Goal: Transaction & Acquisition: Purchase product/service

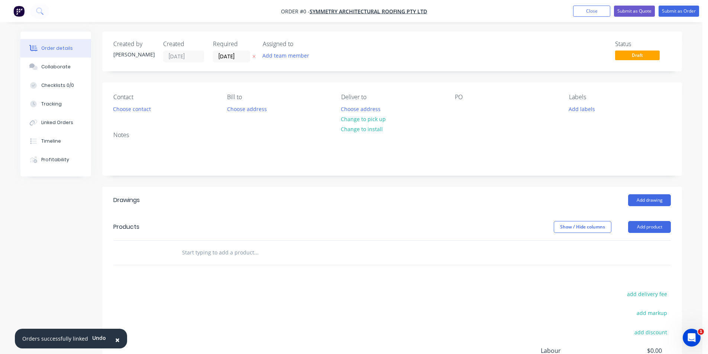
drag, startPoint x: 586, startPoint y: 10, endPoint x: 289, endPoint y: 117, distance: 316.1
click at [586, 10] on button "Close" at bounding box center [591, 11] width 37 height 11
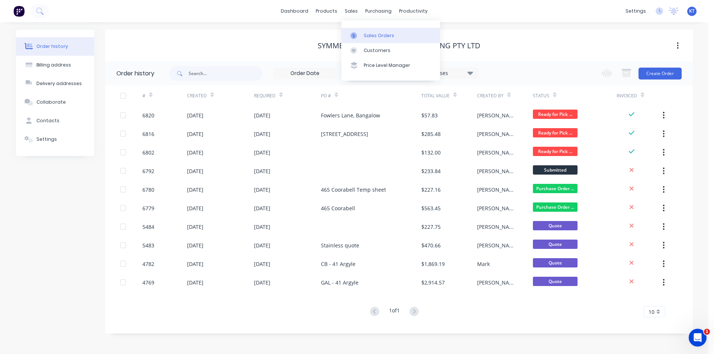
click at [364, 36] on div "Sales Orders" at bounding box center [379, 35] width 30 height 7
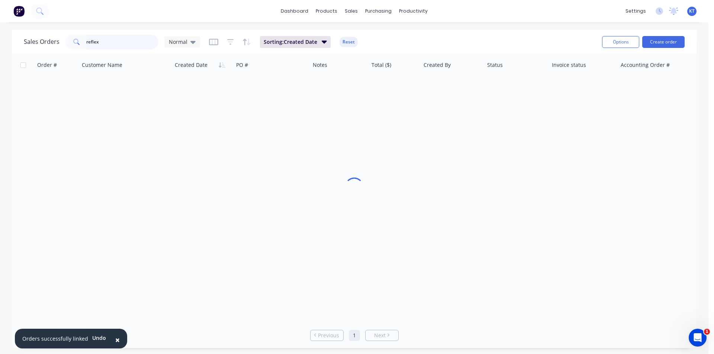
click at [129, 39] on input "reflex" at bounding box center [122, 42] width 72 height 15
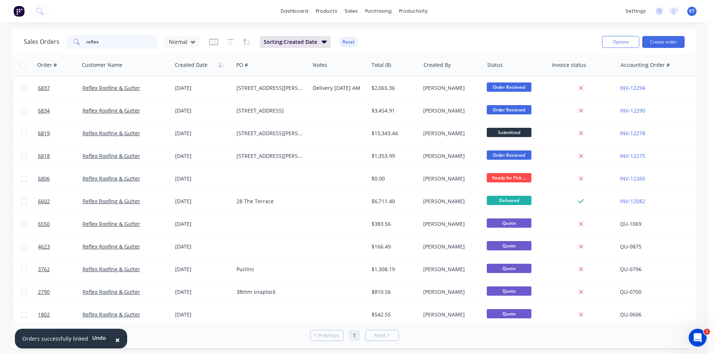
click at [129, 39] on input "reflex" at bounding box center [122, 42] width 72 height 15
type input "kane"
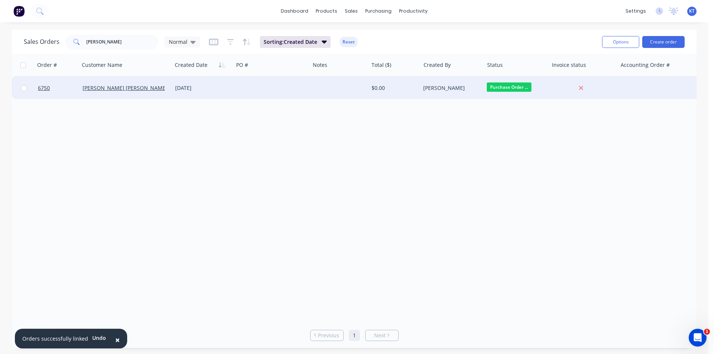
click at [104, 81] on div "Kane Wheeler" at bounding box center [126, 88] width 93 height 22
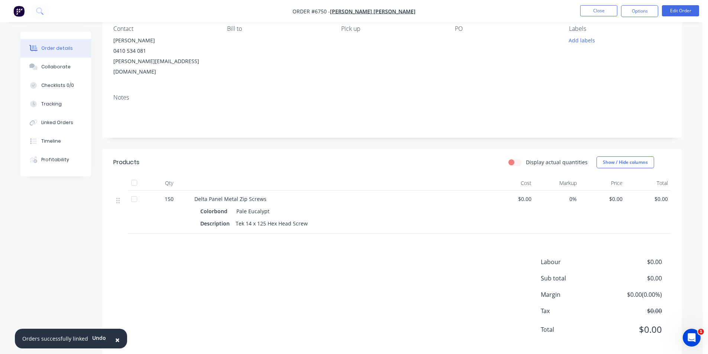
scroll to position [70, 0]
click at [529, 194] on span "$0.00" at bounding box center [512, 198] width 40 height 8
click at [531, 194] on span "$0.00" at bounding box center [512, 198] width 40 height 8
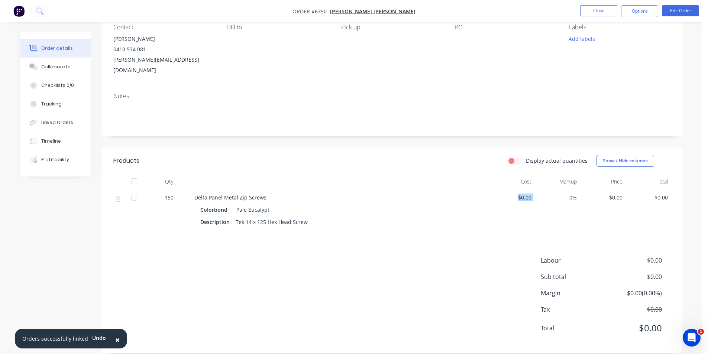
click at [531, 194] on span "$0.00" at bounding box center [512, 198] width 40 height 8
click at [528, 194] on span "$0.00" at bounding box center [512, 198] width 40 height 8
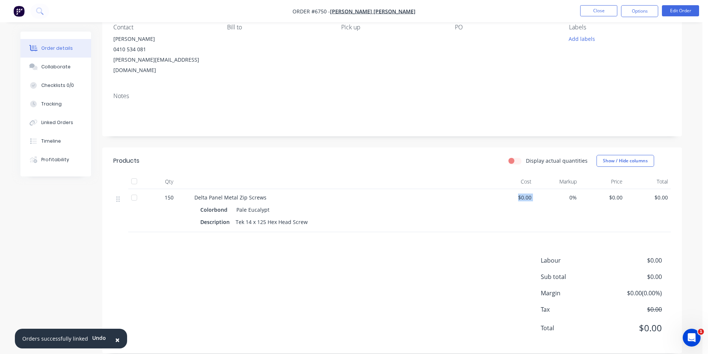
click at [532, 189] on div "$0.00" at bounding box center [512, 210] width 46 height 43
click at [526, 194] on span "$0.00" at bounding box center [512, 198] width 40 height 8
click at [689, 4] on nav "Order #6750 - Kane Wheeler Close Options Edit Order" at bounding box center [354, 11] width 708 height 22
click at [689, 8] on button "Edit Order" at bounding box center [680, 10] width 37 height 11
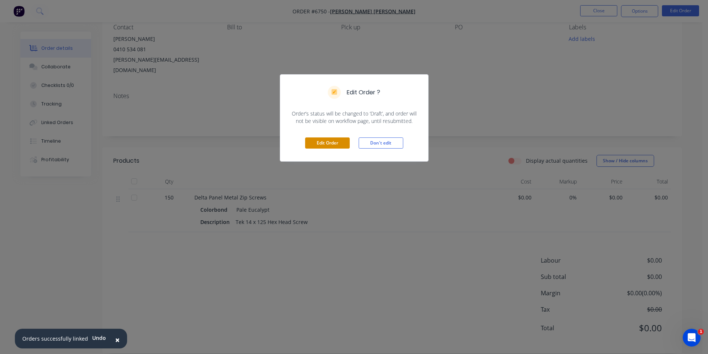
click at [344, 140] on button "Edit Order" at bounding box center [327, 143] width 45 height 11
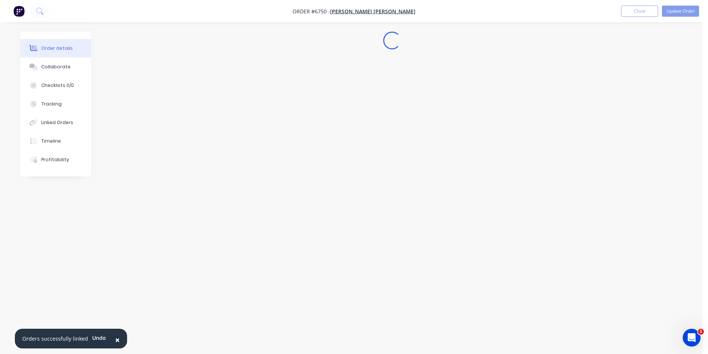
scroll to position [0, 0]
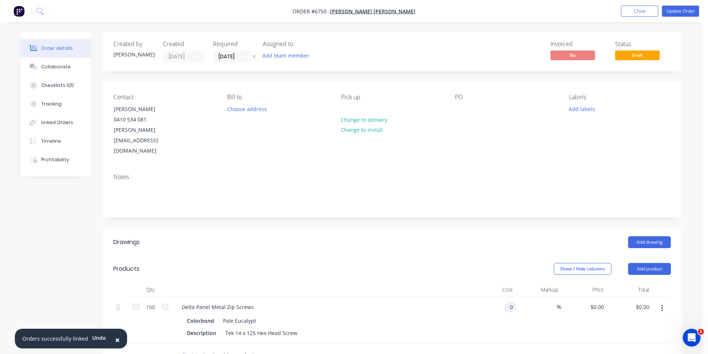
click at [509, 302] on input "0" at bounding box center [511, 307] width 9 height 11
type input "$1.26"
type input "$189.00"
click at [568, 344] on div at bounding box center [392, 356] width 558 height 24
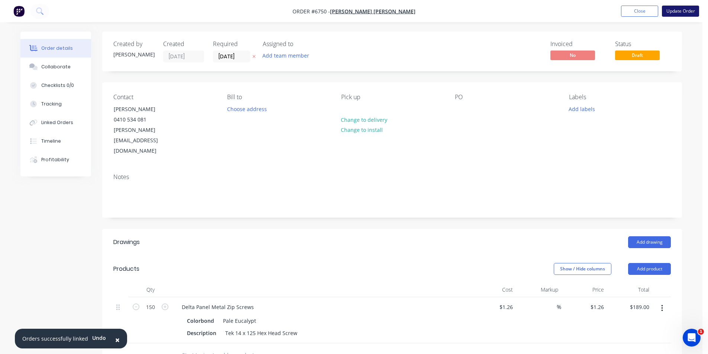
click at [688, 13] on button "Update Order" at bounding box center [680, 11] width 37 height 11
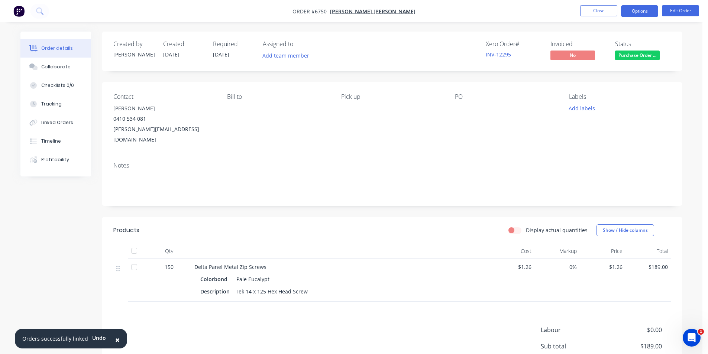
click at [641, 13] on button "Options" at bounding box center [639, 11] width 37 height 12
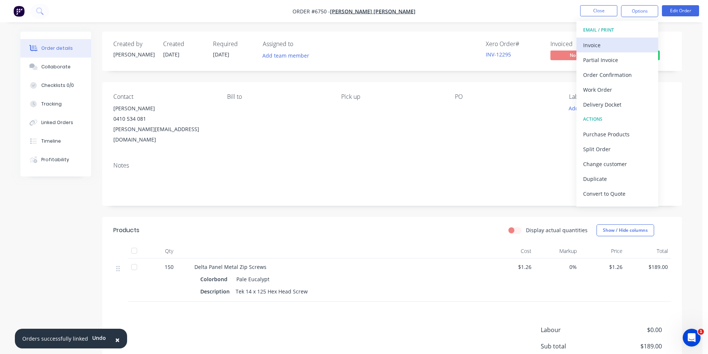
click at [629, 43] on div "Invoice" at bounding box center [617, 45] width 68 height 11
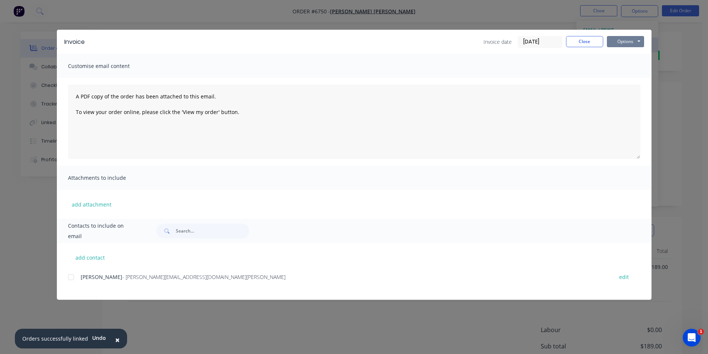
click at [629, 43] on button "Options" at bounding box center [625, 41] width 37 height 11
click at [72, 277] on div at bounding box center [71, 277] width 15 height 15
click at [624, 43] on button "Options" at bounding box center [625, 41] width 37 height 11
click at [621, 64] on button "Print" at bounding box center [631, 67] width 48 height 12
click at [632, 43] on button "Options" at bounding box center [625, 41] width 37 height 11
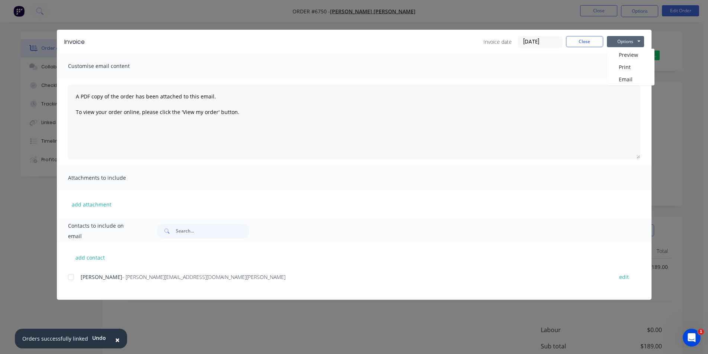
click at [71, 279] on div at bounding box center [71, 277] width 15 height 15
click at [627, 40] on button "Options" at bounding box center [625, 41] width 37 height 11
click at [626, 81] on button "Email" at bounding box center [631, 79] width 48 height 12
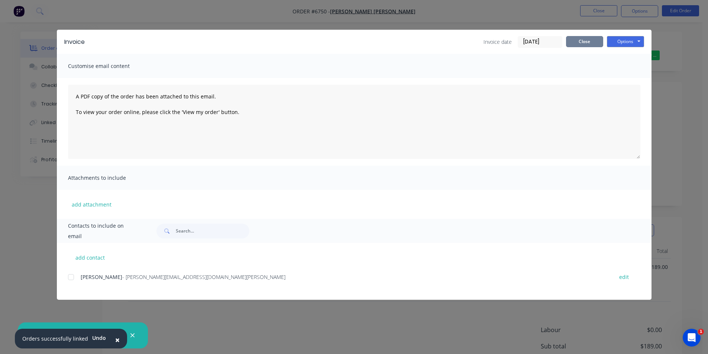
click at [579, 42] on button "Close" at bounding box center [584, 41] width 37 height 11
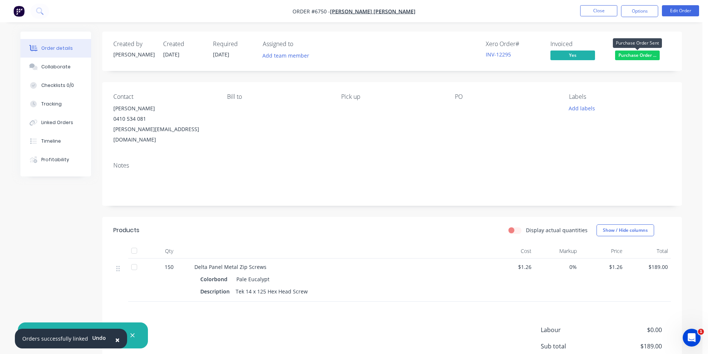
click at [655, 57] on span "Purchase Order ..." at bounding box center [637, 55] width 45 height 9
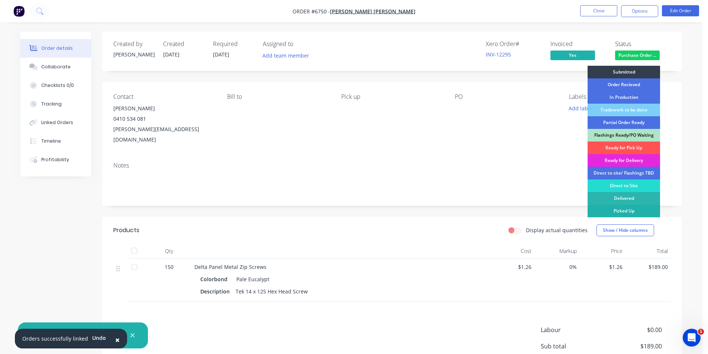
click at [634, 210] on div "Picked Up" at bounding box center [624, 211] width 72 height 13
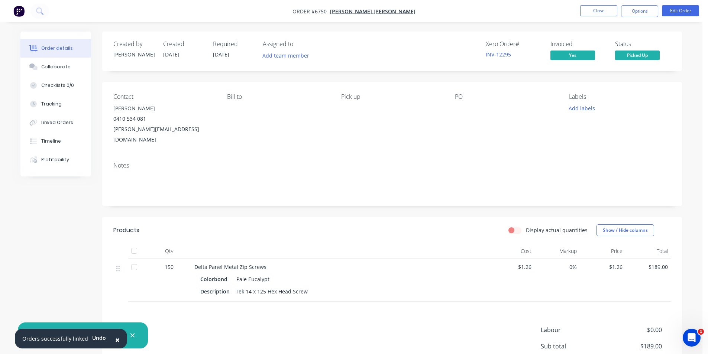
click at [135, 244] on div at bounding box center [134, 251] width 15 height 15
click at [638, 11] on button "Options" at bounding box center [639, 11] width 37 height 12
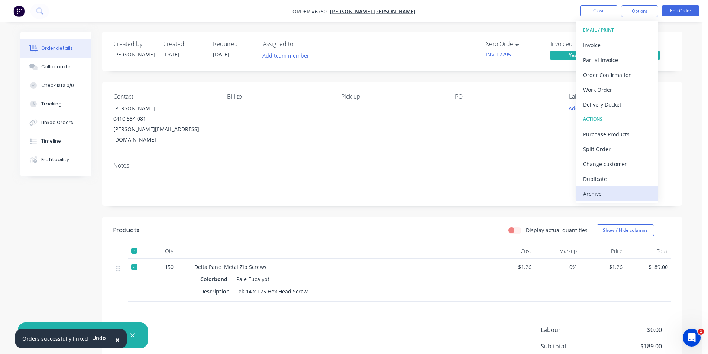
click at [607, 188] on div "Archive" at bounding box center [617, 193] width 68 height 11
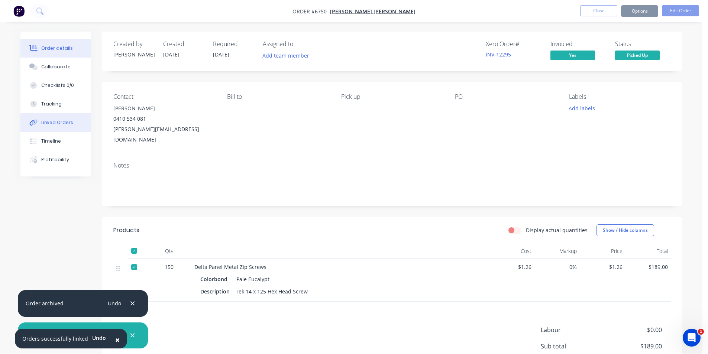
drag, startPoint x: 78, startPoint y: 123, endPoint x: 90, endPoint y: 123, distance: 11.2
click at [78, 123] on button "Linked Orders" at bounding box center [55, 122] width 71 height 19
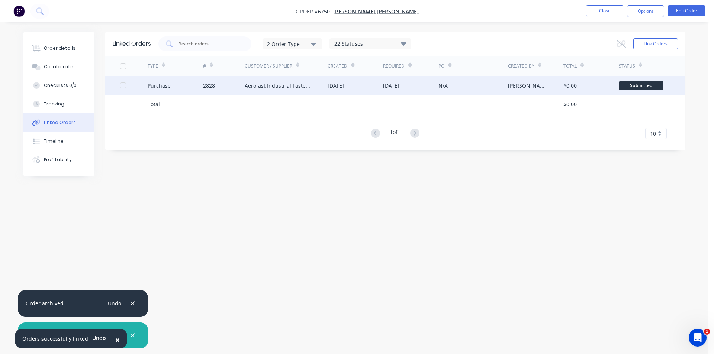
click at [267, 80] on div "Aerofast Industrial Fasteners" at bounding box center [286, 85] width 83 height 19
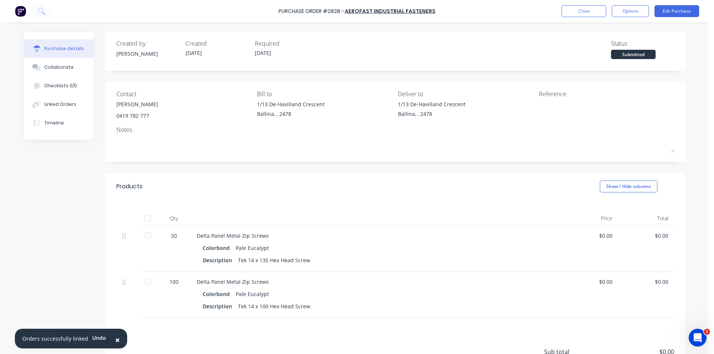
click at [144, 217] on div at bounding box center [147, 218] width 15 height 15
click at [580, 12] on button "Close" at bounding box center [583, 11] width 45 height 12
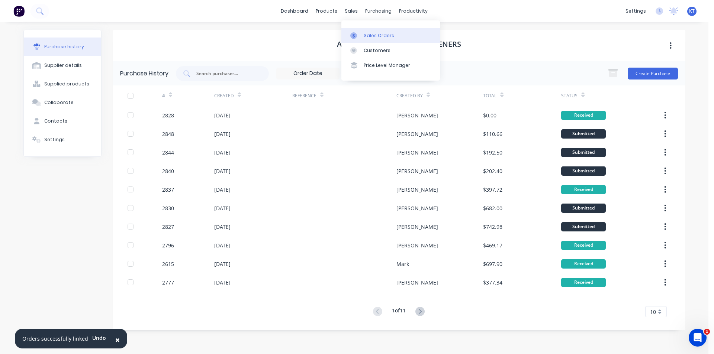
click at [364, 38] on div "Sales Orders" at bounding box center [379, 35] width 30 height 7
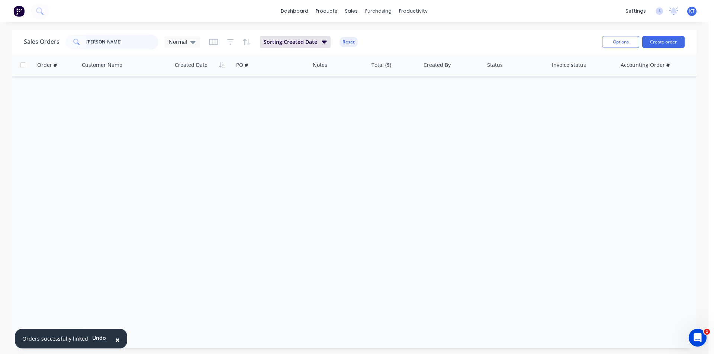
click at [126, 38] on input "kane" at bounding box center [122, 42] width 72 height 15
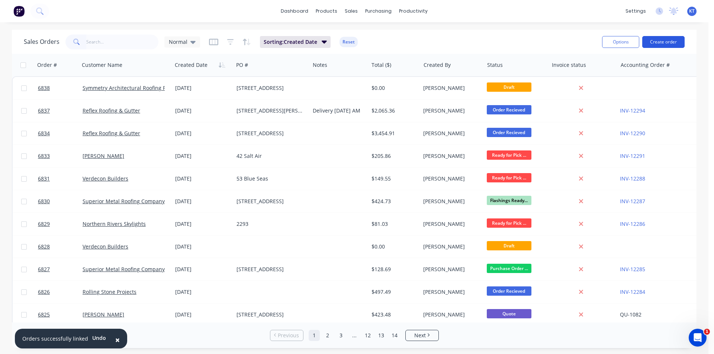
click at [657, 46] on button "Create order" at bounding box center [663, 42] width 42 height 12
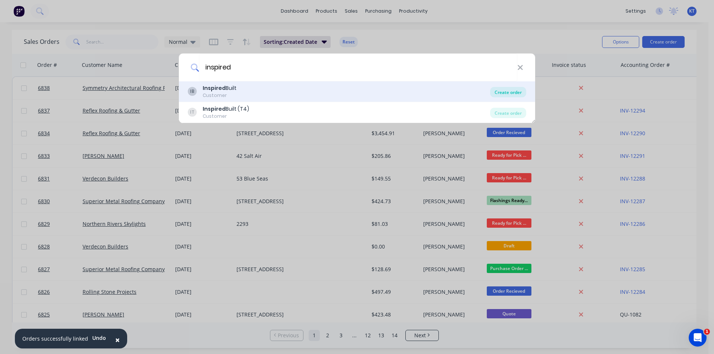
type input "inspired"
click at [512, 95] on div "Create order" at bounding box center [508, 92] width 36 height 10
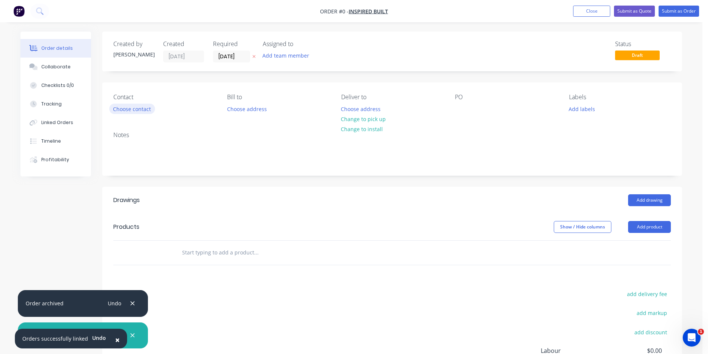
click at [152, 110] on button "Choose contact" at bounding box center [132, 109] width 46 height 10
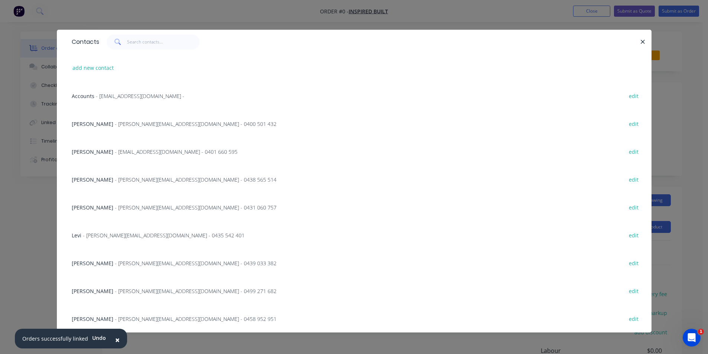
click at [150, 101] on div "Accounts - accounts@inspiredbuilt.com.au - edit" at bounding box center [354, 96] width 573 height 28
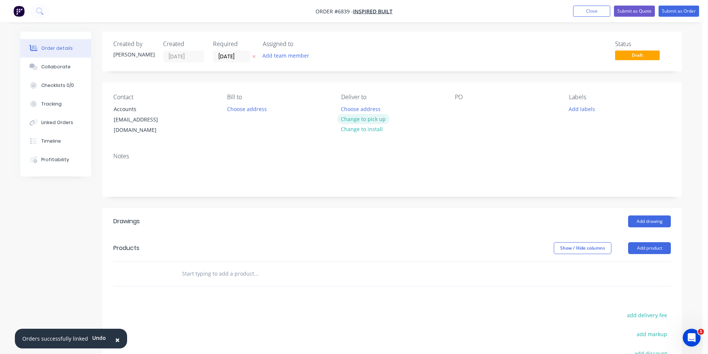
click at [377, 120] on button "Change to pick up" at bounding box center [363, 119] width 53 height 10
click at [640, 216] on button "Add drawing" at bounding box center [649, 222] width 43 height 12
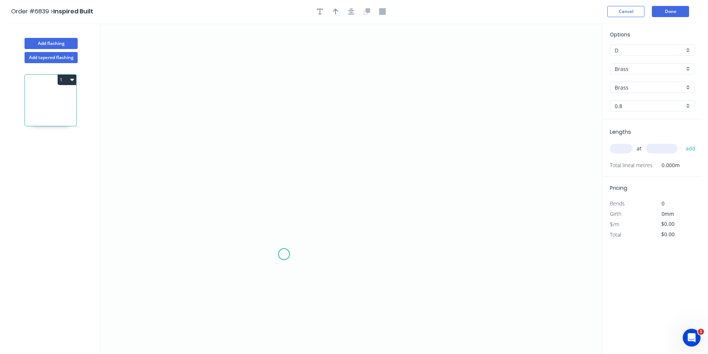
click at [279, 239] on icon "0" at bounding box center [351, 188] width 502 height 331
click at [319, 211] on icon "0" at bounding box center [351, 188] width 502 height 331
click at [681, 69] on input "Brass" at bounding box center [650, 69] width 70 height 8
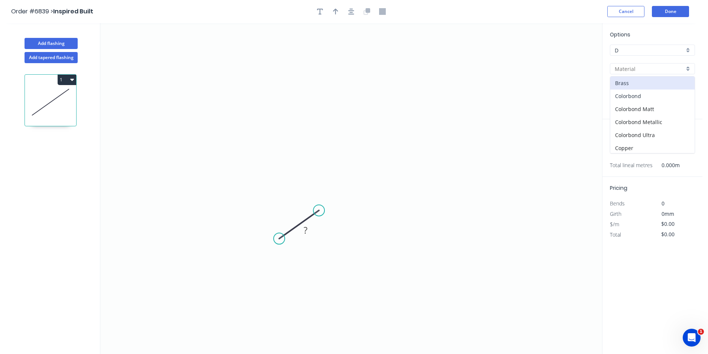
click at [642, 97] on div "Colorbond" at bounding box center [652, 96] width 84 height 13
type input "Colorbond"
type input "Basalt"
type input "0.55"
click at [645, 89] on input "Basalt" at bounding box center [650, 88] width 70 height 8
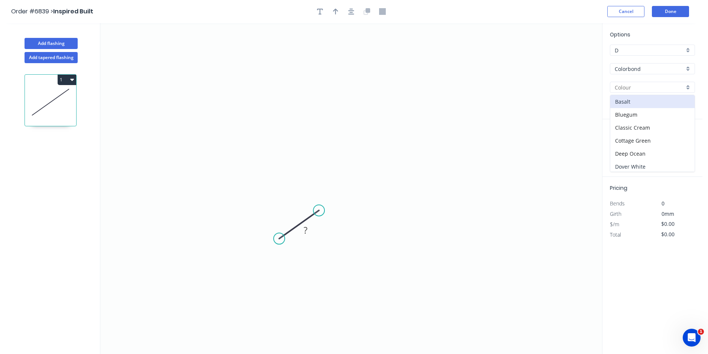
drag, startPoint x: 640, startPoint y: 162, endPoint x: 357, endPoint y: 231, distance: 291.1
click at [639, 162] on div "Dover White" at bounding box center [652, 166] width 84 height 13
type input "Dover White"
click at [312, 226] on rect at bounding box center [305, 231] width 15 height 10
type input "$7.34"
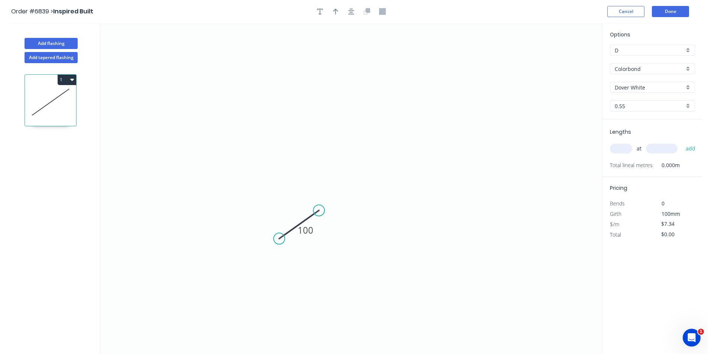
click at [624, 149] on input "text" at bounding box center [621, 149] width 22 height 10
type input "1"
type input "1200"
click at [682, 142] on button "add" at bounding box center [690, 148] width 17 height 13
type input "$8.81"
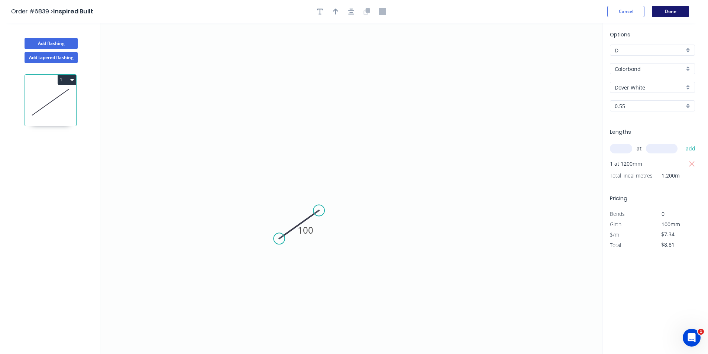
click at [671, 11] on button "Done" at bounding box center [670, 11] width 37 height 11
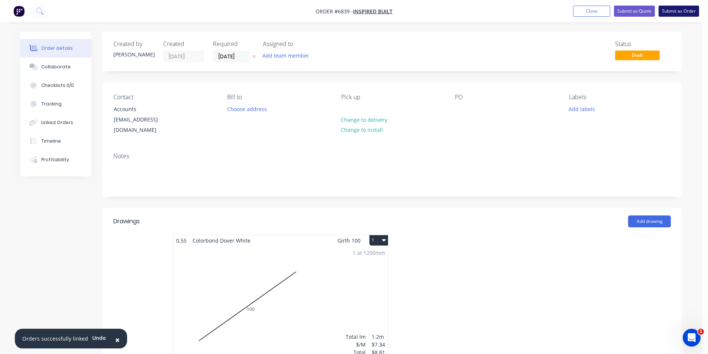
click at [681, 11] on button "Submit as Order" at bounding box center [679, 11] width 41 height 11
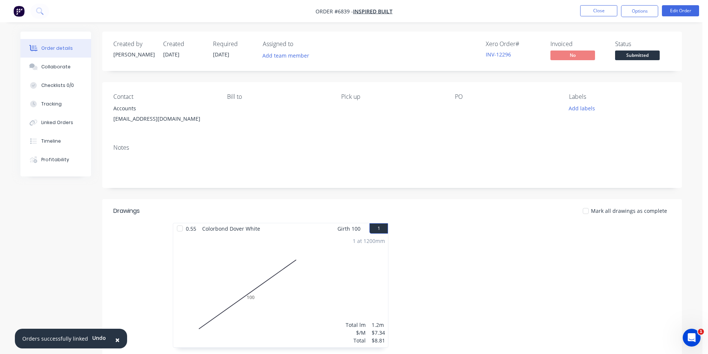
click at [624, 59] on span "Submitted" at bounding box center [637, 55] width 45 height 9
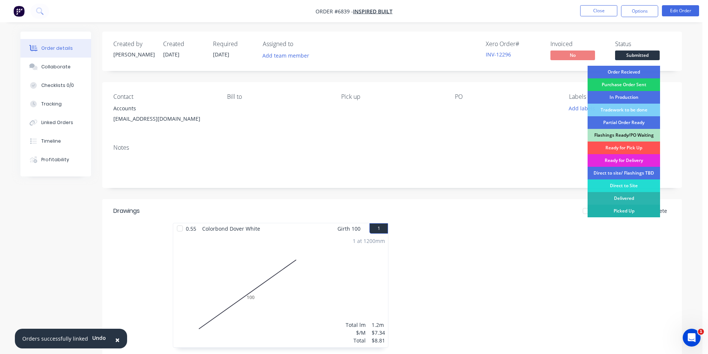
click at [628, 208] on div "Picked Up" at bounding box center [624, 211] width 72 height 13
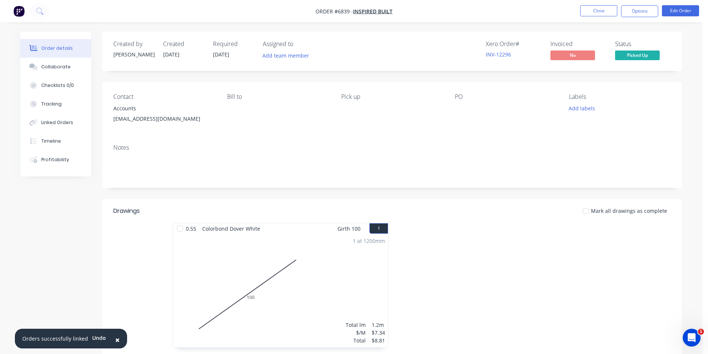
click at [587, 212] on div at bounding box center [586, 211] width 15 height 15
click at [625, 11] on button "Options" at bounding box center [639, 11] width 37 height 12
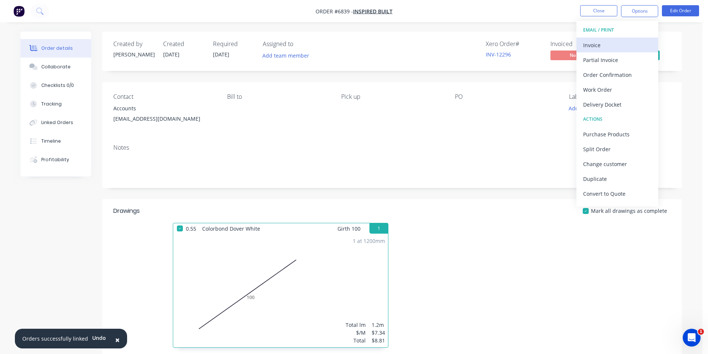
click at [608, 47] on div "Invoice" at bounding box center [617, 45] width 68 height 11
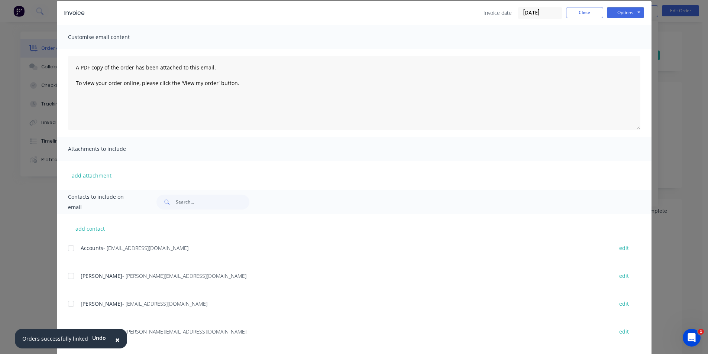
scroll to position [37, 0]
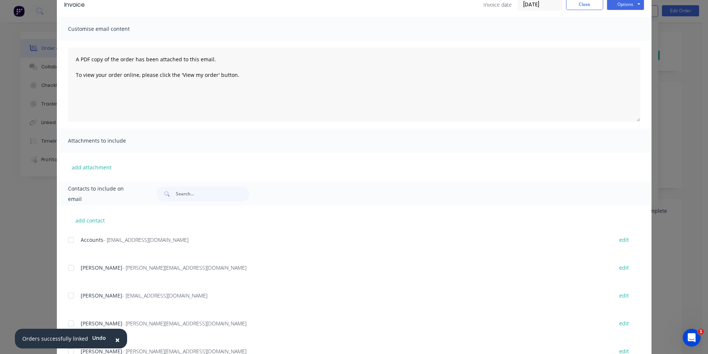
click at [65, 238] on div at bounding box center [71, 240] width 15 height 15
click at [620, 4] on button "Options" at bounding box center [625, 4] width 37 height 11
click at [621, 38] on button "Email" at bounding box center [631, 42] width 48 height 12
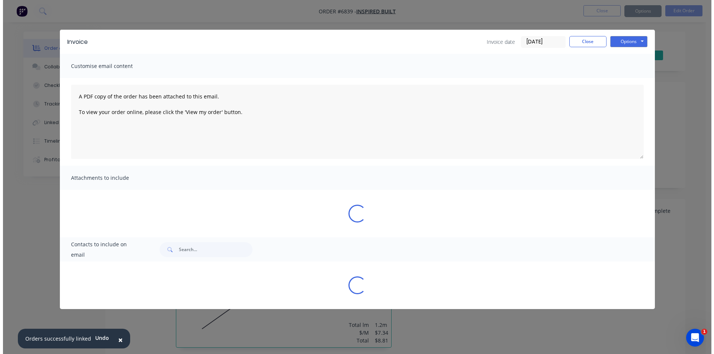
scroll to position [0, 0]
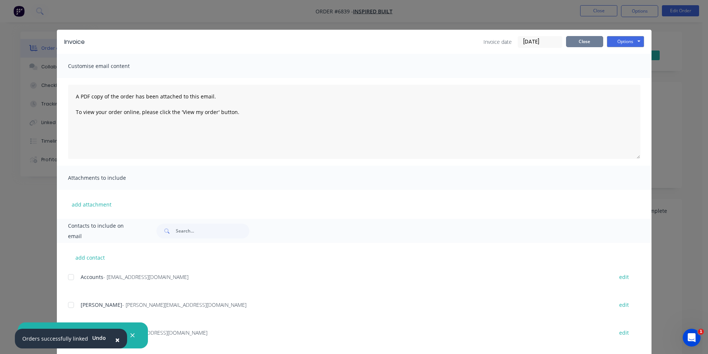
drag, startPoint x: 579, startPoint y: 41, endPoint x: 621, endPoint y: 21, distance: 47.1
click at [579, 41] on button "Close" at bounding box center [584, 41] width 37 height 11
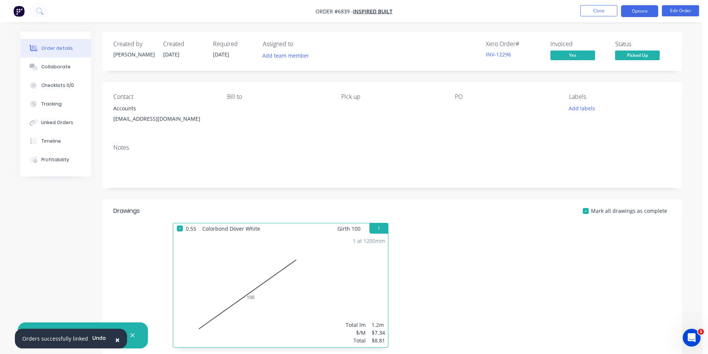
click at [644, 12] on button "Options" at bounding box center [639, 11] width 37 height 12
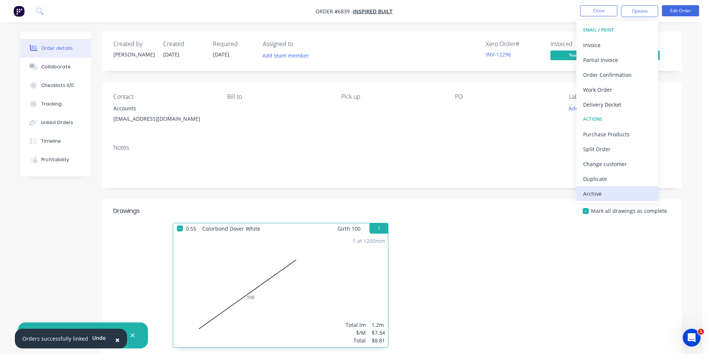
click at [609, 188] on div "Archive" at bounding box center [617, 193] width 68 height 11
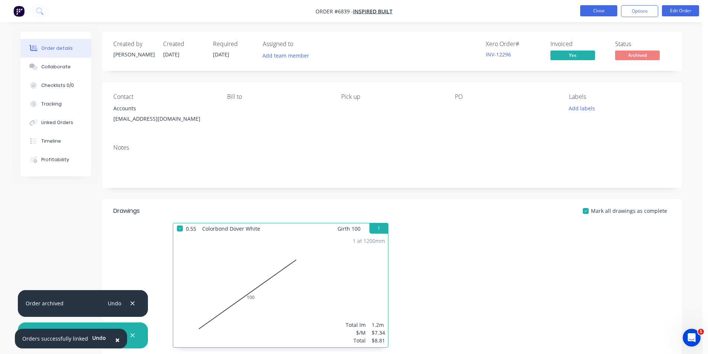
click at [600, 7] on button "Close" at bounding box center [598, 10] width 37 height 11
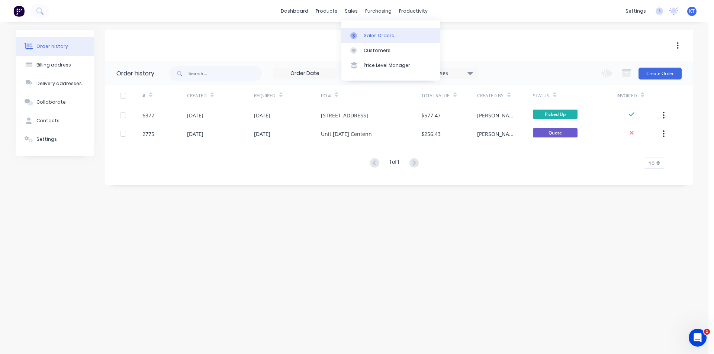
click at [354, 35] on icon at bounding box center [353, 35] width 7 height 7
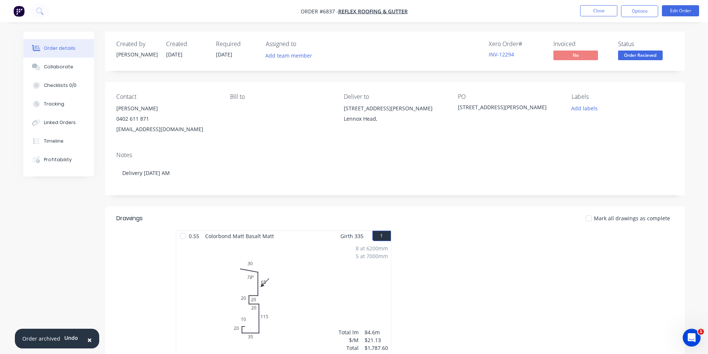
click at [556, 271] on div at bounding box center [506, 297] width 223 height 132
click at [606, 15] on button "Close" at bounding box center [598, 10] width 37 height 11
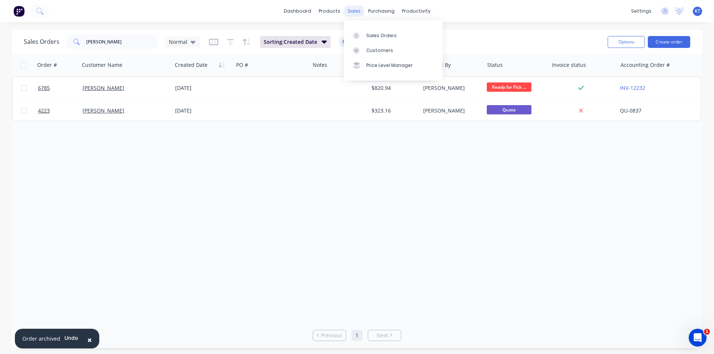
click at [362, 12] on div "sales" at bounding box center [354, 11] width 20 height 11
click at [107, 41] on input "kramer" at bounding box center [122, 42] width 72 height 15
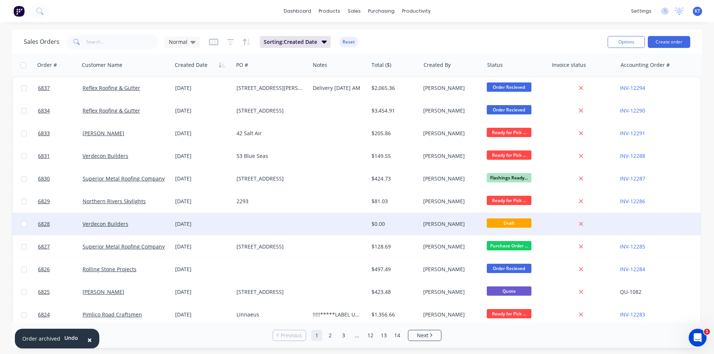
click at [315, 222] on div at bounding box center [339, 224] width 58 height 22
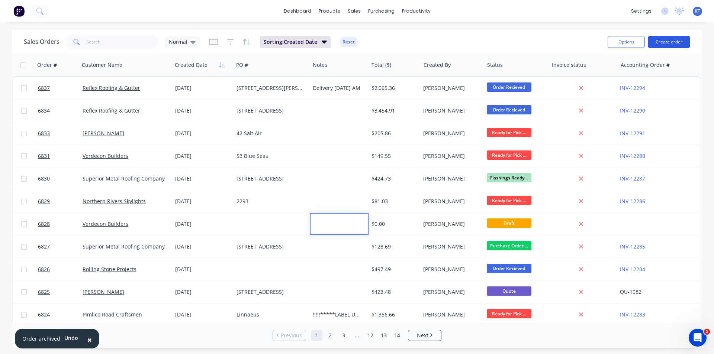
click at [657, 42] on button "Create order" at bounding box center [669, 42] width 42 height 12
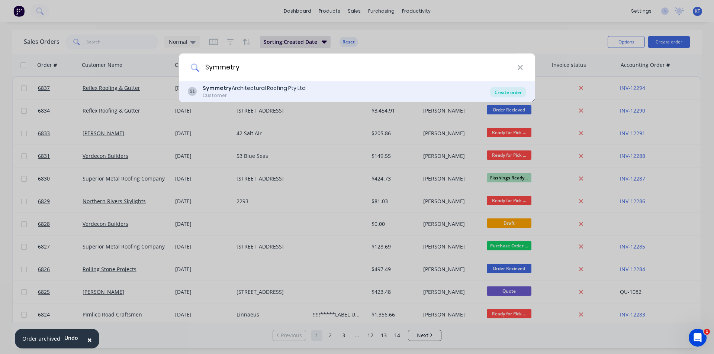
type input "Symmetry"
click at [512, 91] on div "Create order" at bounding box center [508, 92] width 36 height 10
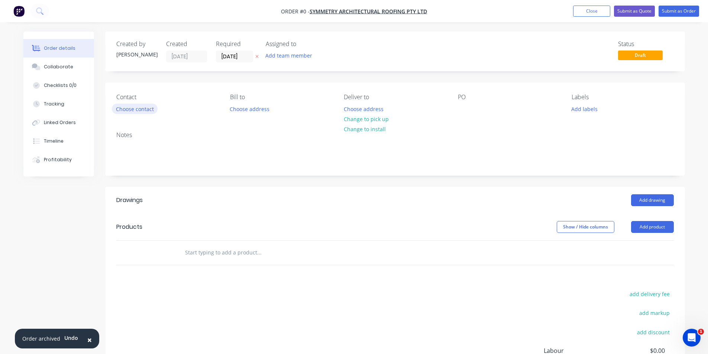
click at [143, 110] on button "Choose contact" at bounding box center [135, 109] width 46 height 10
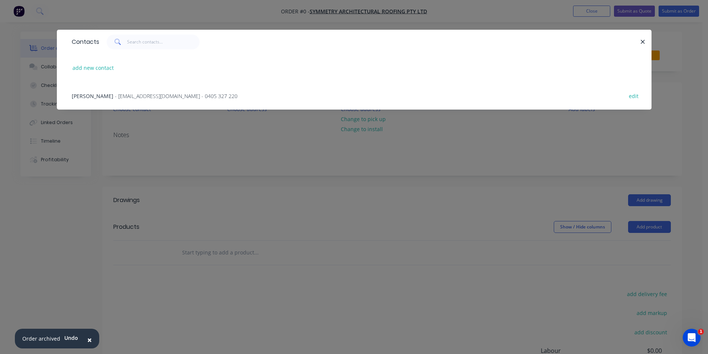
click at [143, 100] on div "Teal Nippard - nippardteal@hotmail.com - 0405 327 220 edit" at bounding box center [354, 96] width 573 height 28
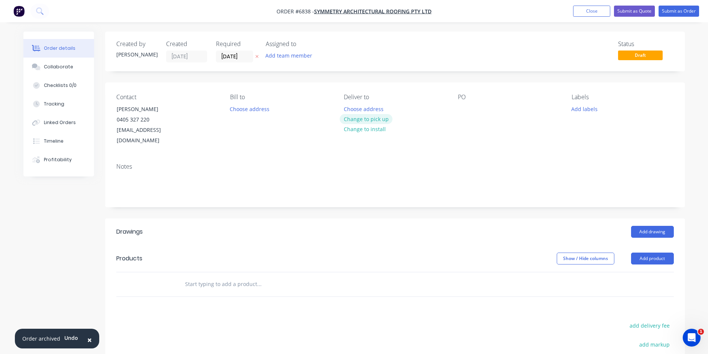
click at [378, 122] on button "Change to pick up" at bounding box center [366, 119] width 53 height 10
click at [463, 108] on div at bounding box center [464, 109] width 12 height 11
click at [649, 226] on button "Add drawing" at bounding box center [652, 232] width 43 height 12
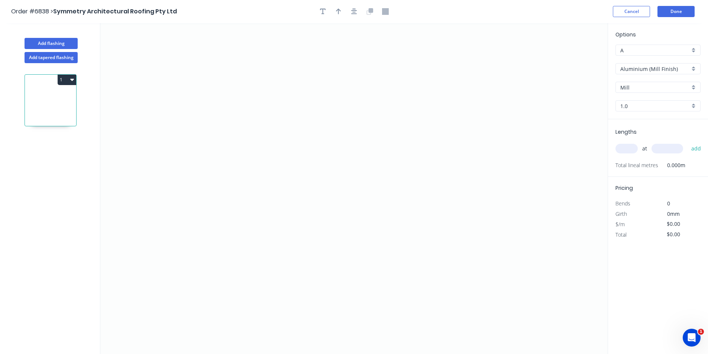
click at [650, 67] on input "Aluminium (Mill Finish)" at bounding box center [656, 69] width 70 height 8
click at [652, 141] on div "GAL Z600 Heritage" at bounding box center [658, 142] width 84 height 13
type input "GAL Z600 Heritage"
type input "GAL Z600"
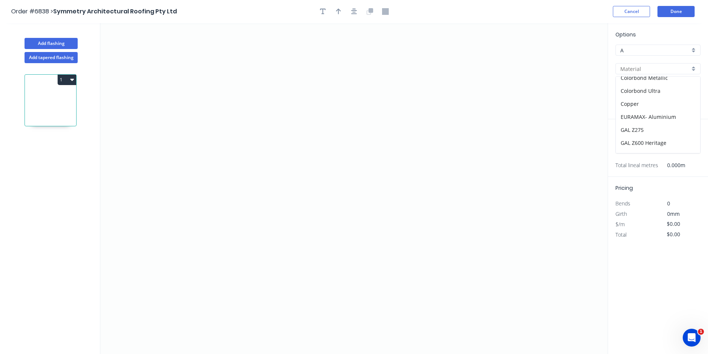
type input "0.55"
click at [235, 227] on icon "0" at bounding box center [353, 188] width 507 height 331
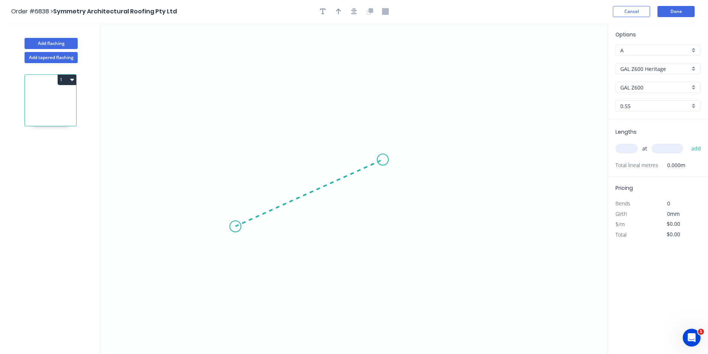
click at [383, 160] on icon "0" at bounding box center [353, 188] width 507 height 331
click at [534, 229] on icon "0 ?" at bounding box center [353, 188] width 507 height 331
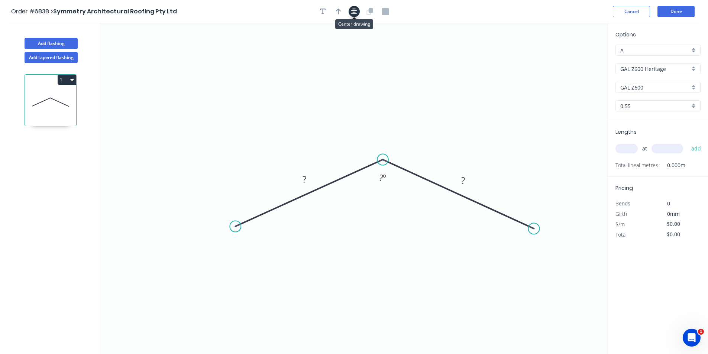
click at [353, 15] on button "button" at bounding box center [354, 11] width 11 height 11
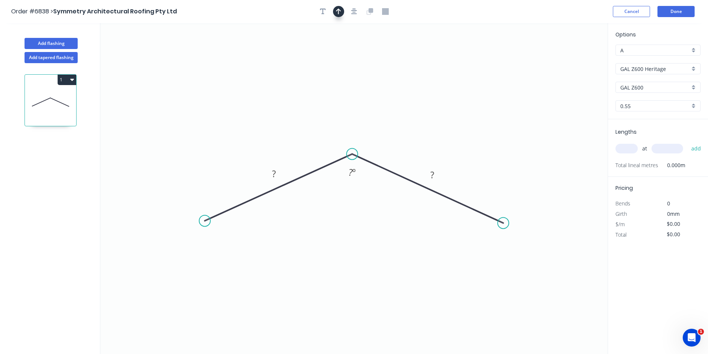
click at [339, 12] on icon "button" at bounding box center [338, 11] width 5 height 7
drag, startPoint x: 571, startPoint y: 59, endPoint x: 348, endPoint y: 124, distance: 232.3
click at [348, 124] on icon at bounding box center [348, 115] width 7 height 24
click at [283, 174] on rect at bounding box center [274, 173] width 24 height 15
click at [281, 171] on rect at bounding box center [274, 174] width 15 height 10
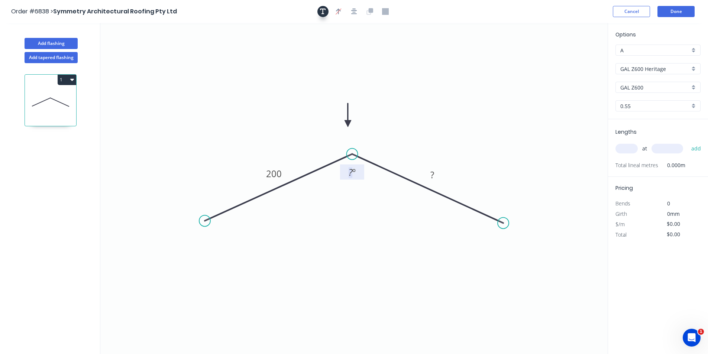
click at [327, 10] on button "button" at bounding box center [323, 11] width 11 height 11
drag, startPoint x: 133, startPoint y: 55, endPoint x: 316, endPoint y: 211, distance: 240.3
click at [316, 211] on textarea at bounding box center [332, 208] width 60 height 28
drag, startPoint x: 365, startPoint y: 207, endPoint x: 422, endPoint y: 212, distance: 56.3
click at [422, 212] on g at bounding box center [359, 203] width 127 height 45
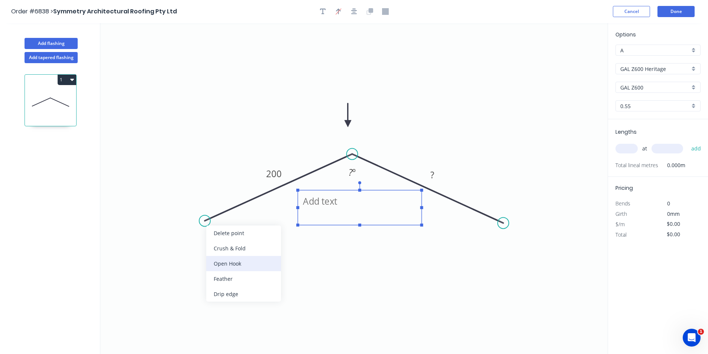
type textarea "740 On ruler"
click at [238, 268] on div "Open Hook" at bounding box center [243, 263] width 75 height 15
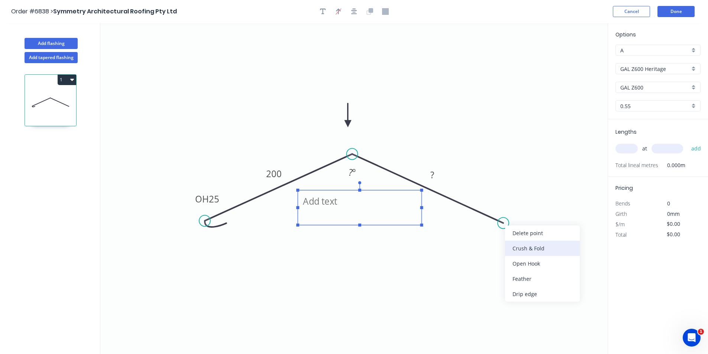
click at [518, 246] on div "Crush & Fold" at bounding box center [542, 248] width 75 height 15
click at [525, 261] on div "Delete bend" at bounding box center [540, 258] width 75 height 15
click at [529, 271] on div "Open Hook" at bounding box center [540, 268] width 75 height 15
click at [510, 247] on div "Flip bend" at bounding box center [541, 249] width 75 height 15
click at [629, 146] on input "text" at bounding box center [627, 149] width 22 height 10
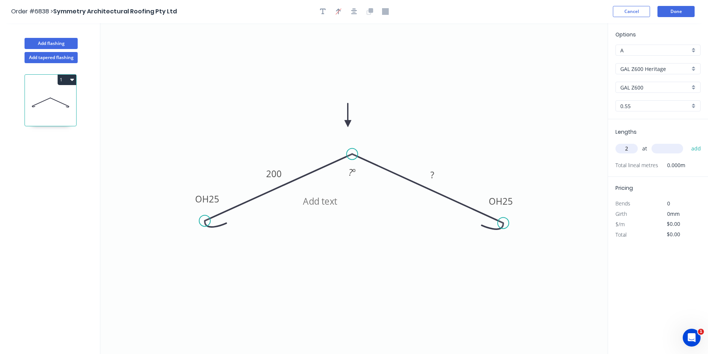
type input "2"
type input "3600"
click at [688, 142] on button "add" at bounding box center [696, 148] width 17 height 13
type input "2"
type input "2600"
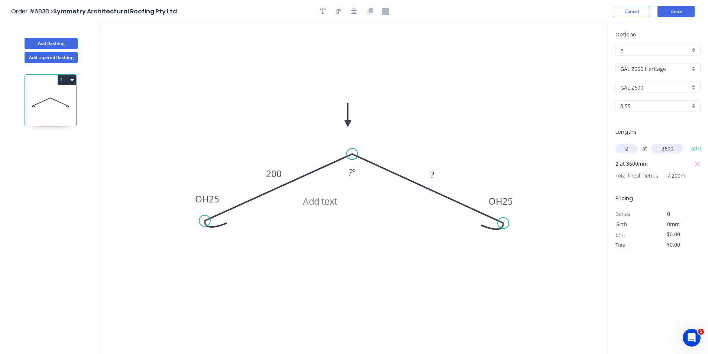
click at [688, 142] on button "add" at bounding box center [696, 148] width 17 height 13
click at [65, 82] on button "1" at bounding box center [67, 80] width 19 height 10
click at [51, 99] on div "Duplicate" at bounding box center [40, 98] width 57 height 11
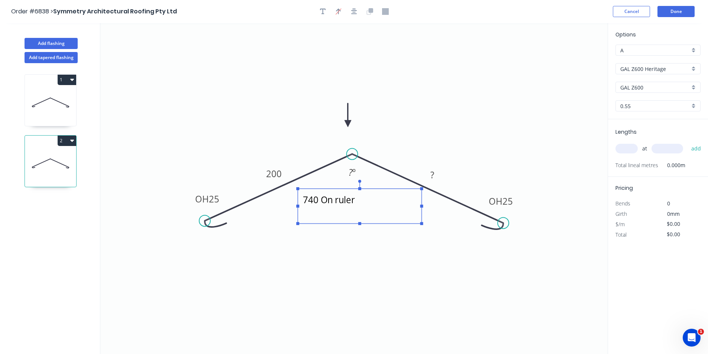
click at [312, 199] on textarea "740 On ruler" at bounding box center [360, 207] width 116 height 28
click at [315, 199] on textarea "740 On ruler" at bounding box center [360, 207] width 116 height 28
click at [508, 141] on icon "770 On ruler OH 25 200 OH 25 ? ? º" at bounding box center [353, 188] width 507 height 331
type textarea "770 On ruler"
click at [638, 146] on div "at add" at bounding box center [659, 148] width 87 height 13
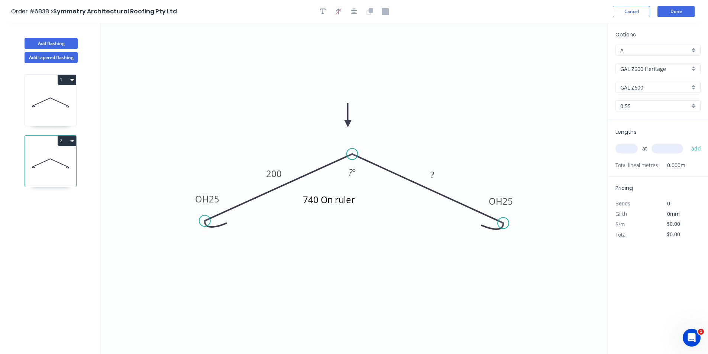
click at [631, 149] on input "text" at bounding box center [627, 149] width 22 height 10
type input "2"
type input "3800"
click at [688, 142] on button "add" at bounding box center [696, 148] width 17 height 13
type input "2"
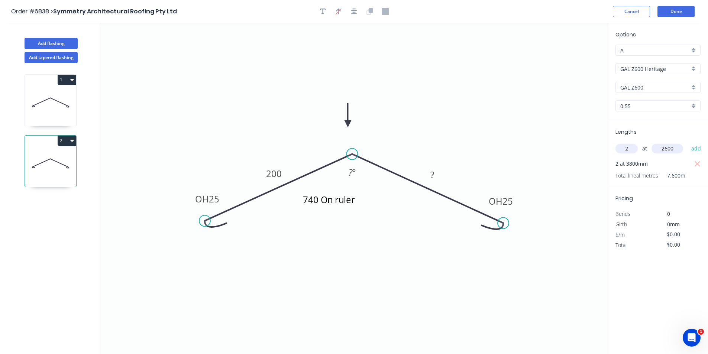
type input "2600"
click at [688, 142] on button "add" at bounding box center [696, 148] width 17 height 13
click at [59, 97] on icon at bounding box center [50, 102] width 51 height 48
click at [624, 148] on input "text" at bounding box center [627, 149] width 22 height 10
type input "4"
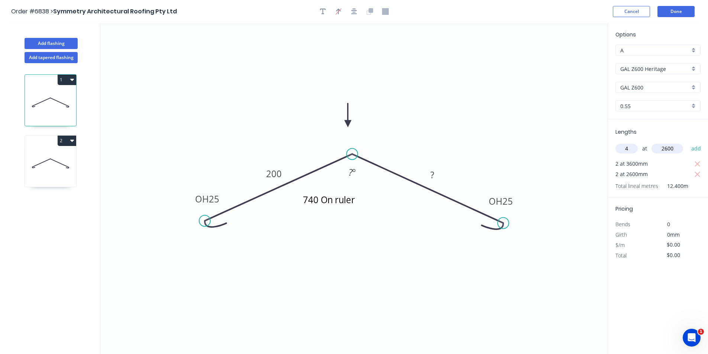
type input "2600"
click at [688, 142] on button "add" at bounding box center [696, 148] width 17 height 13
type input "4"
type input "4350"
click at [688, 142] on button "add" at bounding box center [696, 148] width 17 height 13
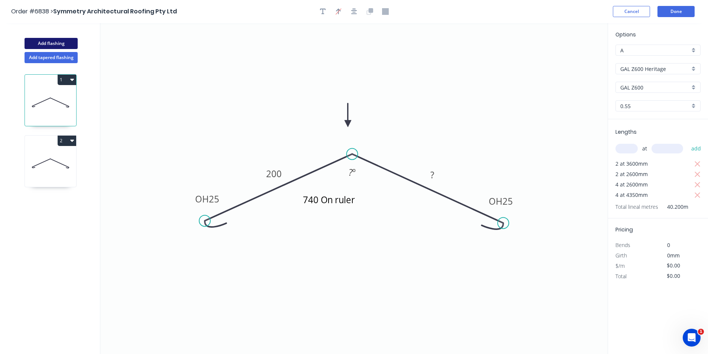
click at [72, 46] on button "Add flashing" at bounding box center [51, 43] width 53 height 11
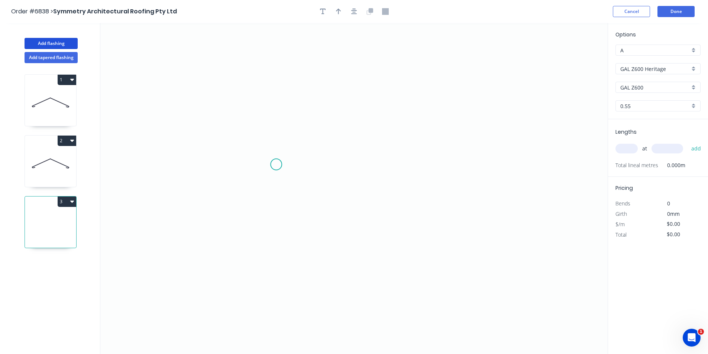
click at [276, 165] on icon "0" at bounding box center [353, 188] width 507 height 331
click at [271, 261] on icon "0" at bounding box center [353, 188] width 507 height 331
click at [406, 261] on icon "0 ?" at bounding box center [353, 188] width 507 height 331
click at [406, 245] on icon at bounding box center [406, 253] width 0 height 16
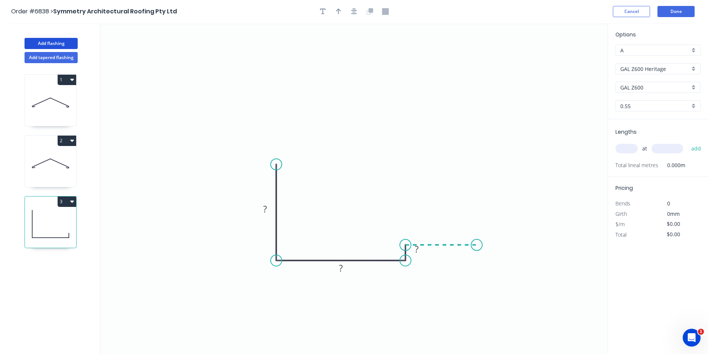
click at [477, 244] on icon "0 ? ? ?" at bounding box center [353, 188] width 507 height 331
click at [463, 229] on icon "0 ? ? ? ?" at bounding box center [353, 188] width 507 height 331
click at [354, 11] on icon "button" at bounding box center [354, 11] width 6 height 7
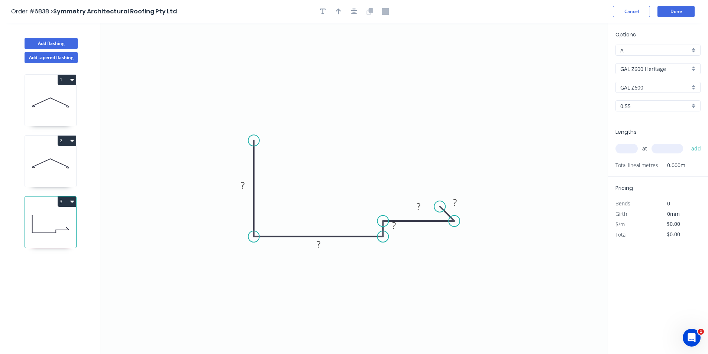
click at [332, 11] on div at bounding box center [354, 11] width 78 height 11
click at [352, 11] on icon "button" at bounding box center [354, 11] width 6 height 7
click at [342, 9] on button "button" at bounding box center [338, 11] width 11 height 11
drag, startPoint x: 571, startPoint y: 60, endPoint x: 298, endPoint y: 214, distance: 313.3
click at [298, 214] on icon at bounding box center [297, 205] width 7 height 24
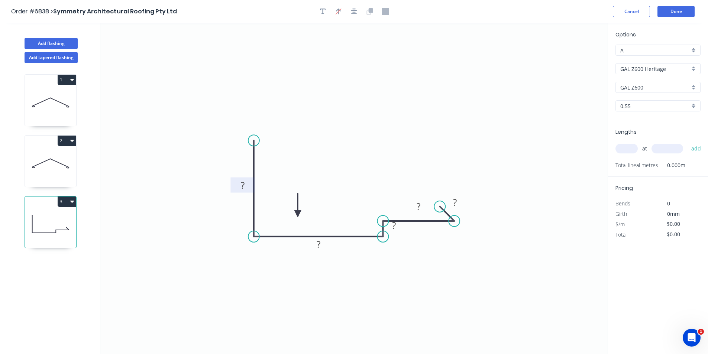
click at [240, 187] on rect at bounding box center [242, 186] width 15 height 10
click at [454, 203] on tspan "?" at bounding box center [455, 202] width 4 height 12
type input "$46.31"
click at [629, 147] on input "text" at bounding box center [627, 149] width 22 height 10
type input "1"
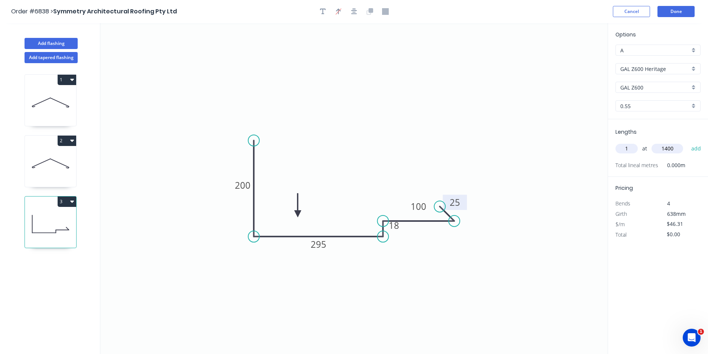
type input "1400"
click at [688, 142] on button "add" at bounding box center [696, 148] width 17 height 13
click at [59, 206] on button "3" at bounding box center [67, 202] width 19 height 10
click at [51, 220] on div "Duplicate" at bounding box center [40, 220] width 57 height 11
type input "$0.00"
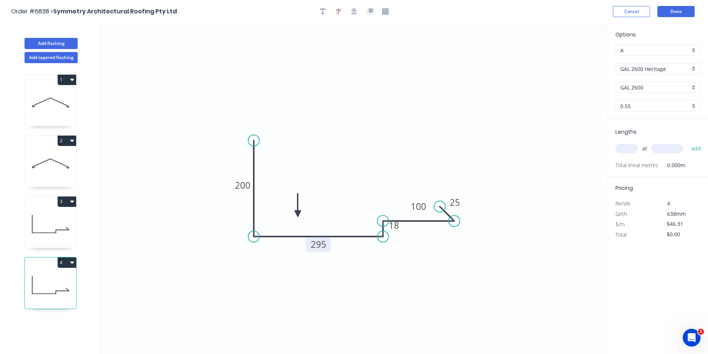
click at [319, 252] on rect at bounding box center [318, 244] width 25 height 15
click at [322, 245] on tspan "295" at bounding box center [319, 244] width 16 height 12
type input "$33.53"
click at [623, 147] on input "text" at bounding box center [627, 149] width 22 height 10
type input "1"
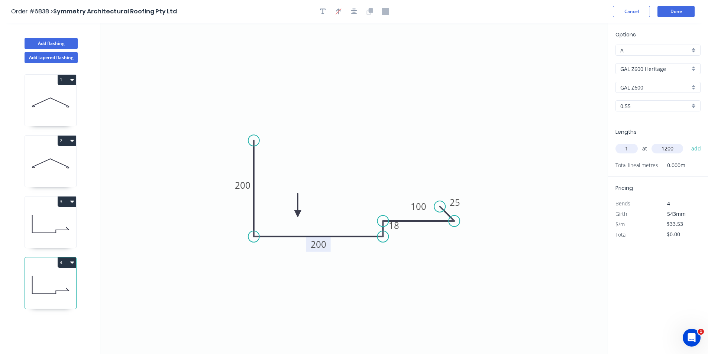
type input "1200"
click at [688, 142] on button "add" at bounding box center [696, 148] width 17 height 13
type input "$40.24"
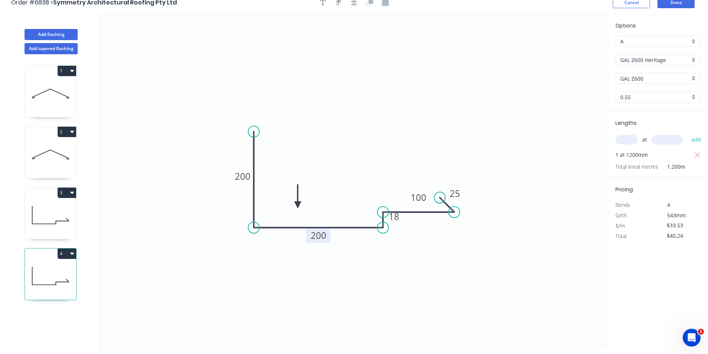
scroll to position [14, 0]
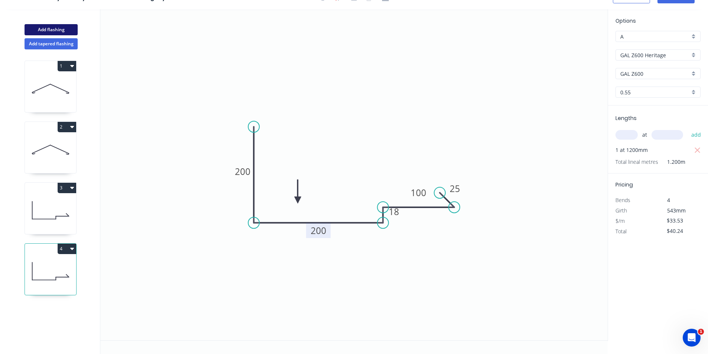
click at [57, 26] on button "Add flashing" at bounding box center [51, 29] width 53 height 11
type input "$0.00"
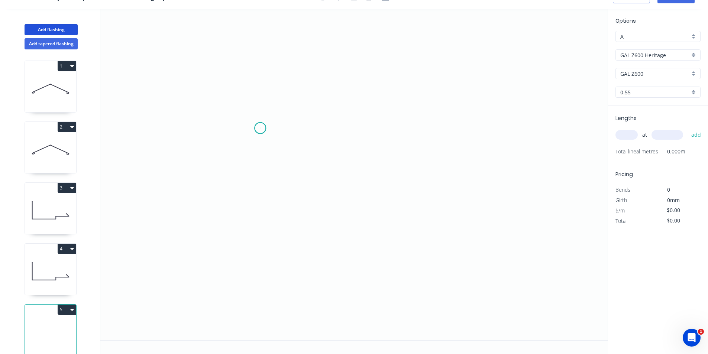
click at [260, 128] on icon "0" at bounding box center [353, 174] width 507 height 331
click at [261, 210] on icon "0" at bounding box center [353, 174] width 507 height 331
click at [340, 260] on icon "0 ?" at bounding box center [353, 174] width 507 height 331
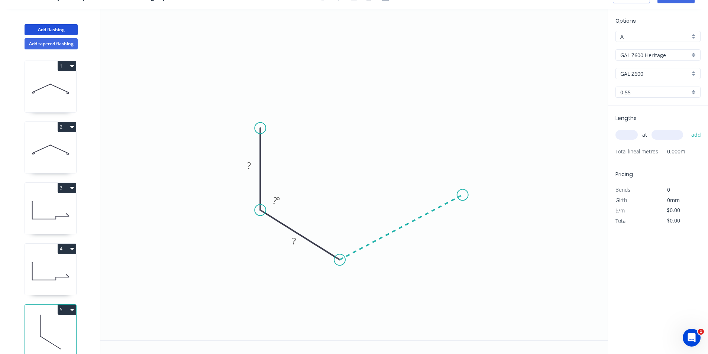
click at [463, 195] on icon "0 ? ? ? º" at bounding box center [353, 174] width 507 height 331
click at [451, 179] on icon "0 ? ? ? ? º ? º" at bounding box center [353, 174] width 507 height 331
click at [498, 158] on icon "0 ? ? ? ? ? º ? º ? º" at bounding box center [353, 174] width 507 height 331
click at [478, 152] on rect at bounding box center [470, 154] width 24 height 15
click at [453, 179] on circle at bounding box center [451, 178] width 11 height 11
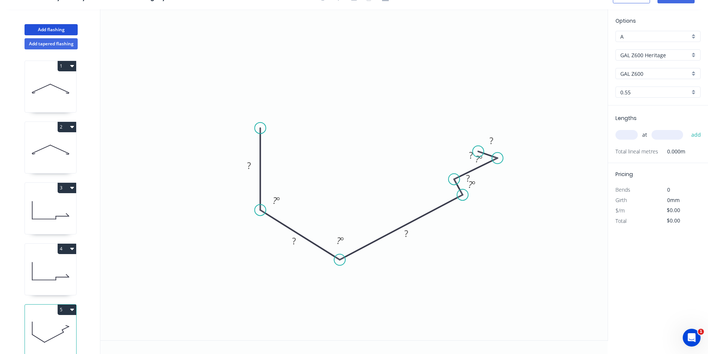
drag, startPoint x: 450, startPoint y: 179, endPoint x: 454, endPoint y: 180, distance: 4.2
click at [454, 180] on circle at bounding box center [454, 179] width 11 height 11
click at [246, 164] on rect at bounding box center [249, 166] width 15 height 10
drag, startPoint x: 498, startPoint y: 159, endPoint x: 529, endPoint y: 152, distance: 31.9
click at [532, 153] on circle at bounding box center [531, 151] width 11 height 11
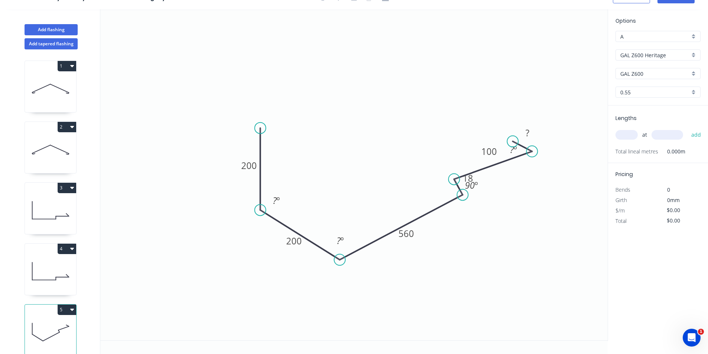
drag, startPoint x: 477, startPoint y: 152, endPoint x: 513, endPoint y: 142, distance: 37.2
click at [513, 142] on circle at bounding box center [512, 141] width 11 height 11
click at [510, 148] on g "? º" at bounding box center [513, 150] width 15 height 12
click at [511, 149] on tspan "?" at bounding box center [512, 150] width 4 height 12
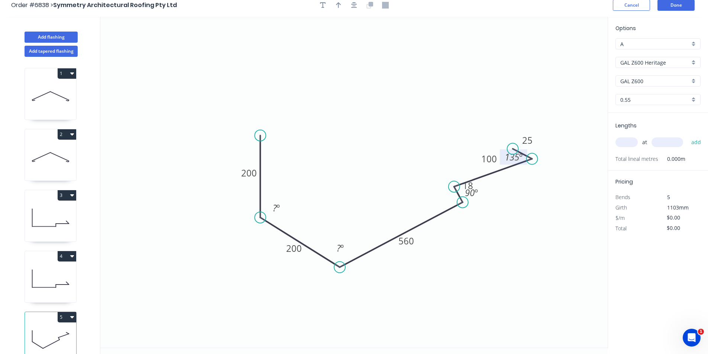
scroll to position [0, 0]
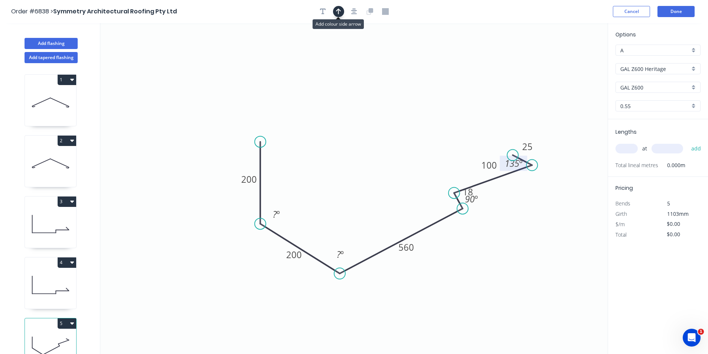
click at [337, 12] on icon "button" at bounding box center [338, 11] width 5 height 7
drag, startPoint x: 569, startPoint y: 61, endPoint x: 427, endPoint y: 148, distance: 166.7
click at [427, 148] on icon "0 200 200 560 18 100 25 ? º ? º 90 º 135 º" at bounding box center [353, 188] width 507 height 331
drag, startPoint x: 570, startPoint y: 59, endPoint x: 426, endPoint y: 206, distance: 206.1
click at [426, 206] on icon at bounding box center [425, 198] width 7 height 24
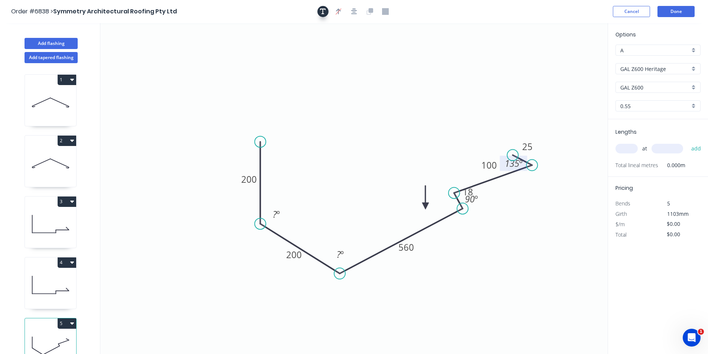
click at [323, 11] on icon "button" at bounding box center [323, 12] width 6 height 6
drag, startPoint x: 132, startPoint y: 59, endPoint x: 301, endPoint y: 213, distance: 227.9
click at [301, 213] on textarea at bounding box center [318, 220] width 60 height 28
click at [325, 10] on icon "button" at bounding box center [323, 12] width 6 height 6
click at [285, 214] on rect at bounding box center [277, 214] width 24 height 15
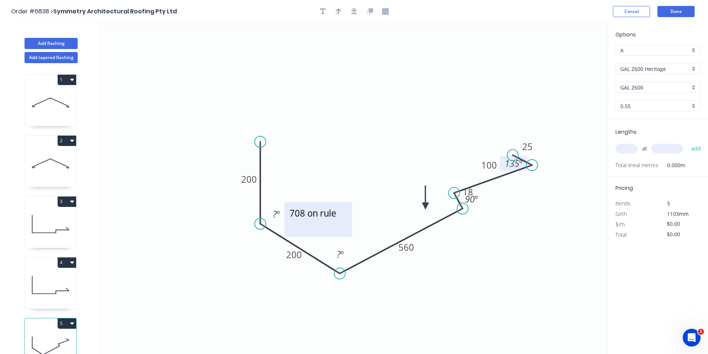
click at [307, 213] on textarea "708 on rule" at bounding box center [318, 220] width 60 height 28
click at [291, 213] on textarea "708 on rule" at bounding box center [318, 220] width 60 height 28
drag, startPoint x: 353, startPoint y: 221, endPoint x: 375, endPoint y: 220, distance: 22.3
click at [374, 220] on rect at bounding box center [372, 219] width 3 height 3
type textarea "<---708 on rule"
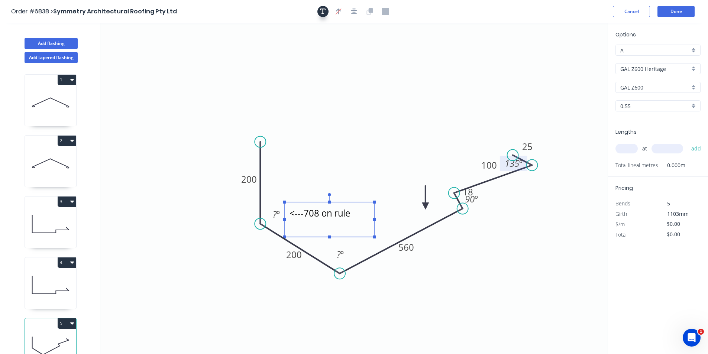
click at [326, 12] on button "button" at bounding box center [323, 11] width 11 height 11
click at [324, 10] on icon "button" at bounding box center [323, 11] width 6 height 7
drag, startPoint x: 145, startPoint y: 50, endPoint x: 378, endPoint y: 233, distance: 296.0
click at [378, 233] on textarea at bounding box center [381, 239] width 60 height 28
click at [353, 249] on textarea at bounding box center [381, 239] width 60 height 28
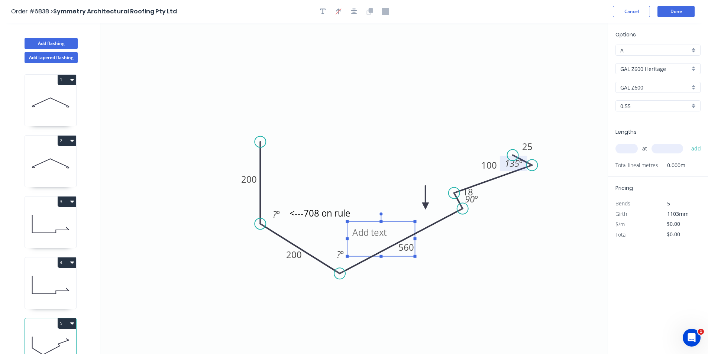
drag, startPoint x: 366, startPoint y: 229, endPoint x: 365, endPoint y: 239, distance: 10.1
click at [365, 239] on textarea at bounding box center [381, 239] width 60 height 28
drag, startPoint x: 415, startPoint y: 239, endPoint x: 438, endPoint y: 238, distance: 23.1
click at [432, 238] on rect at bounding box center [430, 239] width 3 height 3
type textarea "<-- 772 on rule"
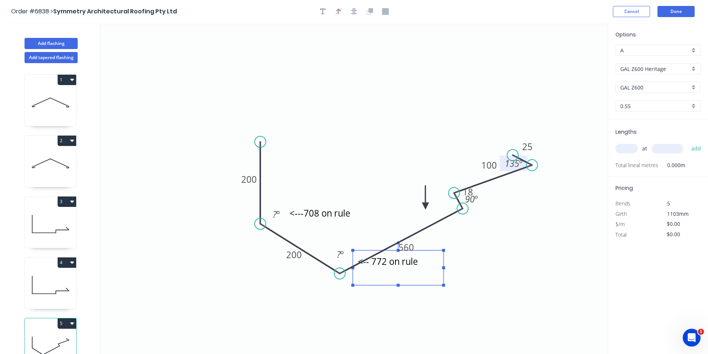
drag, startPoint x: 349, startPoint y: 223, endPoint x: 355, endPoint y: 253, distance: 31.0
click at [355, 253] on rect at bounding box center [398, 268] width 91 height 35
click at [622, 148] on input "text" at bounding box center [627, 149] width 22 height 10
type input "1"
type input "1100"
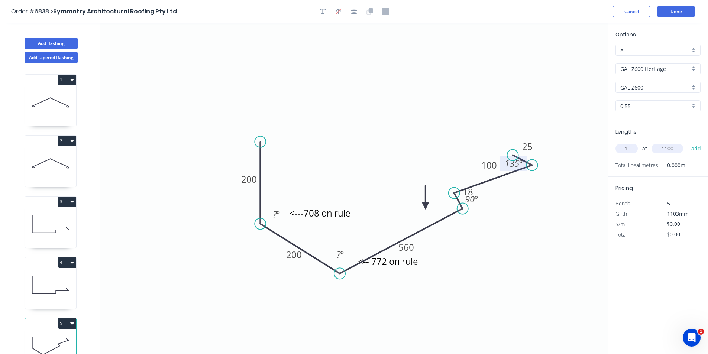
click at [688, 142] on button "add" at bounding box center [696, 148] width 17 height 13
type input "1"
type input "800"
click at [688, 142] on button "add" at bounding box center [696, 148] width 17 height 13
click at [43, 46] on button "Add flashing" at bounding box center [51, 43] width 53 height 11
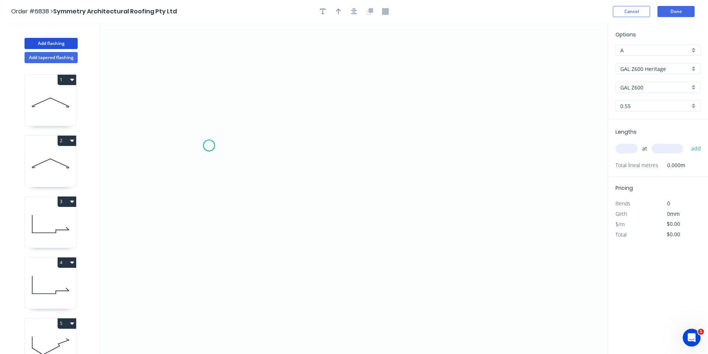
click at [209, 146] on icon "0" at bounding box center [353, 188] width 507 height 331
click at [287, 255] on icon "0" at bounding box center [353, 188] width 507 height 331
click at [381, 206] on icon at bounding box center [334, 230] width 94 height 49
click at [372, 190] on icon at bounding box center [376, 198] width 9 height 16
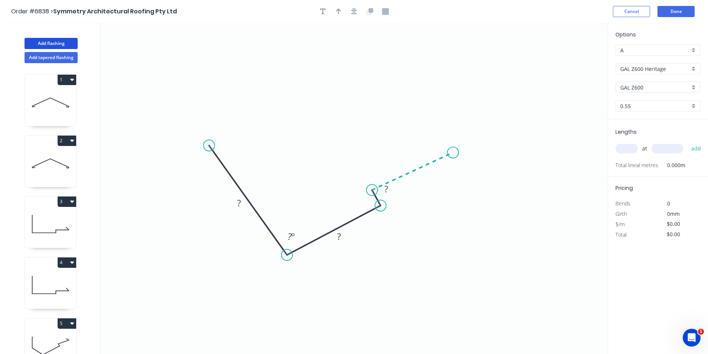
click at [453, 153] on icon "0 ? ? ? ? º" at bounding box center [353, 188] width 507 height 331
click at [427, 147] on icon "0 ? ? ? ? ? º ? º" at bounding box center [353, 188] width 507 height 331
click at [357, 11] on icon "button" at bounding box center [354, 12] width 6 height 6
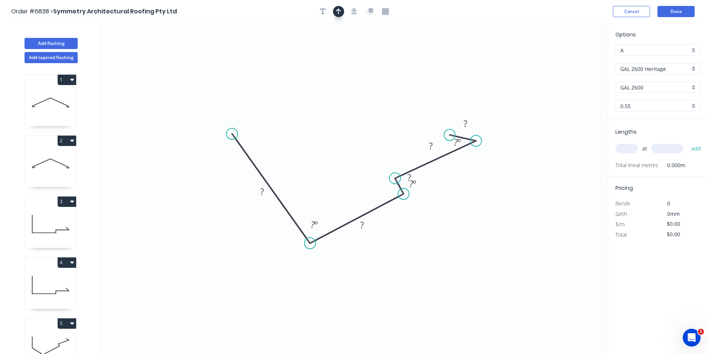
click at [342, 9] on button "button" at bounding box center [338, 11] width 11 height 11
drag, startPoint x: 571, startPoint y: 58, endPoint x: 359, endPoint y: 164, distance: 237.4
click at [363, 162] on icon at bounding box center [366, 151] width 7 height 24
click at [266, 188] on rect at bounding box center [262, 192] width 15 height 10
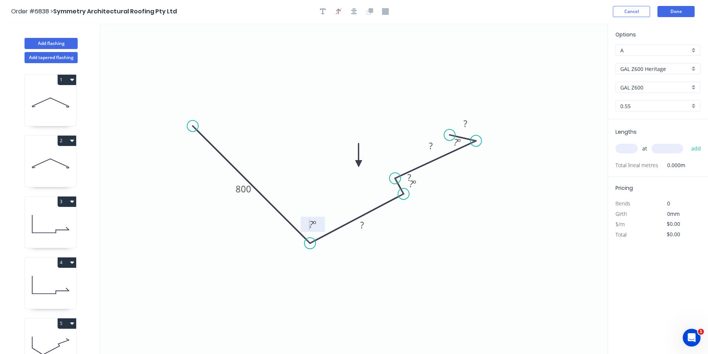
drag, startPoint x: 232, startPoint y: 133, endPoint x: 193, endPoint y: 136, distance: 40.0
click at [193, 136] on icon "0 800 ? ? ? ? ? º ? º ? º" at bounding box center [353, 188] width 507 height 331
drag, startPoint x: 357, startPoint y: 161, endPoint x: 310, endPoint y: 210, distance: 67.3
click at [310, 210] on icon at bounding box center [309, 201] width 7 height 24
click at [323, 13] on icon "button" at bounding box center [323, 11] width 6 height 7
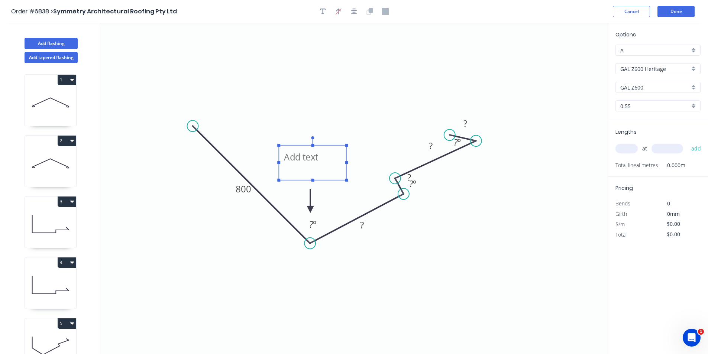
drag, startPoint x: 170, startPoint y: 74, endPoint x: 320, endPoint y: 167, distance: 177.1
click at [320, 167] on textarea at bounding box center [313, 163] width 60 height 28
type textarea "715 on ruler"
click at [366, 228] on rect at bounding box center [362, 225] width 15 height 10
click at [628, 147] on input "text" at bounding box center [627, 149] width 22 height 10
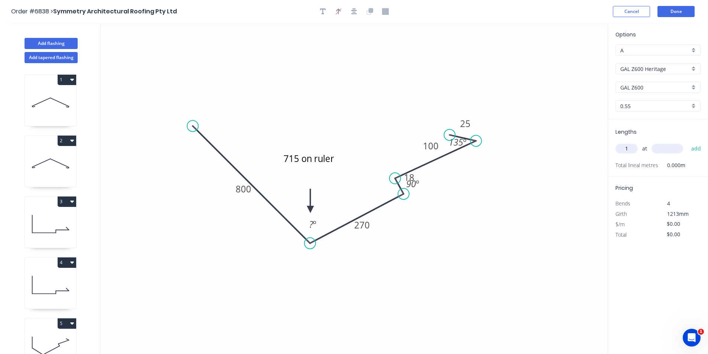
type input "1"
type input "1100"
click at [688, 142] on button "add" at bounding box center [696, 148] width 17 height 13
click at [51, 46] on button "Add flashing" at bounding box center [51, 43] width 53 height 11
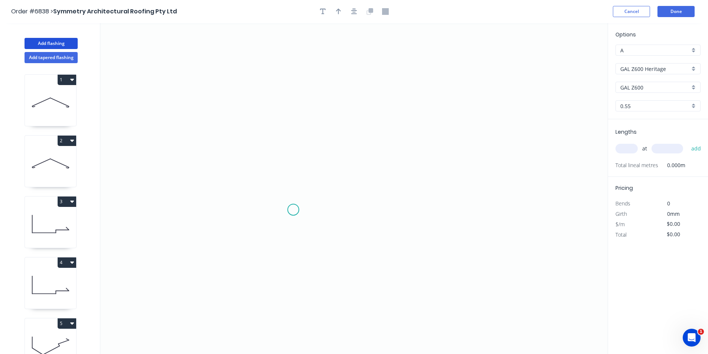
click at [292, 214] on icon "0" at bounding box center [353, 188] width 507 height 331
click at [422, 128] on icon "0" at bounding box center [353, 188] width 507 height 331
click at [362, 175] on tspan "?" at bounding box center [363, 177] width 4 height 12
type input "$41.79"
click at [634, 155] on div "at add" at bounding box center [659, 149] width 87 height 20
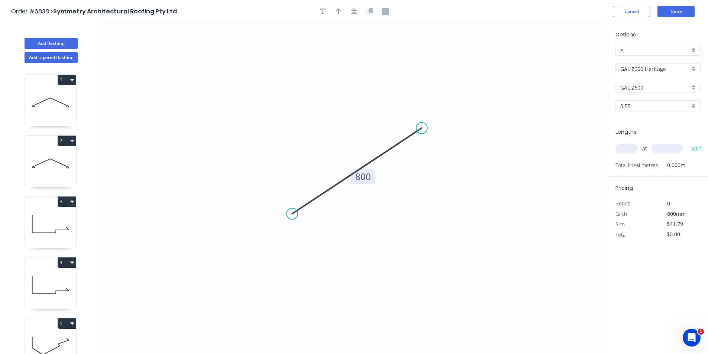
click at [634, 147] on input "text" at bounding box center [627, 149] width 22 height 10
type input "1"
type input "1200"
click at [688, 142] on button "add" at bounding box center [696, 148] width 17 height 13
type input "$50.15"
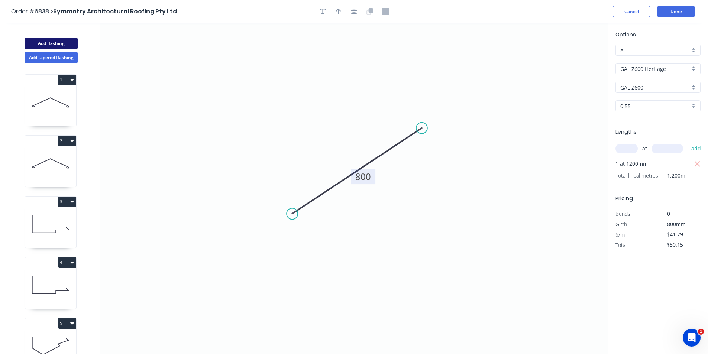
click at [42, 43] on button "Add flashing" at bounding box center [51, 43] width 53 height 11
type input "$0.00"
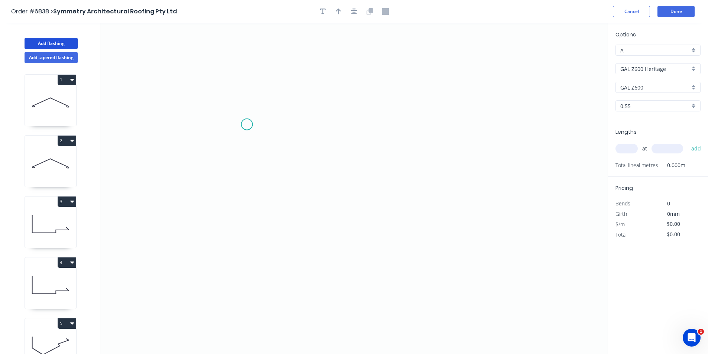
click at [247, 125] on icon "0" at bounding box center [353, 188] width 507 height 331
click at [245, 188] on icon "0" at bounding box center [353, 188] width 507 height 331
click at [437, 188] on icon "0 ?" at bounding box center [353, 188] width 507 height 331
click at [455, 213] on icon "0 ? ?" at bounding box center [353, 188] width 507 height 331
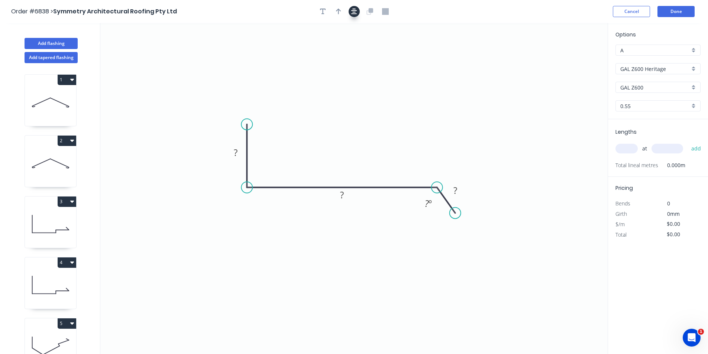
click at [352, 14] on icon "button" at bounding box center [354, 12] width 6 height 6
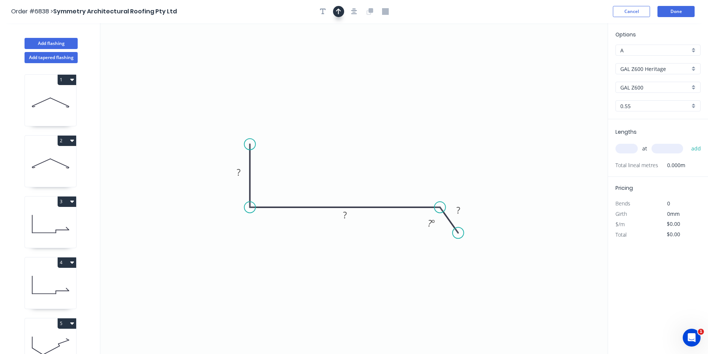
click at [335, 13] on button "button" at bounding box center [338, 11] width 11 height 11
drag, startPoint x: 570, startPoint y: 60, endPoint x: 323, endPoint y: 179, distance: 274.2
click at [323, 179] on icon at bounding box center [323, 171] width 7 height 24
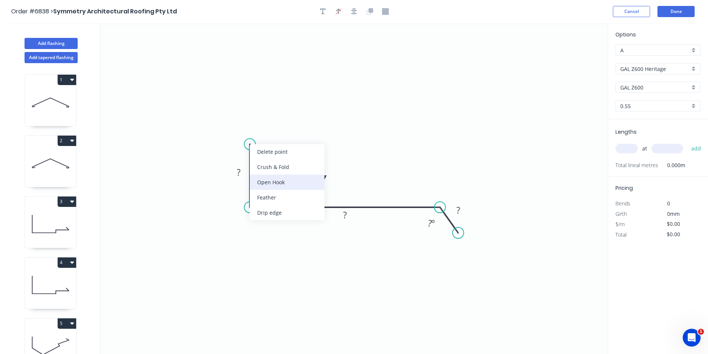
click at [290, 187] on div "Open Hook" at bounding box center [287, 182] width 75 height 15
click at [266, 179] on div "Delete bend" at bounding box center [291, 182] width 75 height 15
click at [280, 168] on div "Crush & Fold" at bounding box center [284, 166] width 75 height 15
click at [266, 190] on div "Delete bend" at bounding box center [285, 187] width 75 height 15
click at [283, 187] on div "Open Hook" at bounding box center [288, 184] width 75 height 15
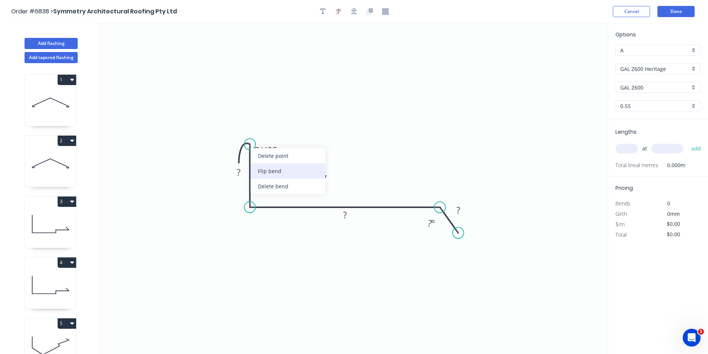
click at [280, 167] on div "Flip bend" at bounding box center [288, 171] width 75 height 15
click at [242, 149] on tspan "25" at bounding box center [241, 150] width 10 height 12
type input "$27.20"
click at [621, 146] on input "text" at bounding box center [627, 149] width 22 height 10
type input "1"
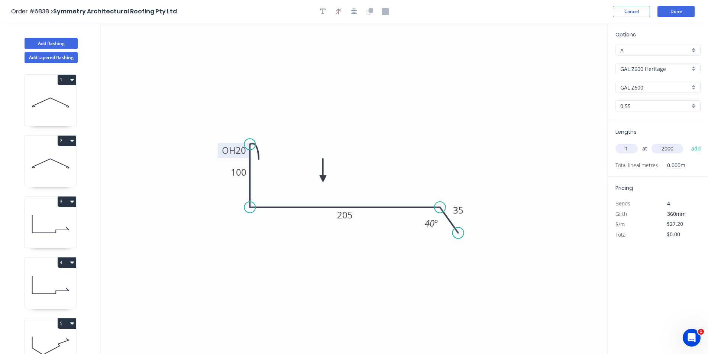
type input "2000"
click at [688, 142] on button "add" at bounding box center [696, 148] width 17 height 13
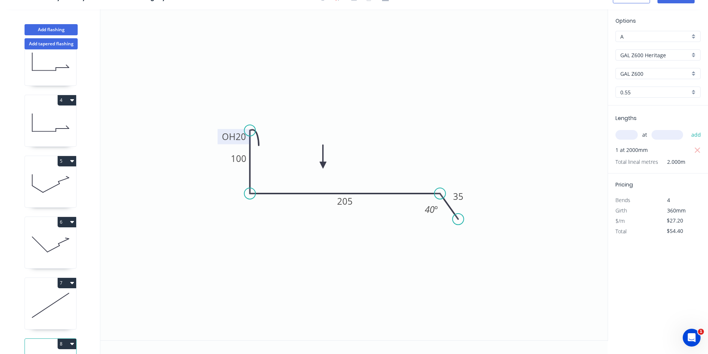
scroll to position [200, 0]
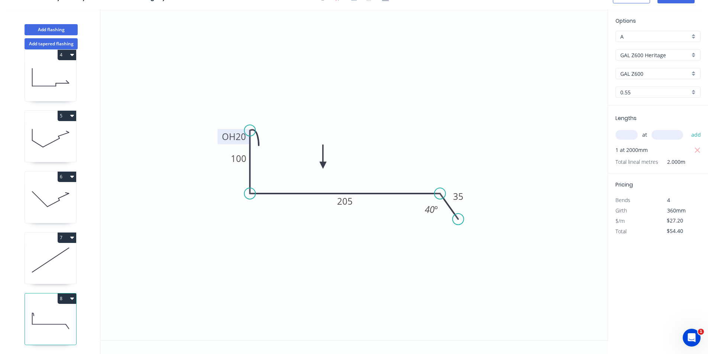
click at [69, 294] on button "8" at bounding box center [67, 299] width 19 height 10
click at [60, 312] on div "Duplicate" at bounding box center [40, 317] width 57 height 11
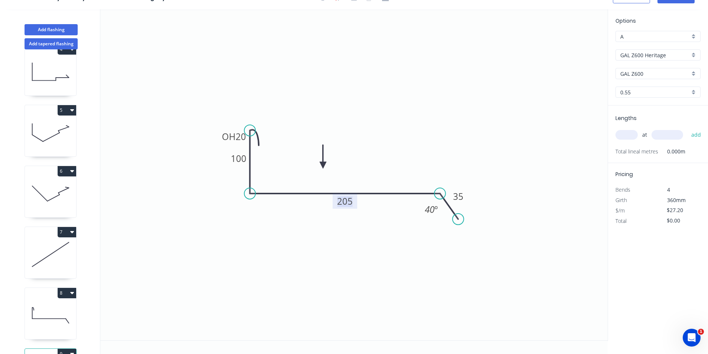
click at [344, 203] on tspan "205" at bounding box center [345, 201] width 16 height 12
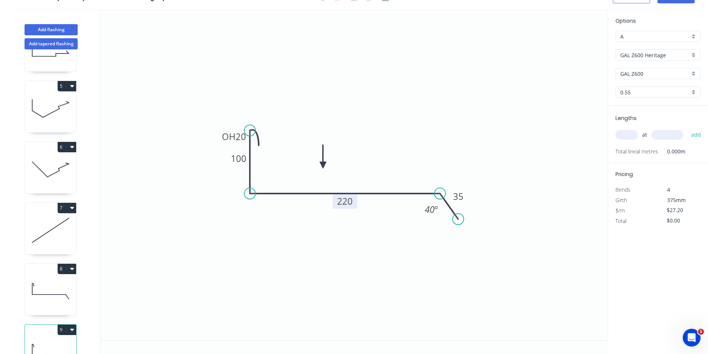
scroll to position [261, 0]
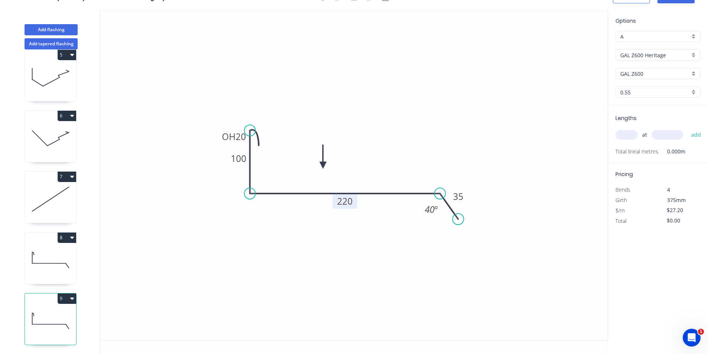
click at [37, 241] on icon at bounding box center [50, 260] width 51 height 48
click at [61, 311] on icon at bounding box center [50, 321] width 51 height 48
type input "$0.00"
click at [338, 199] on tspan "220" at bounding box center [345, 201] width 16 height 12
click at [633, 130] on input "text" at bounding box center [627, 135] width 22 height 10
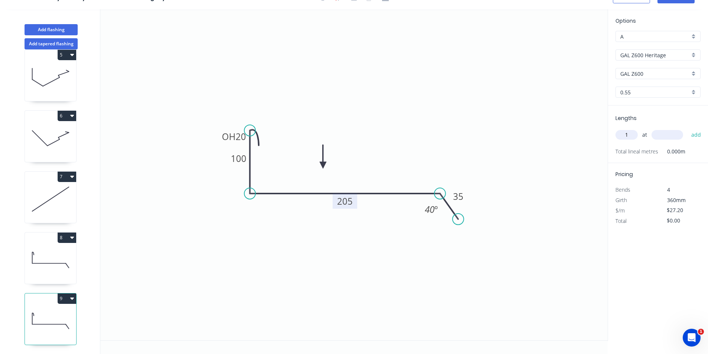
type input "1"
type input "2000"
click at [688, 129] on button "add" at bounding box center [696, 135] width 17 height 13
click at [73, 296] on icon "button" at bounding box center [72, 299] width 4 height 6
click at [57, 315] on div "Duplicate" at bounding box center [40, 317] width 57 height 11
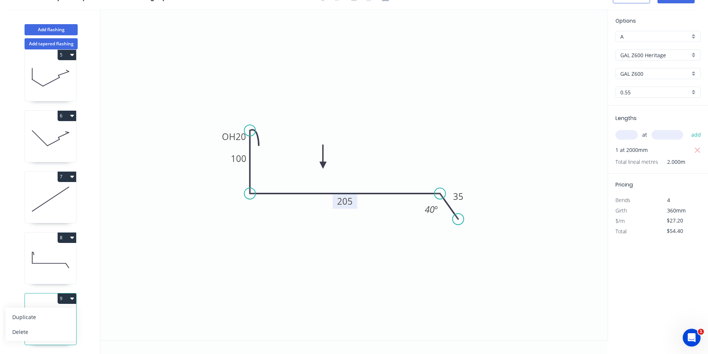
type input "$0.00"
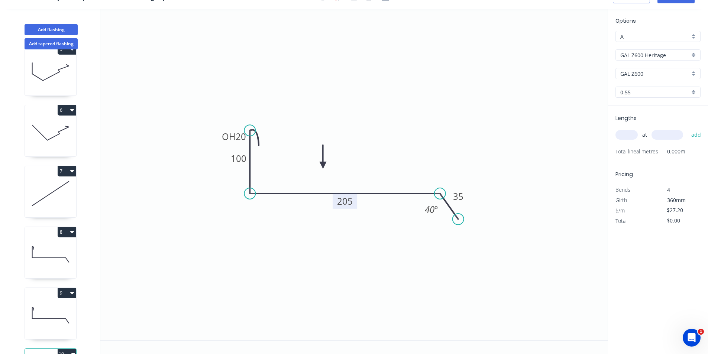
click at [343, 199] on tspan "205" at bounding box center [345, 201] width 16 height 12
click at [632, 135] on input "text" at bounding box center [627, 135] width 22 height 10
type input "1"
type input "2000"
click at [688, 129] on button "add" at bounding box center [696, 135] width 17 height 13
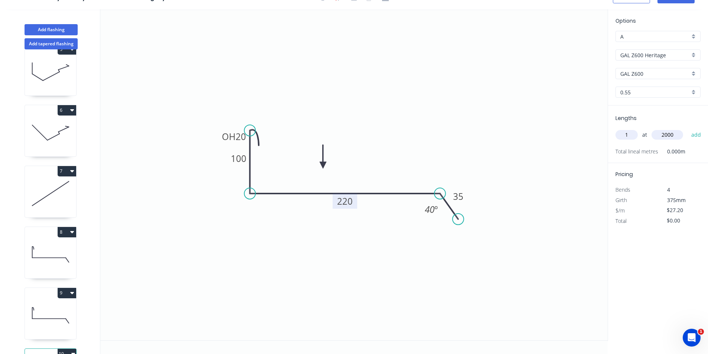
type input "$54.40"
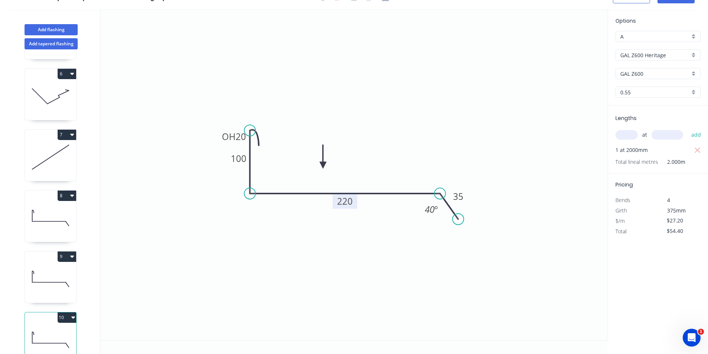
scroll to position [322, 0]
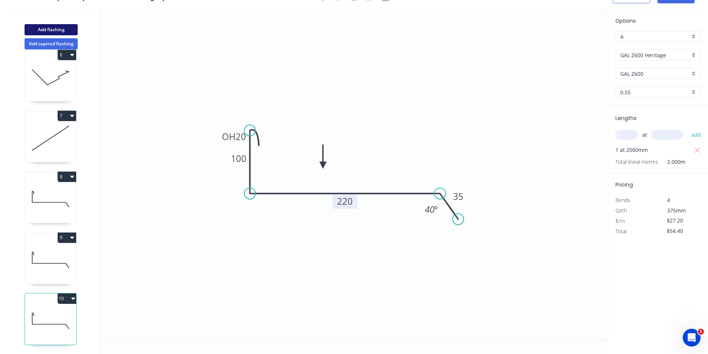
click at [53, 29] on button "Add flashing" at bounding box center [51, 29] width 53 height 11
type input "$0.00"
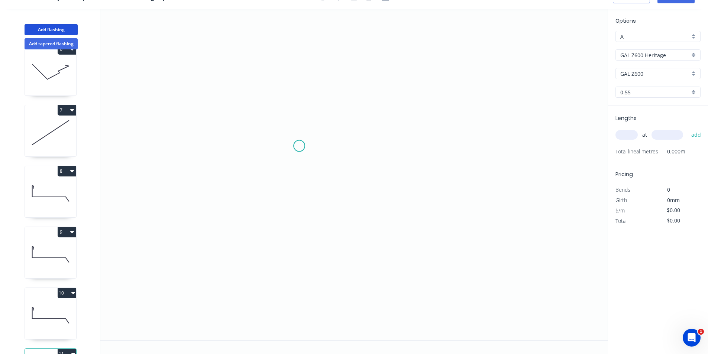
click at [299, 146] on icon "0" at bounding box center [353, 174] width 507 height 331
click at [300, 236] on icon "0" at bounding box center [353, 174] width 507 height 331
click at [477, 230] on icon "0 ?" at bounding box center [353, 174] width 507 height 331
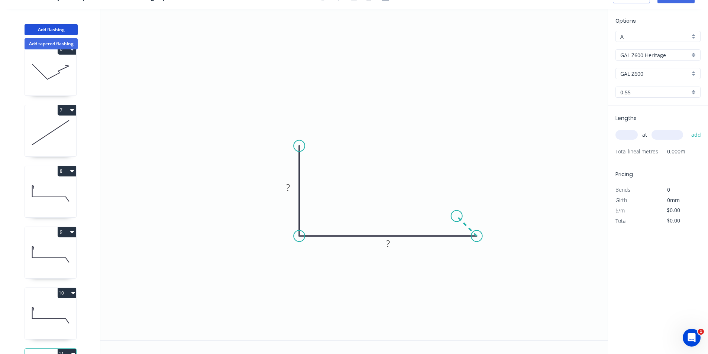
click at [457, 213] on icon "0 ? ?" at bounding box center [353, 174] width 507 height 331
click at [471, 215] on rect at bounding box center [474, 215] width 15 height 10
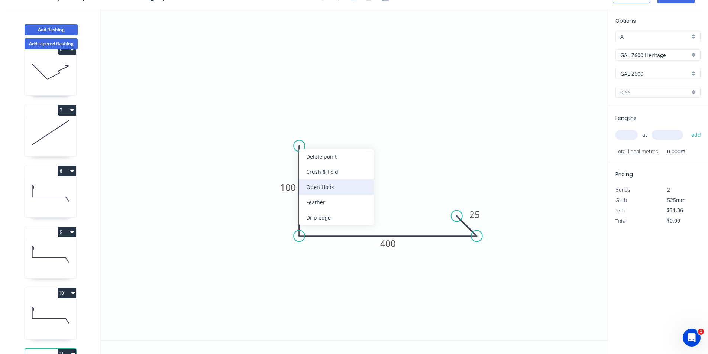
click at [322, 192] on div "Open Hook" at bounding box center [336, 187] width 75 height 15
type input "$33.53"
click at [319, 175] on div "Flip bend" at bounding box center [336, 171] width 75 height 15
click at [293, 149] on tspan "25" at bounding box center [290, 152] width 10 height 12
click at [630, 135] on input "text" at bounding box center [627, 135] width 22 height 10
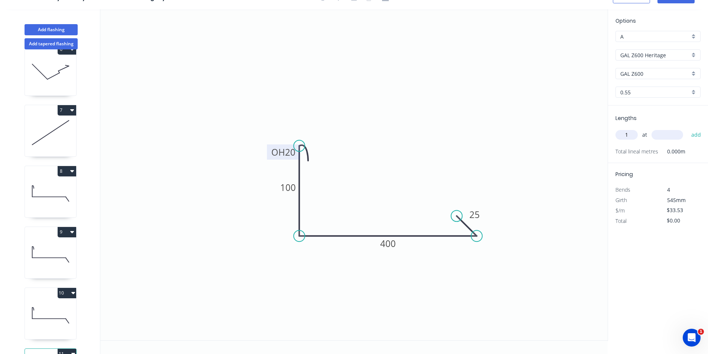
type input "1"
type input "2000"
click at [688, 129] on button "add" at bounding box center [696, 135] width 17 height 13
type input "$67.06"
click at [65, 25] on button "Add flashing" at bounding box center [51, 29] width 53 height 11
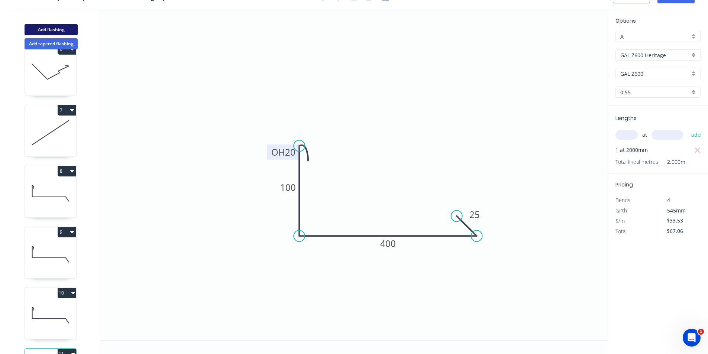
type input "$0.00"
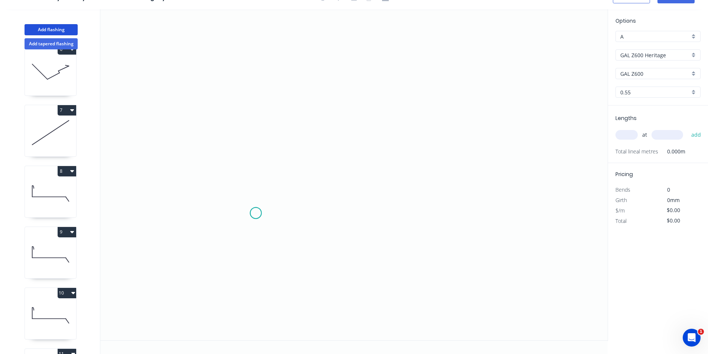
click at [256, 213] on icon "0" at bounding box center [353, 174] width 507 height 331
click at [256, 164] on icon "0" at bounding box center [353, 174] width 507 height 331
click at [397, 161] on icon "0 ?" at bounding box center [353, 174] width 507 height 331
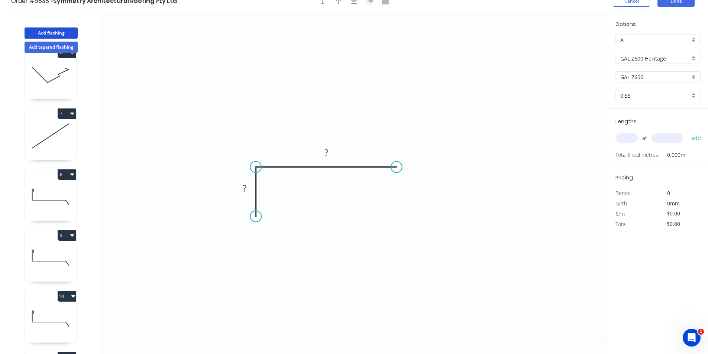
scroll to position [0, 0]
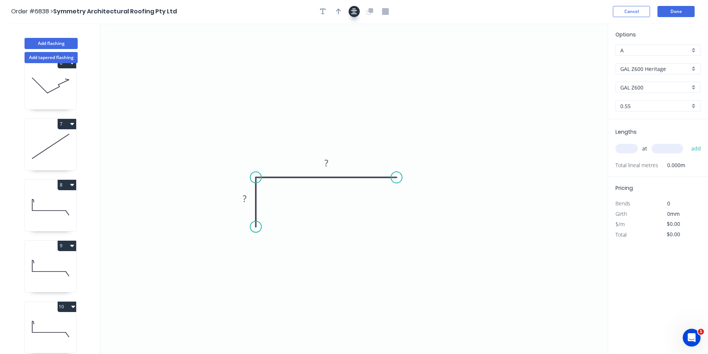
click at [355, 10] on icon "button" at bounding box center [354, 11] width 6 height 7
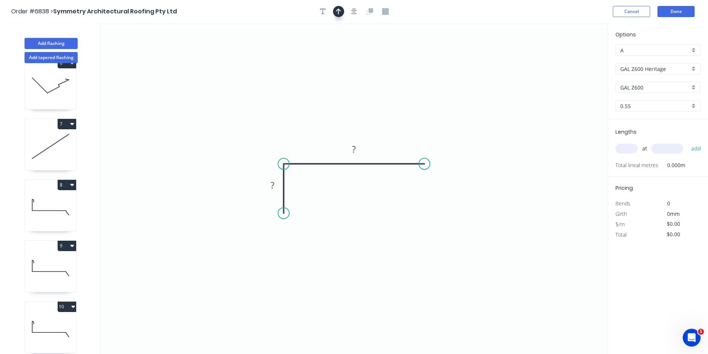
click at [340, 10] on icon "button" at bounding box center [338, 12] width 5 height 6
drag, startPoint x: 570, startPoint y: 57, endPoint x: 309, endPoint y: 136, distance: 273.4
click at [309, 136] on icon at bounding box center [308, 127] width 7 height 24
click at [274, 183] on tspan "?" at bounding box center [273, 185] width 4 height 12
type input "$13.81"
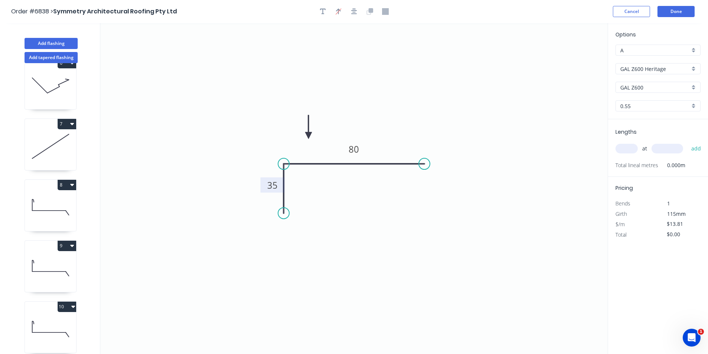
click at [633, 145] on input "text" at bounding box center [627, 149] width 22 height 10
type input "4"
type input "1600"
click at [688, 142] on button "add" at bounding box center [696, 148] width 17 height 13
type input "$88.38"
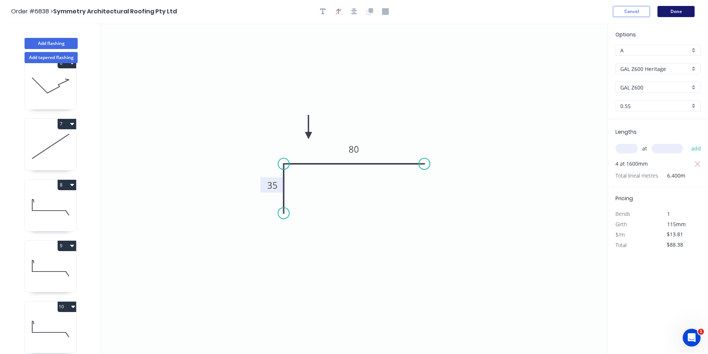
click at [664, 17] on button "Done" at bounding box center [676, 11] width 37 height 11
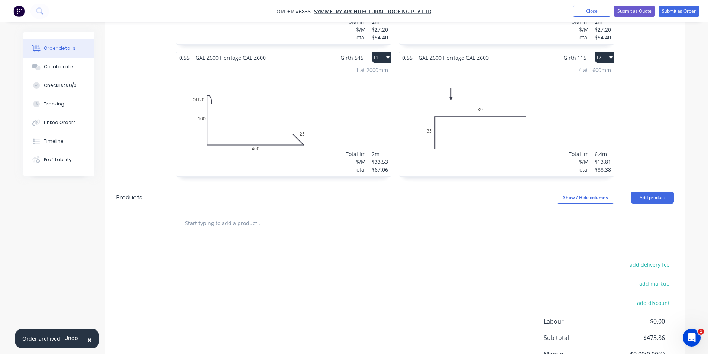
scroll to position [818, 0]
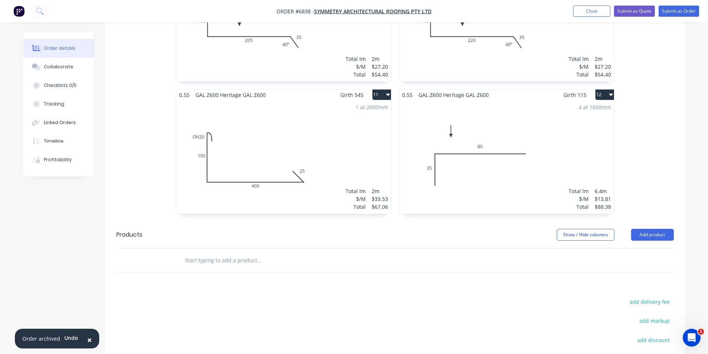
click at [550, 180] on div "4 at 1600mm Total lm $/M Total 6.4m $13.81 $88.38" at bounding box center [506, 156] width 215 height 113
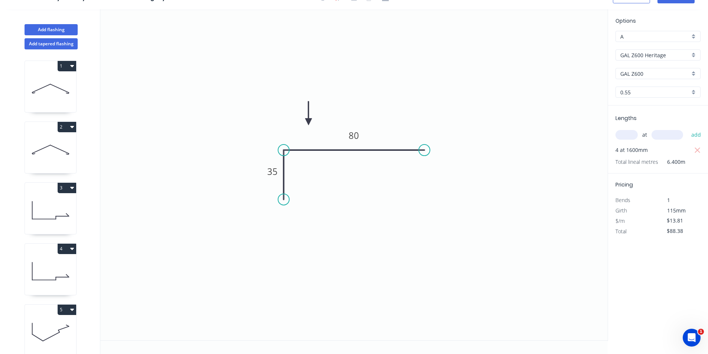
scroll to position [14, 0]
click at [72, 32] on button "Add flashing" at bounding box center [51, 29] width 53 height 11
type input "$0.00"
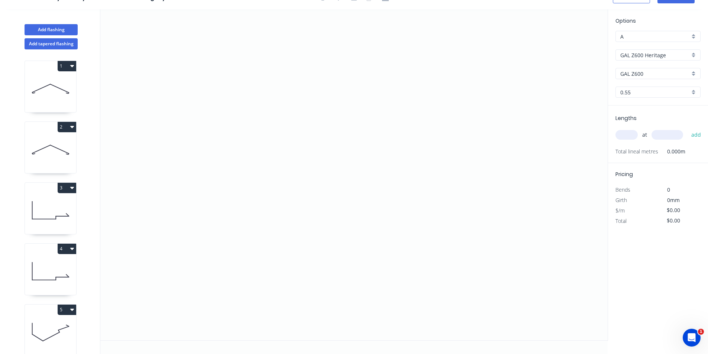
click at [676, 52] on input "GAL Z600 Heritage" at bounding box center [656, 55] width 70 height 8
click at [641, 114] on div "GAL Z275" at bounding box center [658, 116] width 84 height 13
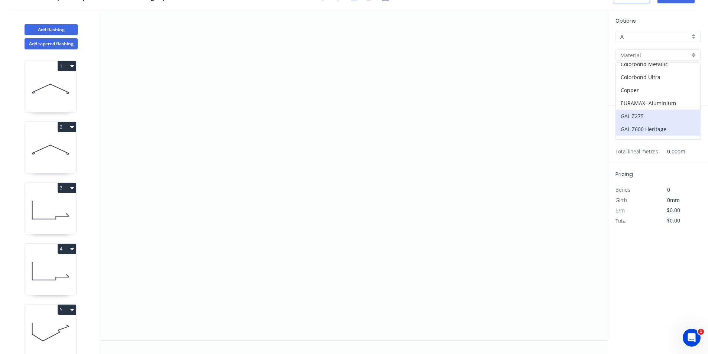
type input "GAL Z275"
type input "Galvanised"
click at [646, 93] on input "0.55" at bounding box center [656, 92] width 70 height 8
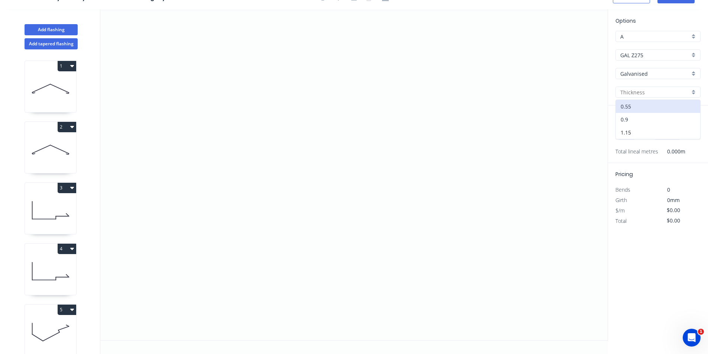
click at [643, 123] on div "0.9" at bounding box center [658, 119] width 84 height 13
type input "0.9"
click at [265, 79] on icon "0" at bounding box center [353, 174] width 507 height 331
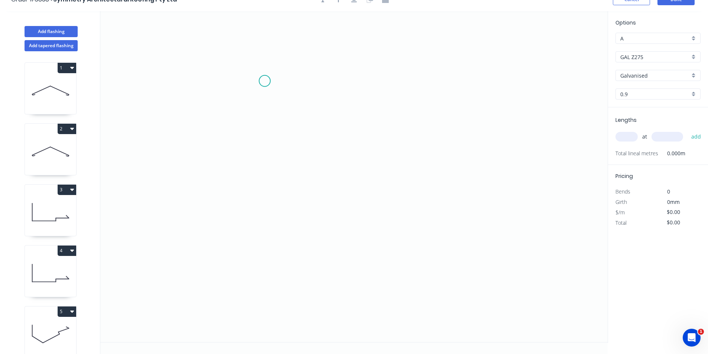
scroll to position [0, 0]
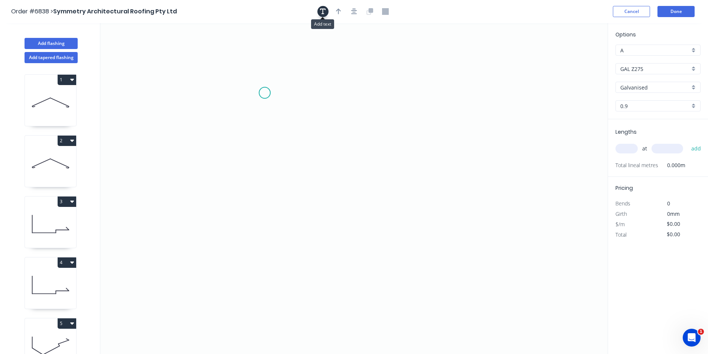
click at [322, 13] on icon "button" at bounding box center [323, 11] width 6 height 7
drag, startPoint x: 139, startPoint y: 45, endPoint x: 267, endPoint y: 64, distance: 128.6
click at [267, 64] on textarea at bounding box center [275, 72] width 60 height 28
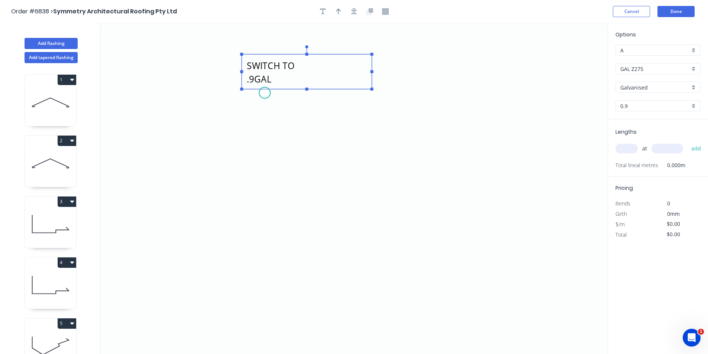
drag, startPoint x: 310, startPoint y: 72, endPoint x: 376, endPoint y: 70, distance: 66.2
click at [376, 70] on icon "SWITCH TO .9GAL" at bounding box center [353, 188] width 507 height 331
type textarea "SWITCH TO .9GAL"
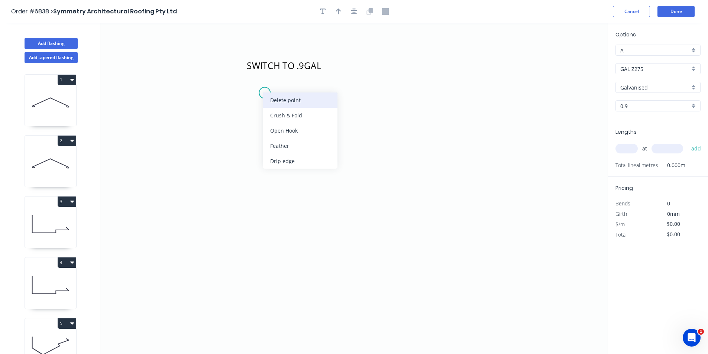
click at [299, 103] on div "Delete point" at bounding box center [300, 100] width 75 height 15
click at [236, 241] on icon "SWITCH TO .9GAL" at bounding box center [353, 188] width 507 height 331
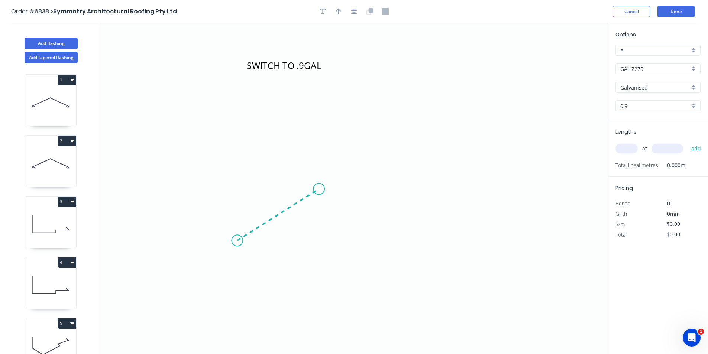
click at [319, 189] on icon "SWITCH TO .9GAL" at bounding box center [353, 188] width 507 height 331
click at [338, 203] on icon "SWITCH TO .9GAL ?" at bounding box center [353, 188] width 507 height 331
click at [381, 180] on icon "SWITCH TO .9GAL ? ? ? º" at bounding box center [353, 188] width 507 height 331
click at [419, 208] on icon "SWITCH TO .9GAL ? ? ? ? º ? º" at bounding box center [353, 188] width 507 height 331
click at [442, 190] on icon "SWITCH TO .9GAL ? ? ? ? ? º ? º ? º" at bounding box center [353, 188] width 507 height 331
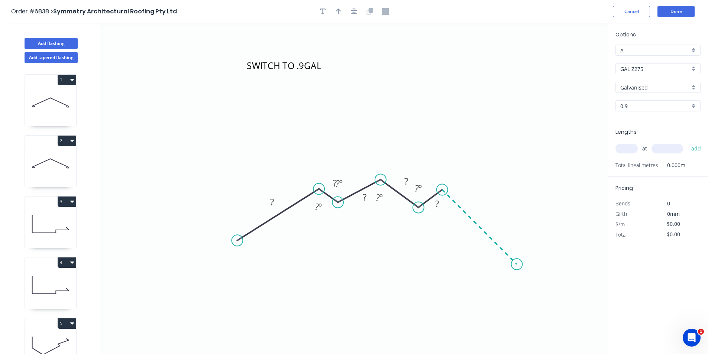
click at [517, 257] on icon "SWITCH TO .9GAL ? ? ? ? ? ? º ? º ? º ? º" at bounding box center [353, 188] width 507 height 331
click at [352, 11] on icon "button" at bounding box center [354, 11] width 6 height 7
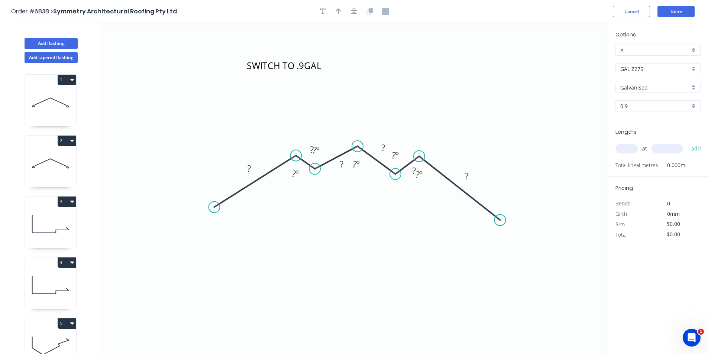
drag, startPoint x: 495, startPoint y: 233, endPoint x: 500, endPoint y: 220, distance: 13.5
click at [500, 220] on circle at bounding box center [500, 220] width 11 height 11
drag, startPoint x: 314, startPoint y: 169, endPoint x: 310, endPoint y: 177, distance: 9.5
click at [310, 177] on circle at bounding box center [309, 177] width 11 height 11
drag, startPoint x: 395, startPoint y: 174, endPoint x: 402, endPoint y: 178, distance: 7.8
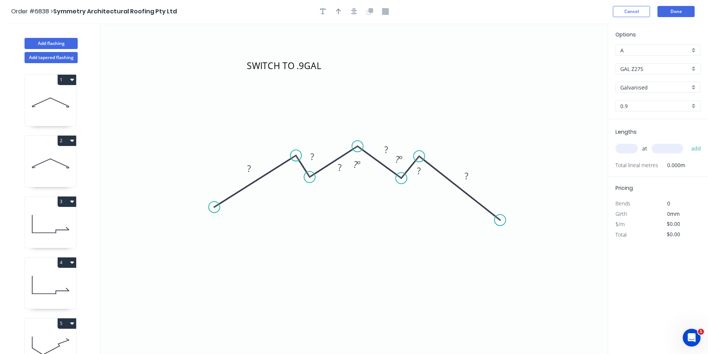
click at [402, 178] on circle at bounding box center [401, 178] width 11 height 11
click at [419, 186] on div "Hide angle" at bounding box center [432, 187] width 75 height 15
click at [252, 166] on rect at bounding box center [249, 169] width 15 height 10
click at [427, 172] on rect at bounding box center [419, 170] width 24 height 15
click at [422, 171] on tspan "35" at bounding box center [419, 171] width 10 height 12
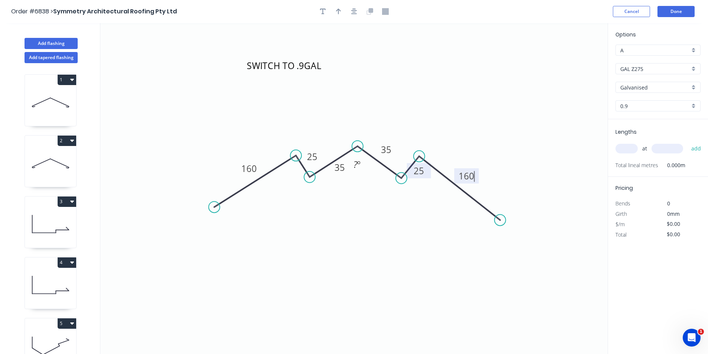
type input "$33.97"
click at [634, 148] on input "text" at bounding box center [627, 149] width 22 height 10
click at [321, 10] on icon "button" at bounding box center [323, 11] width 6 height 7
drag, startPoint x: 193, startPoint y: 98, endPoint x: 367, endPoint y: 202, distance: 202.6
click at [367, 202] on textarea at bounding box center [365, 207] width 60 height 28
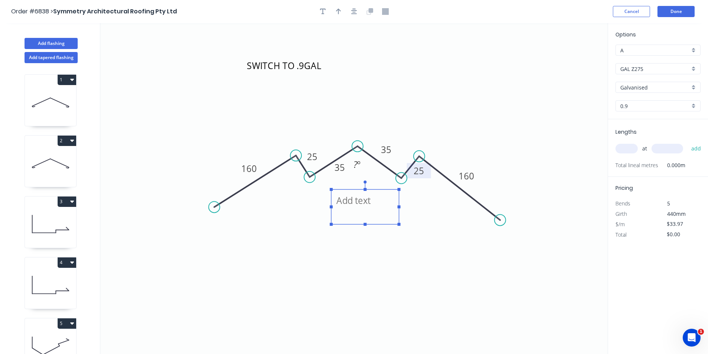
click at [367, 210] on textarea at bounding box center [365, 207] width 60 height 28
type textarea "735 On Ruler"
click at [628, 150] on input "text" at bounding box center [627, 149] width 22 height 10
type input "2"
type input "3600"
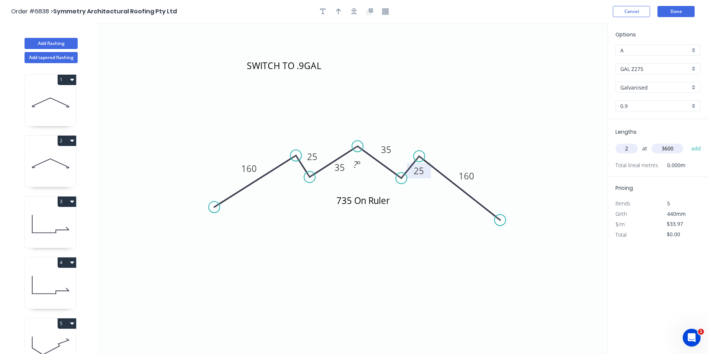
click at [688, 142] on button "add" at bounding box center [696, 148] width 17 height 13
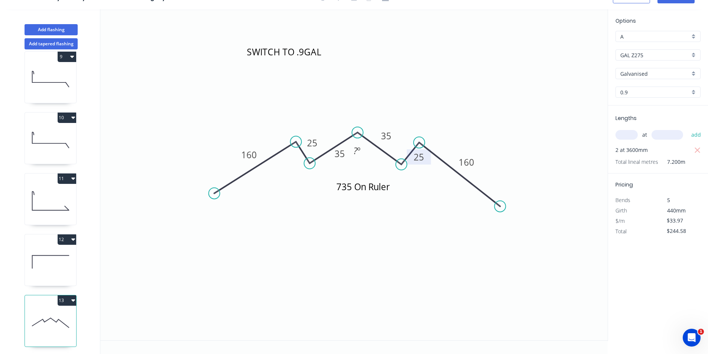
scroll to position [505, 0]
click at [69, 294] on button "13" at bounding box center [67, 299] width 19 height 10
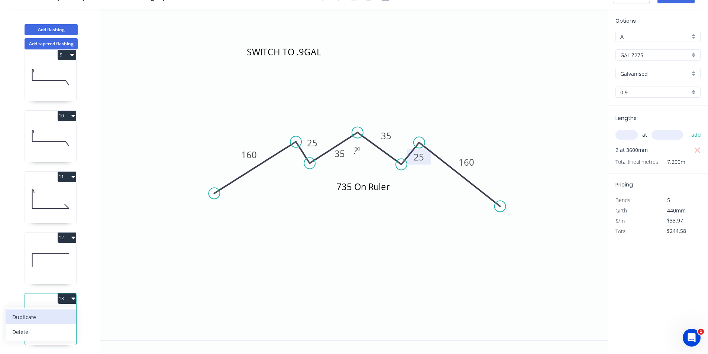
click at [57, 312] on div "Duplicate" at bounding box center [40, 317] width 57 height 11
type input "$0.00"
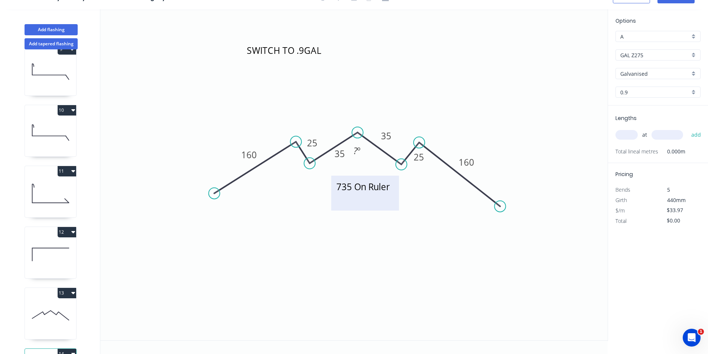
click at [347, 185] on textarea "735 On Ruler" at bounding box center [365, 194] width 60 height 28
click at [345, 187] on textarea "735 On Ruler" at bounding box center [365, 194] width 60 height 28
click at [522, 303] on icon "SWITCH TO .9GAL 765 On Ruler 160 25 35 35 25 160 ? º" at bounding box center [353, 174] width 507 height 331
type textarea "765 On Ruler"
click at [632, 135] on input "text" at bounding box center [627, 135] width 22 height 10
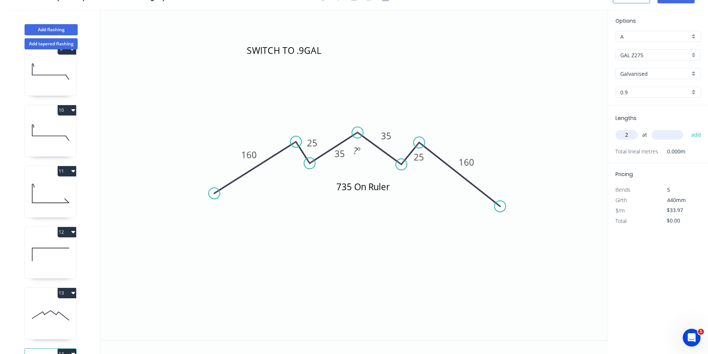
type input "2"
type input "3800"
click at [688, 129] on button "add" at bounding box center [696, 135] width 17 height 13
click at [57, 315] on icon at bounding box center [50, 316] width 51 height 48
type input "$244.58"
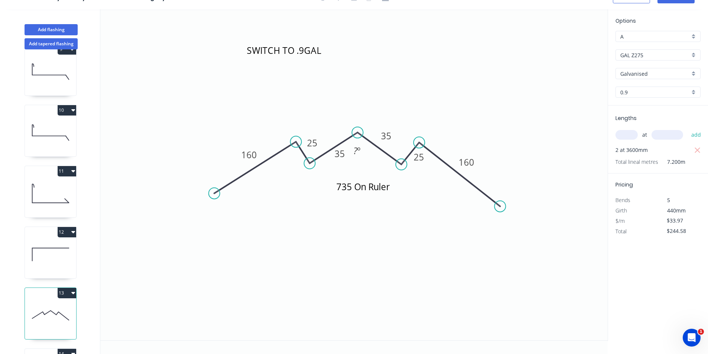
click at [630, 137] on input "text" at bounding box center [627, 135] width 22 height 10
type input "4"
type input "4200"
click at [688, 129] on button "add" at bounding box center [696, 135] width 17 height 13
type input "$815.28"
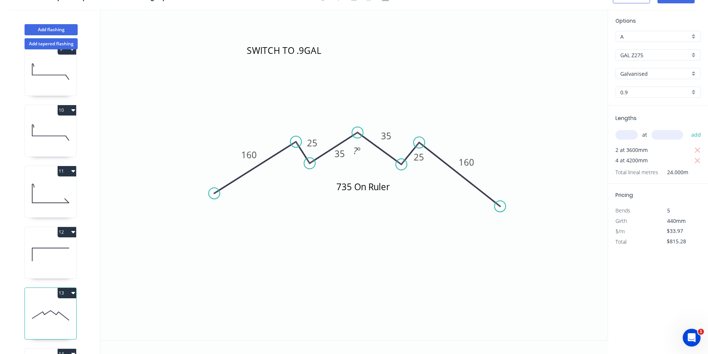
scroll to position [0, 0]
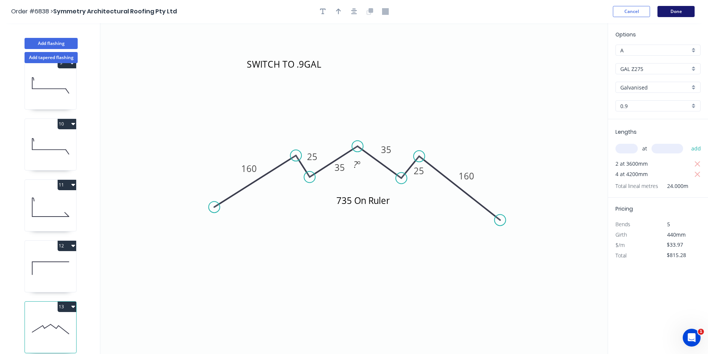
click at [680, 12] on button "Done" at bounding box center [676, 11] width 37 height 11
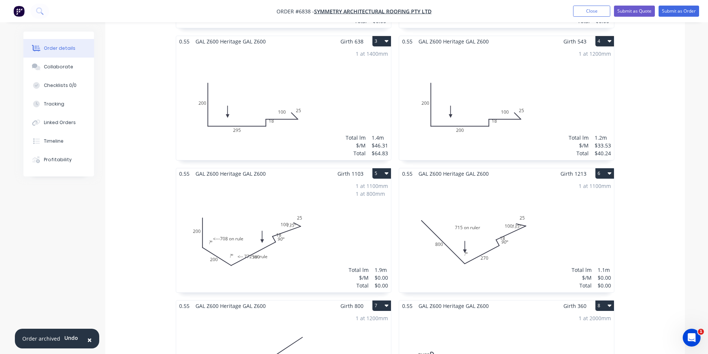
scroll to position [156, 0]
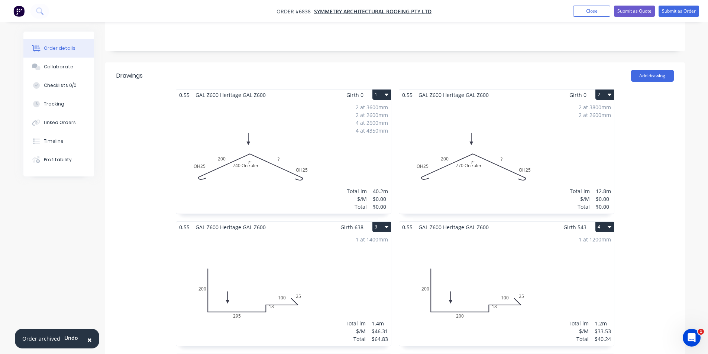
click at [255, 149] on div "2 at 3600mm 2 at 2600mm 4 at 2600mm 4 at 4350mm Total lm $/M Total 40.2m $0.00 …" at bounding box center [283, 156] width 215 height 113
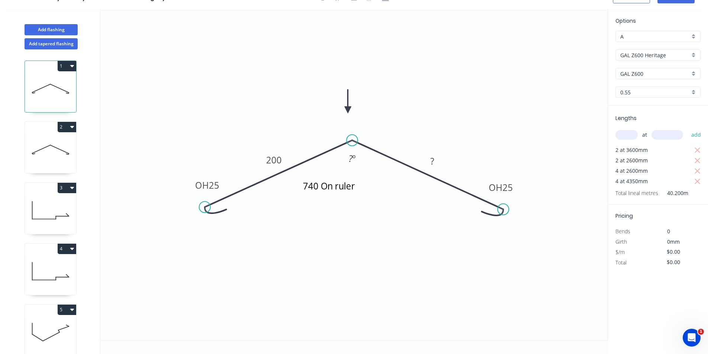
scroll to position [14, 0]
click at [432, 160] on tspan "?" at bounding box center [433, 161] width 4 height 12
type input "$34.58"
type input "$1,390.12"
click at [48, 145] on icon at bounding box center [50, 150] width 51 height 48
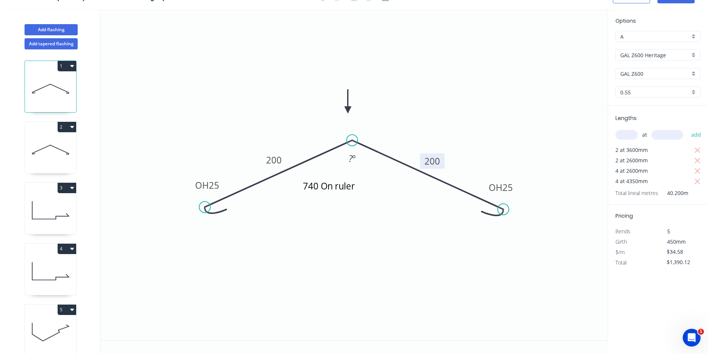
type input "$0.00"
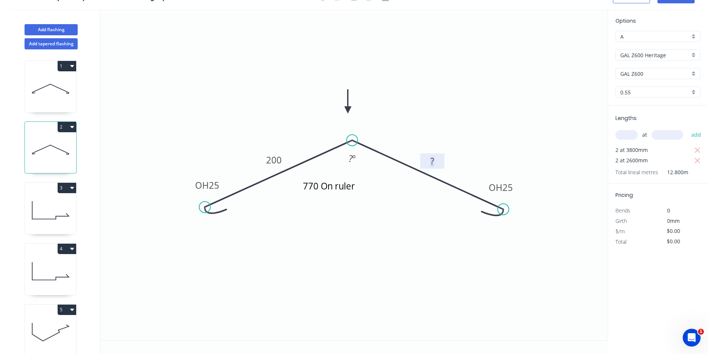
click at [439, 166] on rect at bounding box center [432, 162] width 15 height 10
type input "$34.58"
click at [58, 91] on icon at bounding box center [50, 89] width 51 height 48
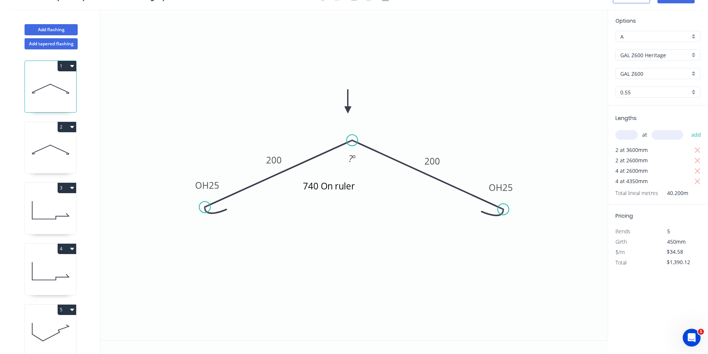
click at [30, 155] on icon at bounding box center [50, 150] width 51 height 48
type input "$442.62"
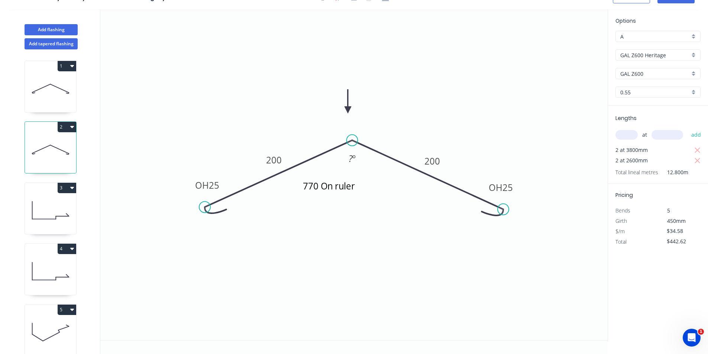
click at [43, 207] on icon at bounding box center [50, 211] width 51 height 48
type input "$46.31"
type input "$64.83"
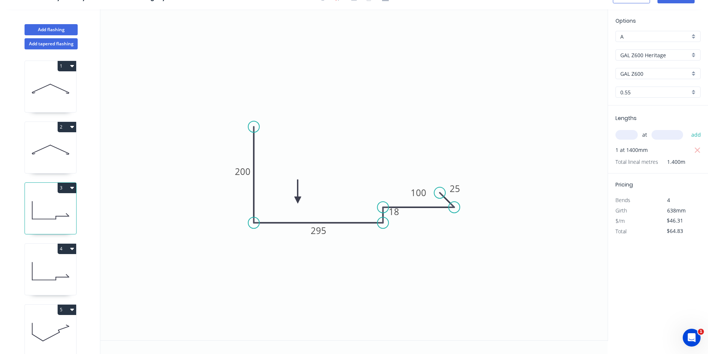
drag, startPoint x: 52, startPoint y: 271, endPoint x: 95, endPoint y: 270, distance: 43.2
click at [52, 271] on icon at bounding box center [50, 272] width 51 height 48
type input "$33.53"
type input "$40.24"
click at [72, 324] on icon at bounding box center [50, 333] width 51 height 48
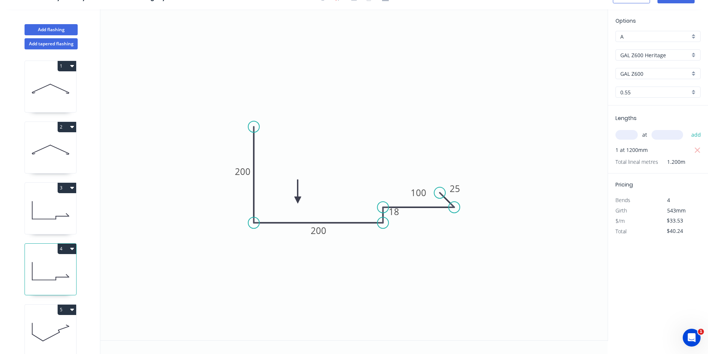
type input "$0.00"
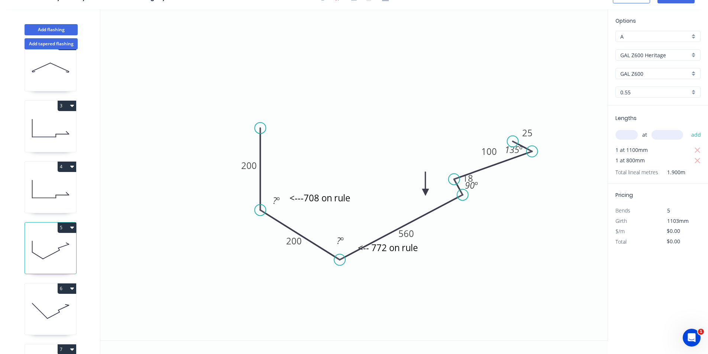
scroll to position [149, 0]
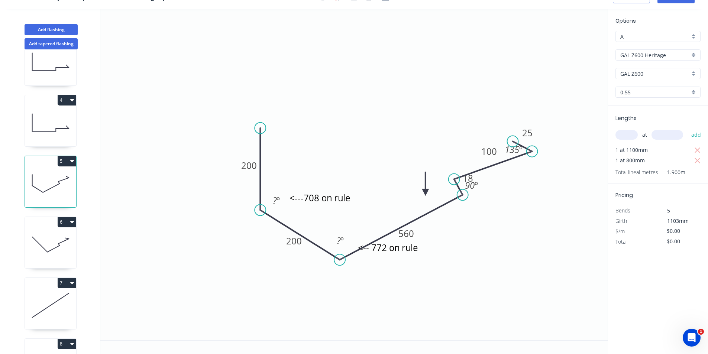
click at [43, 249] on icon at bounding box center [50, 245] width 51 height 48
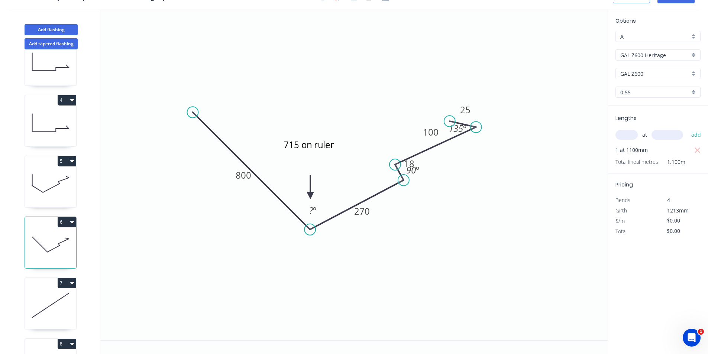
click at [57, 305] on icon at bounding box center [50, 306] width 51 height 48
type input "$41.79"
type input "$50.15"
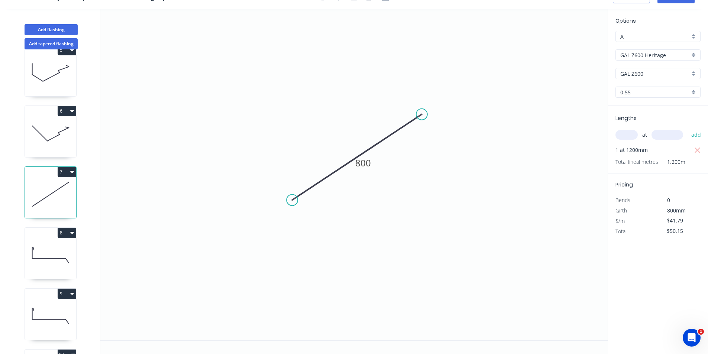
scroll to position [260, 0]
click at [47, 270] on icon at bounding box center [50, 255] width 51 height 48
type input "$27.20"
type input "$54.40"
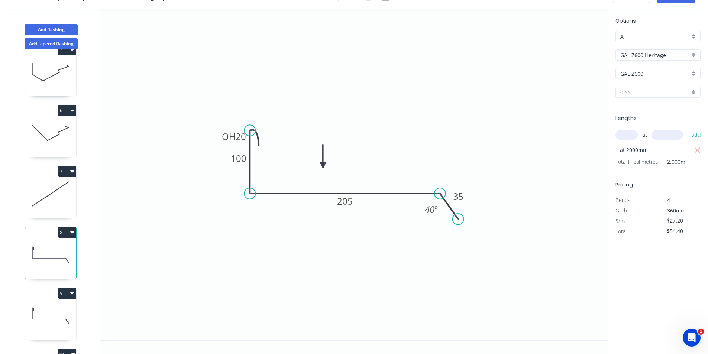
click at [49, 315] on icon at bounding box center [50, 316] width 51 height 48
click at [50, 328] on icon at bounding box center [50, 316] width 51 height 48
click at [39, 261] on icon at bounding box center [50, 255] width 51 height 48
click at [349, 195] on tspan "205" at bounding box center [345, 201] width 16 height 12
click at [12, 316] on div "1 2 3 4 5 6 7 8 9 10 11 12 13 14" at bounding box center [51, 201] width 98 height 305
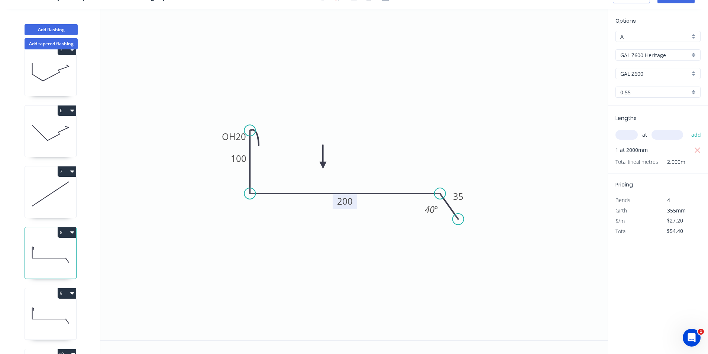
click at [30, 314] on icon at bounding box center [50, 316] width 51 height 48
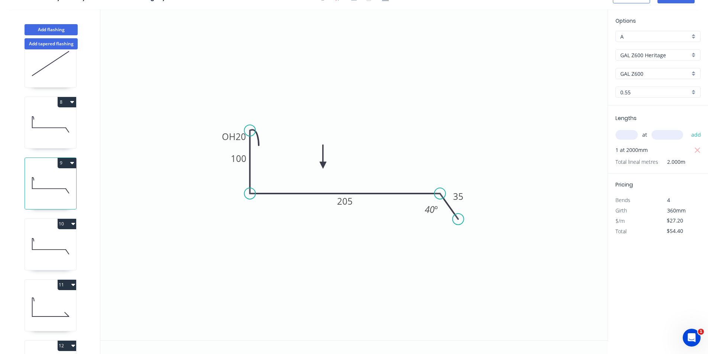
scroll to position [409, 0]
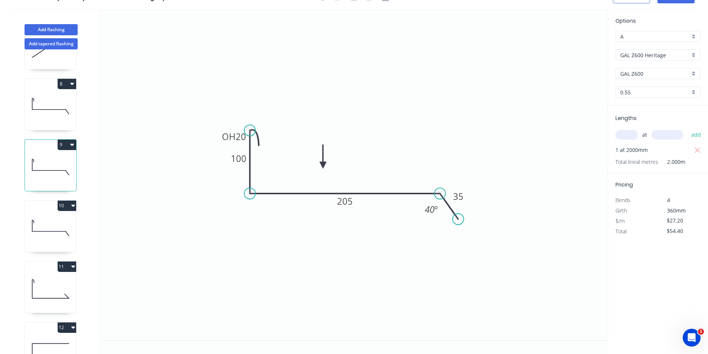
click at [50, 233] on icon at bounding box center [50, 228] width 51 height 48
click at [59, 273] on icon at bounding box center [50, 289] width 51 height 48
type input "$33.53"
type input "$67.06"
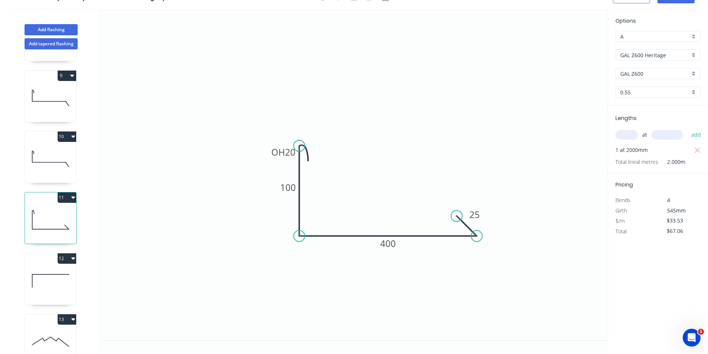
scroll to position [483, 0]
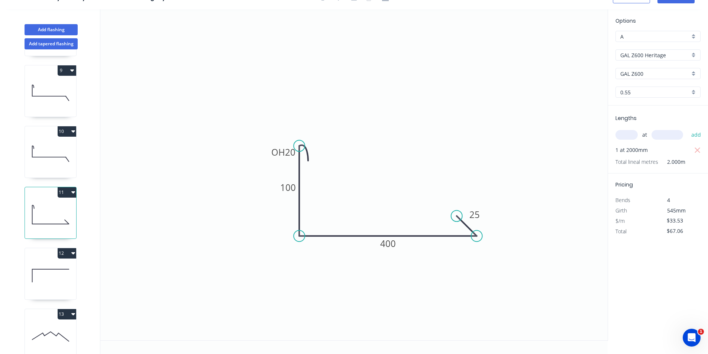
click at [34, 265] on icon at bounding box center [50, 276] width 51 height 48
type input "$13.81"
type input "$88.38"
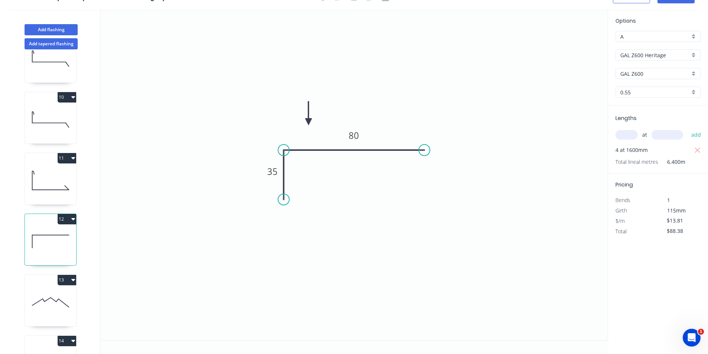
scroll to position [565, 0]
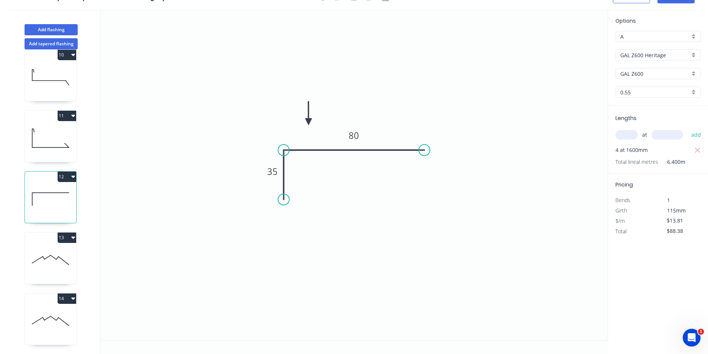
click at [45, 269] on icon at bounding box center [50, 260] width 51 height 48
type input "GAL Z275"
type input "Galvanised"
type input "0.9"
type input "$33.97"
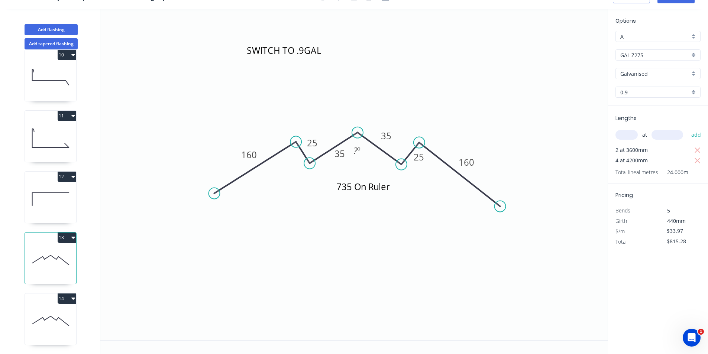
click at [69, 331] on icon at bounding box center [50, 321] width 51 height 48
type input "$258.17"
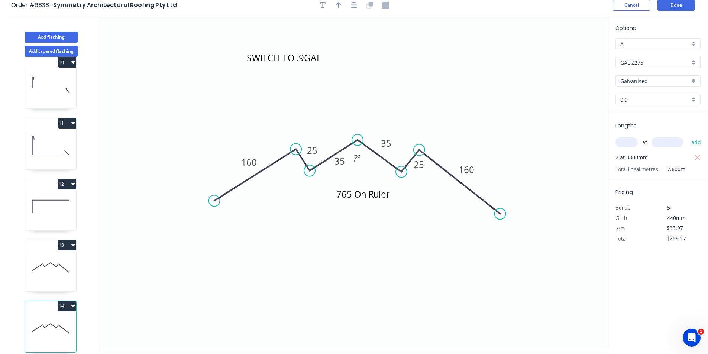
scroll to position [0, 0]
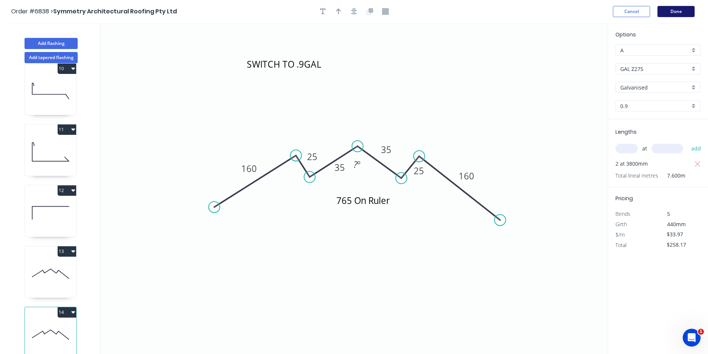
click at [679, 11] on button "Done" at bounding box center [676, 11] width 37 height 11
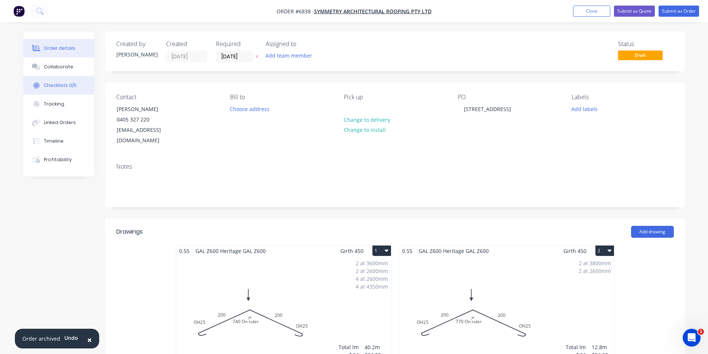
drag, startPoint x: 54, startPoint y: 71, endPoint x: 65, endPoint y: 80, distance: 14.5
click at [55, 71] on button "Collaborate" at bounding box center [58, 67] width 71 height 19
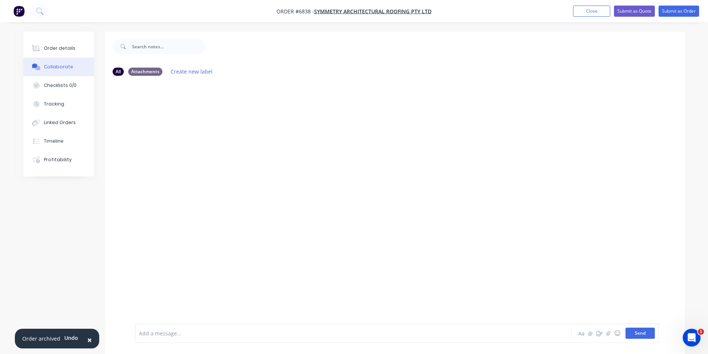
scroll to position [11, 0]
click at [610, 336] on button "button" at bounding box center [608, 333] width 9 height 9
click at [630, 337] on button "Send" at bounding box center [640, 333] width 29 height 11
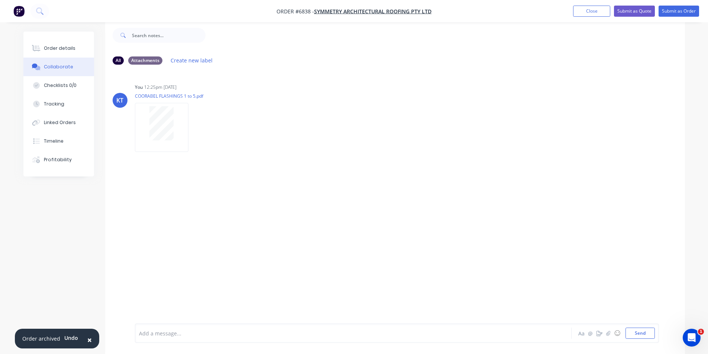
click at [62, 61] on button "Collaborate" at bounding box center [58, 67] width 71 height 19
click at [60, 48] on div "Order details" at bounding box center [60, 48] width 32 height 7
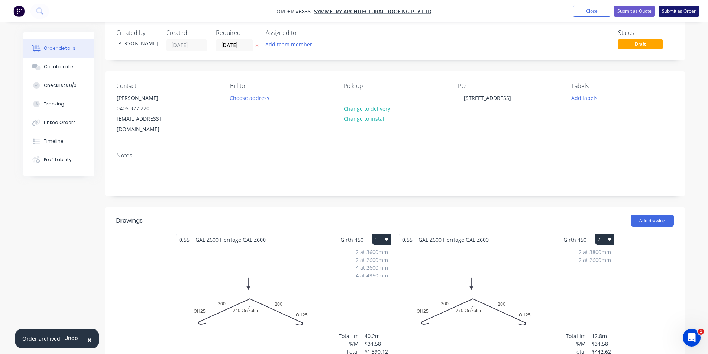
drag, startPoint x: 672, startPoint y: 3, endPoint x: 672, endPoint y: 7, distance: 3.7
click at [672, 6] on nav "Order #6838 - Symmetry Architectural Roofing Pty Ltd Add product Close Submit a…" at bounding box center [354, 11] width 708 height 22
click at [672, 7] on button "Submit as Order" at bounding box center [679, 11] width 41 height 11
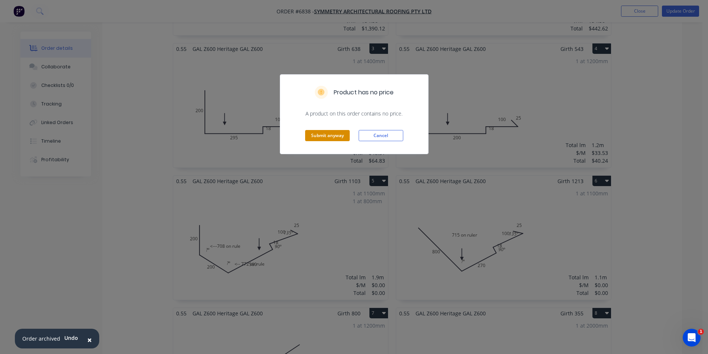
click at [340, 141] on button "Submit anyway" at bounding box center [327, 135] width 45 height 11
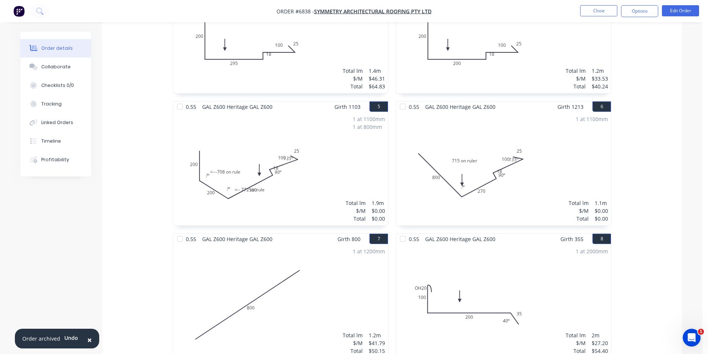
scroll to position [405, 0]
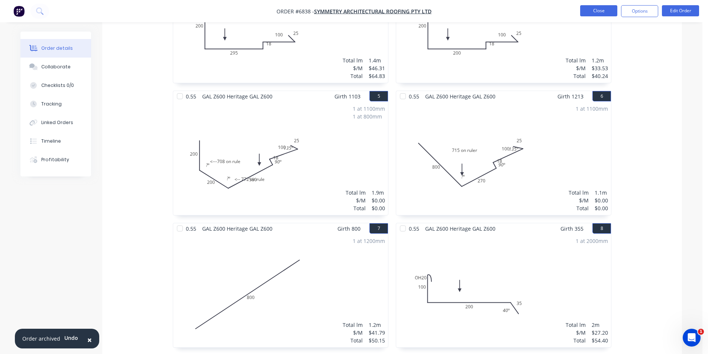
click at [608, 13] on button "Close" at bounding box center [598, 10] width 37 height 11
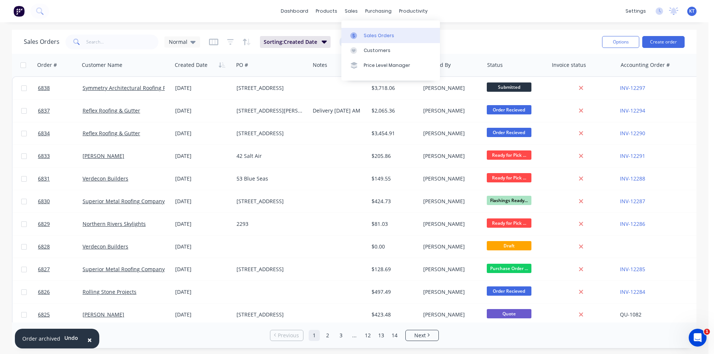
click at [355, 31] on link "Sales Orders" at bounding box center [390, 35] width 99 height 15
click at [674, 42] on button "Create order" at bounding box center [663, 42] width 42 height 12
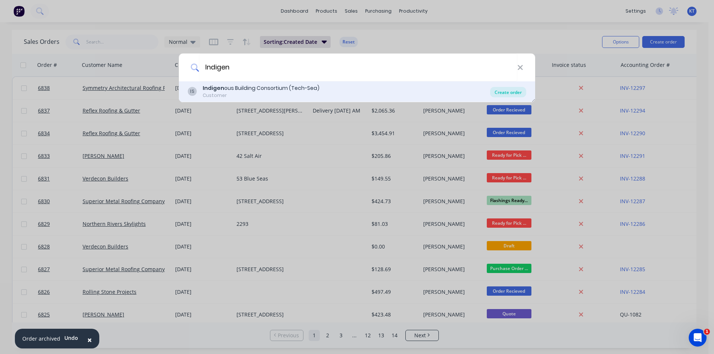
type input "Indigen"
drag, startPoint x: 520, startPoint y: 91, endPoint x: 604, endPoint y: 299, distance: 223.7
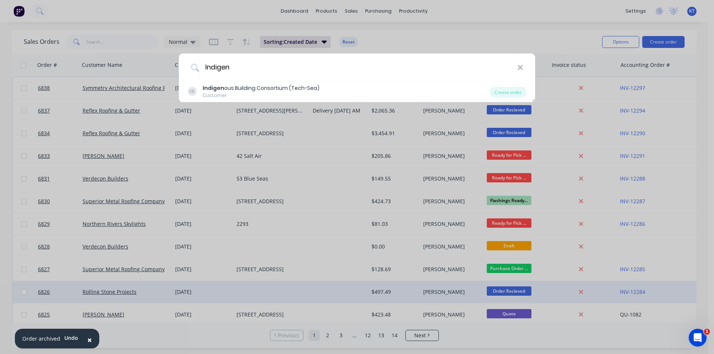
click at [520, 91] on div "Create order" at bounding box center [508, 92] width 36 height 10
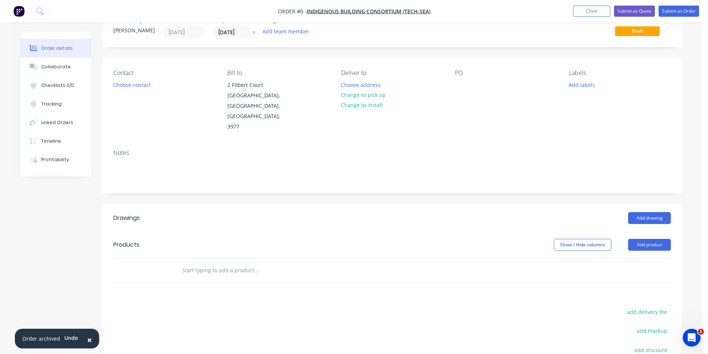
scroll to position [37, 0]
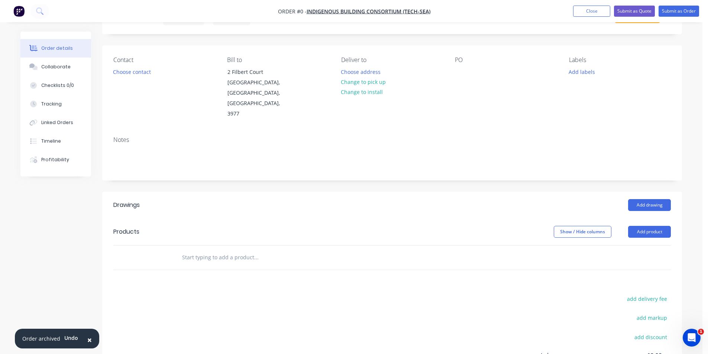
drag, startPoint x: 144, startPoint y: 78, endPoint x: 183, endPoint y: 75, distance: 39.1
click at [144, 78] on div "Contact Choose contact" at bounding box center [164, 88] width 102 height 63
click at [139, 71] on button "Choose contact" at bounding box center [132, 72] width 46 height 10
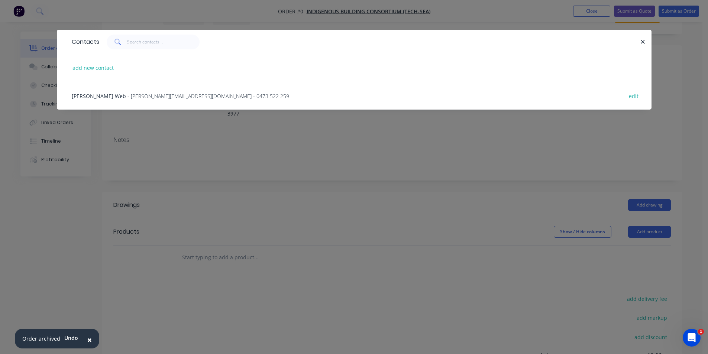
click at [139, 97] on span "- clint@inbca.com.au - 0473 522 259" at bounding box center [209, 96] width 162 height 7
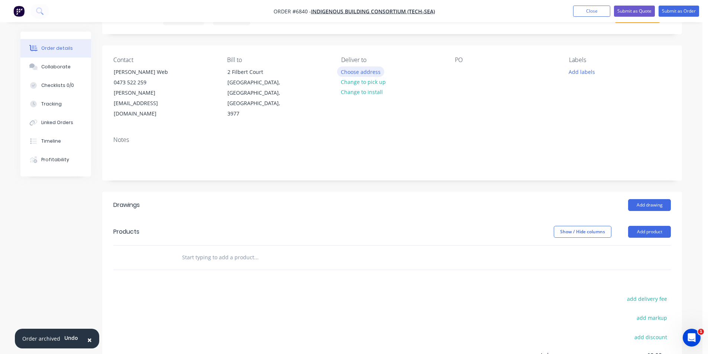
click at [361, 75] on button "Choose address" at bounding box center [361, 72] width 48 height 10
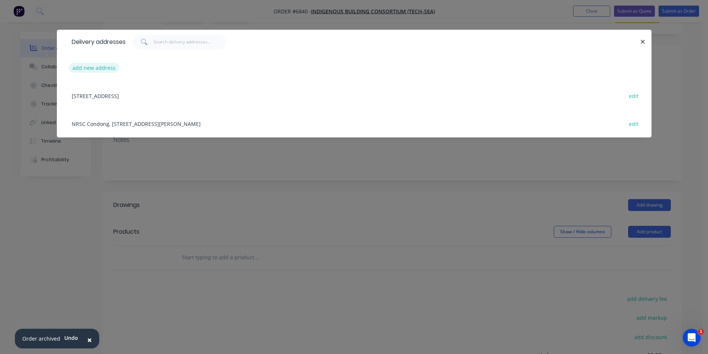
click at [103, 69] on button "add new address" at bounding box center [94, 68] width 51 height 10
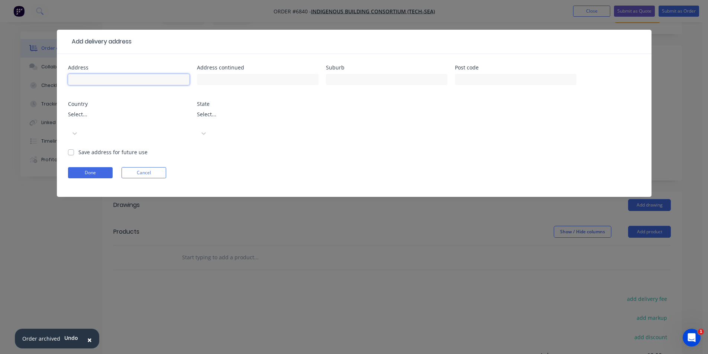
click at [159, 79] on input "text" at bounding box center [129, 79] width 122 height 11
type input "11 Fawcett ST"
click at [388, 81] on input "text" at bounding box center [387, 79] width 122 height 11
type input "T"
type input "Tumbulgum"
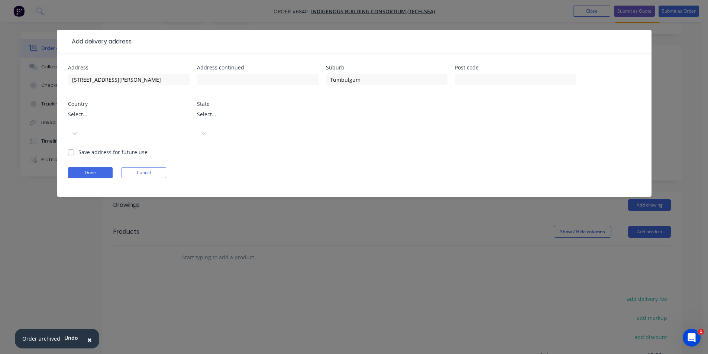
click at [199, 120] on div at bounding box center [197, 122] width 1 height 9
click at [199, 118] on div at bounding box center [197, 122] width 1 height 9
click at [106, 122] on div "Select..." at bounding box center [129, 118] width 122 height 17
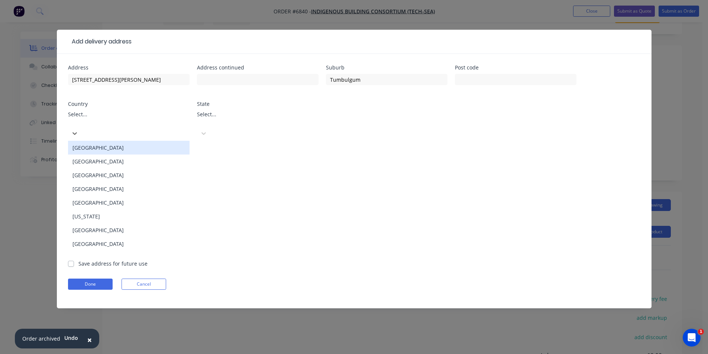
click at [106, 141] on div "Australia" at bounding box center [129, 148] width 122 height 14
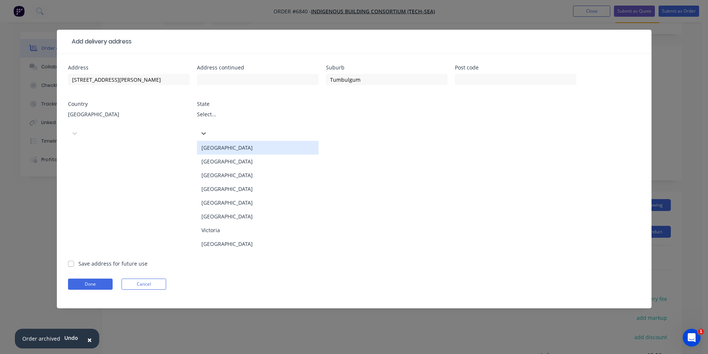
click at [199, 118] on div at bounding box center [197, 122] width 1 height 9
click at [243, 155] on div "New South Wales" at bounding box center [258, 162] width 122 height 14
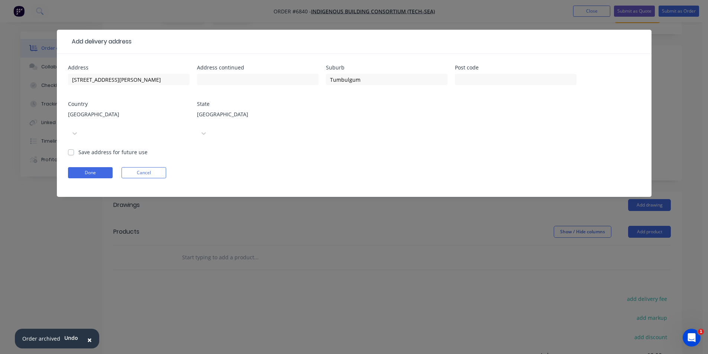
click at [78, 148] on label "Save address for future use" at bounding box center [112, 152] width 69 height 8
click at [70, 148] on input "Save address for future use" at bounding box center [71, 151] width 6 height 7
checkbox input "true"
click at [510, 80] on input "text" at bounding box center [516, 79] width 122 height 11
type input "2490"
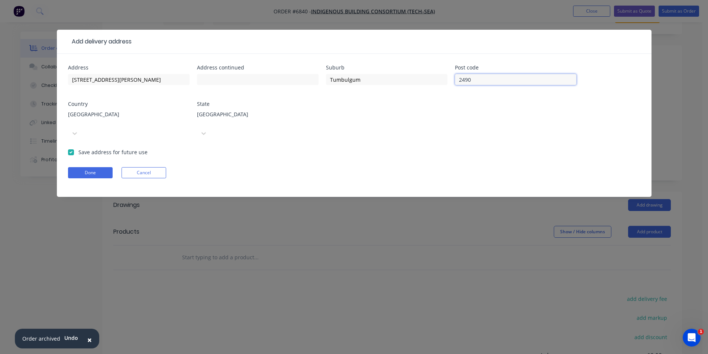
click button "Done" at bounding box center [90, 172] width 45 height 11
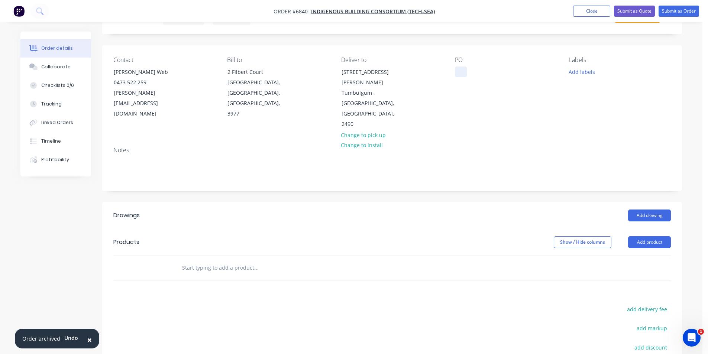
click at [464, 70] on div at bounding box center [461, 72] width 12 height 11
click at [645, 236] on button "Add product" at bounding box center [649, 242] width 43 height 12
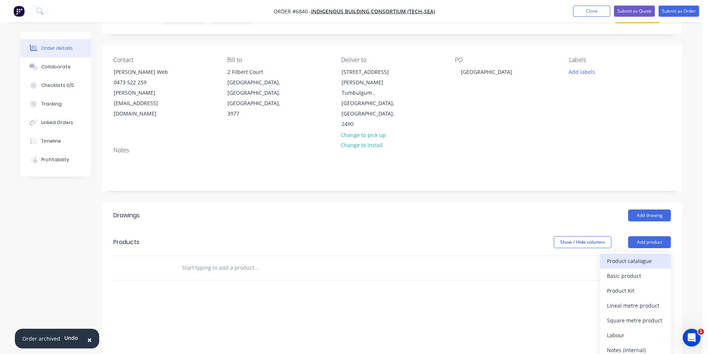
click at [636, 256] on div "Product catalogue" at bounding box center [635, 261] width 57 height 11
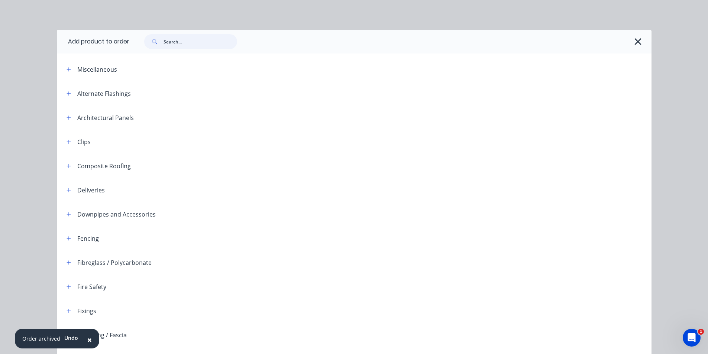
click at [219, 43] on input "text" at bounding box center [201, 41] width 74 height 15
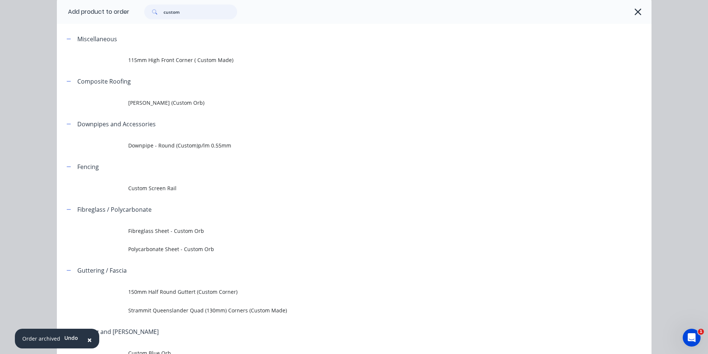
scroll to position [90, 0]
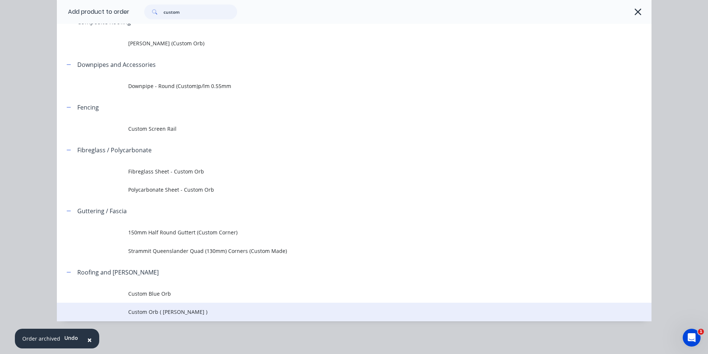
type input "custom"
click at [158, 316] on td "Custom Orb ( Corro )" at bounding box center [389, 312] width 523 height 19
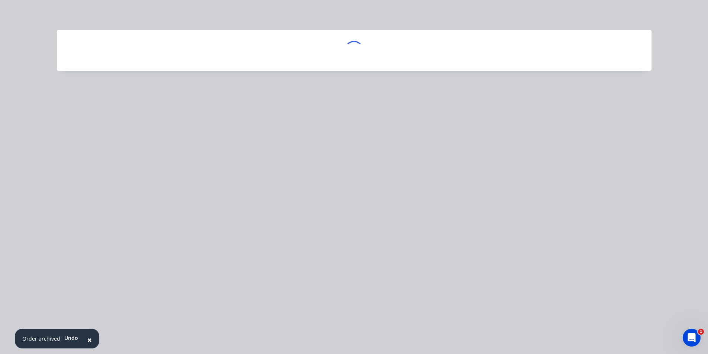
scroll to position [0, 0]
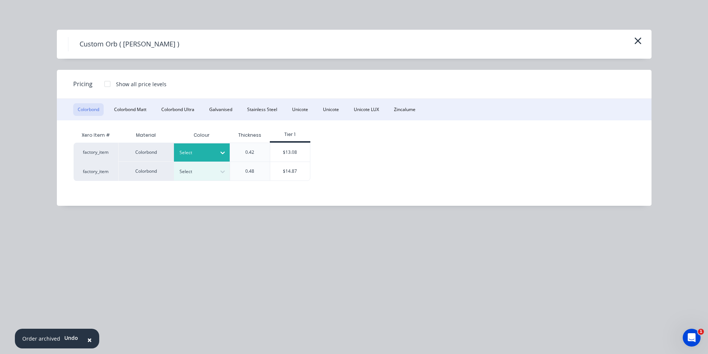
click at [210, 151] on div at bounding box center [196, 153] width 33 height 8
click at [293, 145] on div "$13.08" at bounding box center [290, 152] width 40 height 19
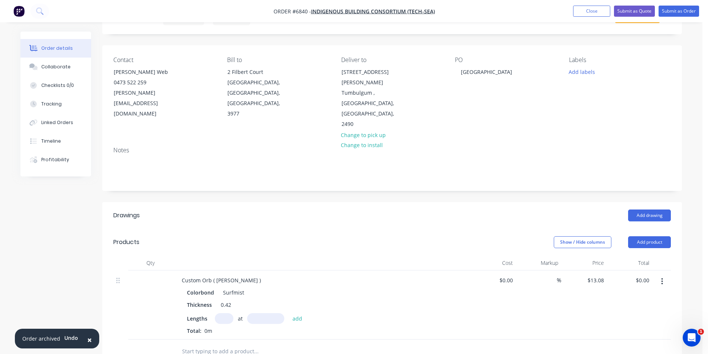
click at [229, 313] on input "text" at bounding box center [224, 318] width 19 height 11
type input "200"
type input "7500"
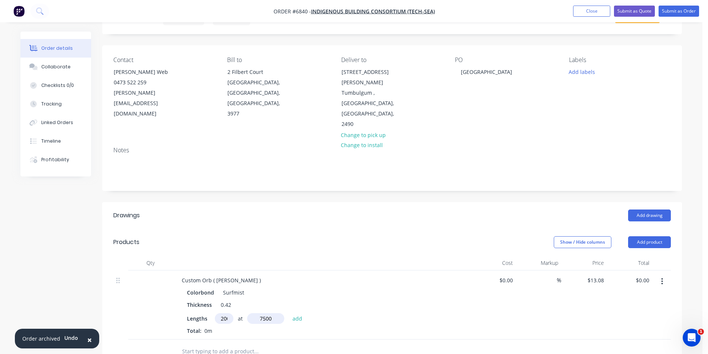
click at [289, 313] on button "add" at bounding box center [297, 318] width 17 height 10
type input "$19,620.00"
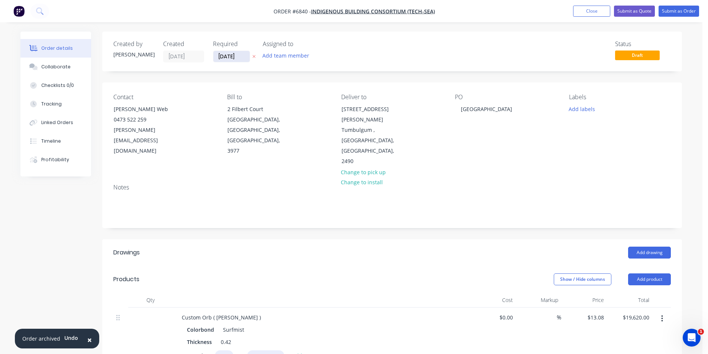
click at [243, 57] on input "[DATE]" at bounding box center [231, 56] width 36 height 11
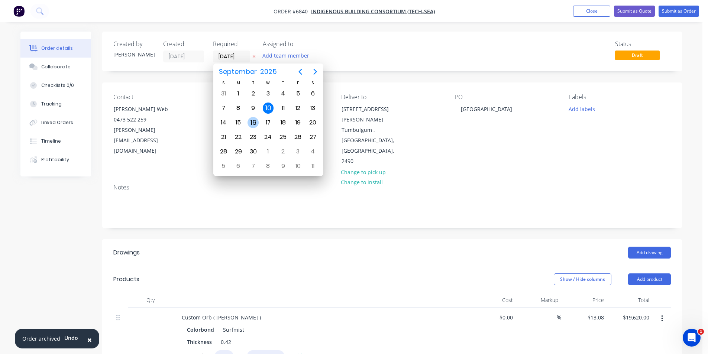
click at [248, 125] on div "16" at bounding box center [253, 122] width 11 height 11
type input "16/09/25"
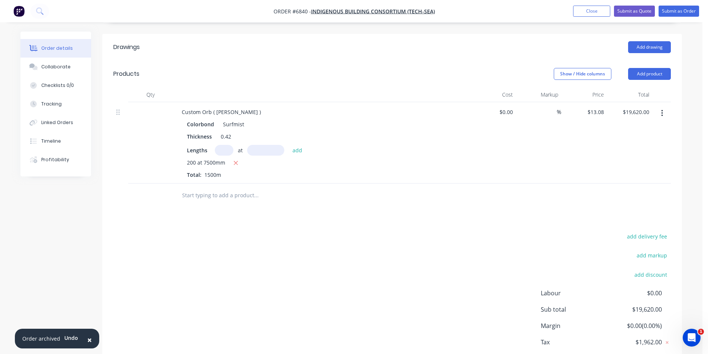
scroll to position [217, 0]
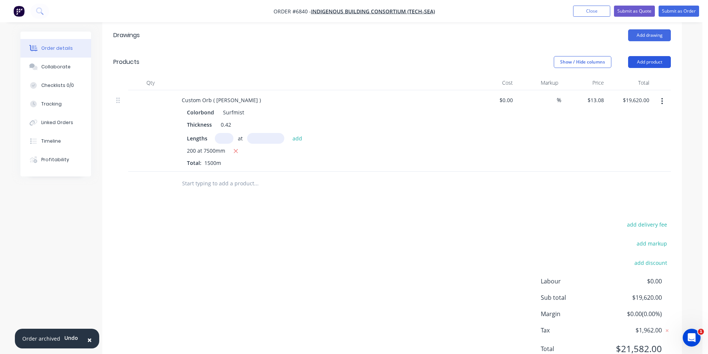
click at [642, 56] on button "Add product" at bounding box center [649, 62] width 43 height 12
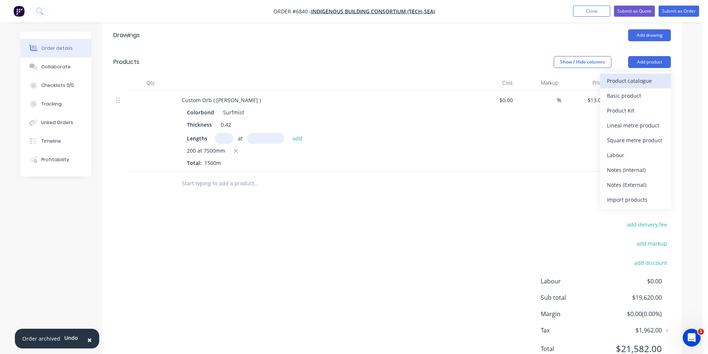
click at [619, 75] on div "Product catalogue" at bounding box center [635, 80] width 57 height 11
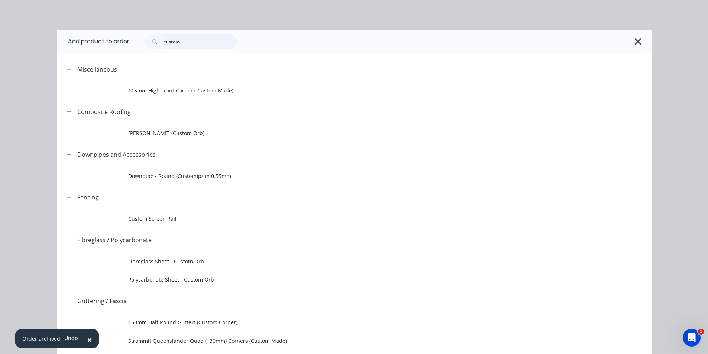
click at [207, 36] on input "custom" at bounding box center [201, 41] width 74 height 15
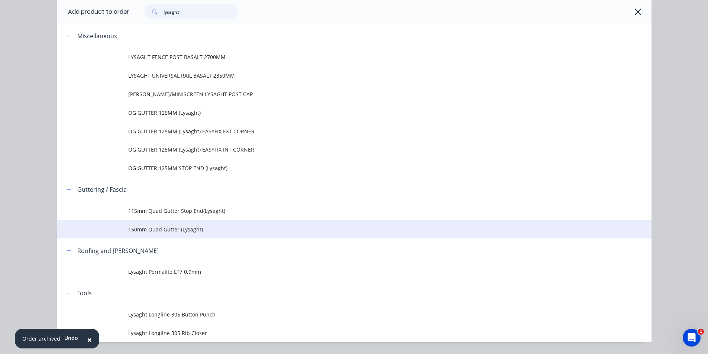
scroll to position [0, 0]
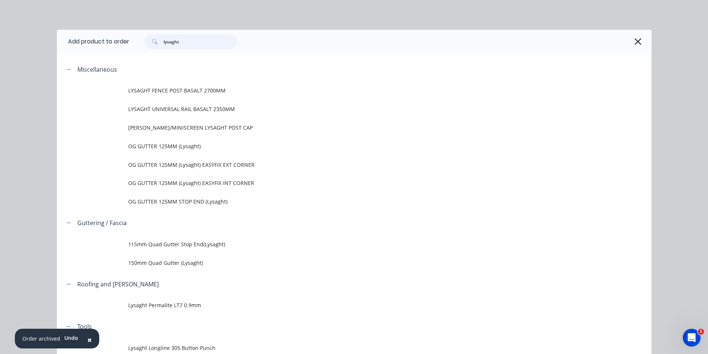
drag, startPoint x: 181, startPoint y: 40, endPoint x: 102, endPoint y: 47, distance: 79.1
click at [102, 47] on header "Add product to order lysaght" at bounding box center [354, 42] width 595 height 24
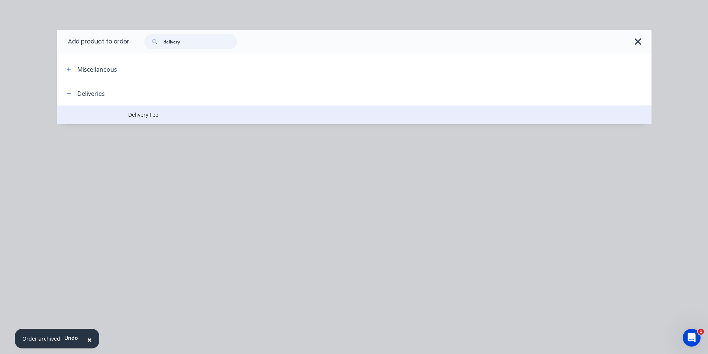
type input "delivery"
click at [180, 122] on td "Delivery Fee" at bounding box center [389, 115] width 523 height 19
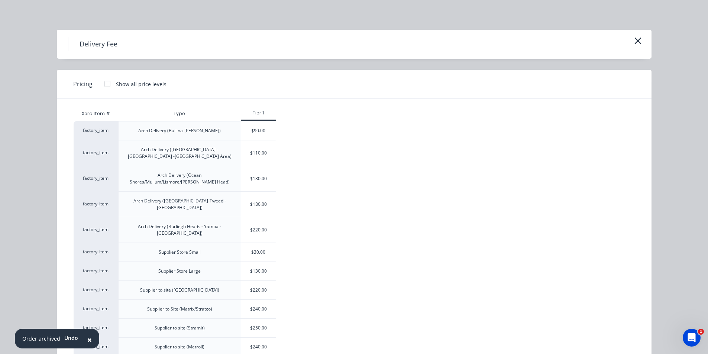
click at [273, 281] on div "$220.00" at bounding box center [259, 290] width 36 height 19
click at [261, 281] on div "$220.00" at bounding box center [258, 290] width 35 height 19
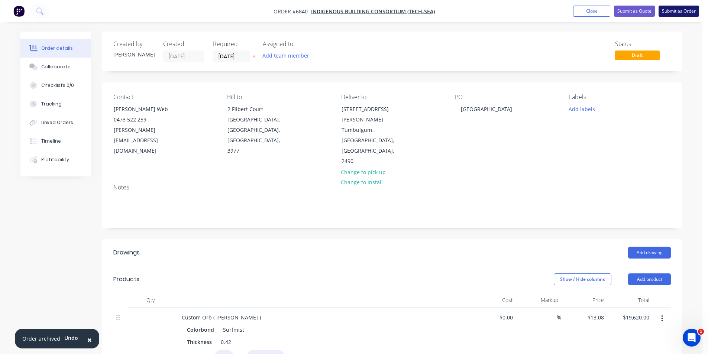
click at [666, 12] on button "Submit as Order" at bounding box center [679, 11] width 41 height 11
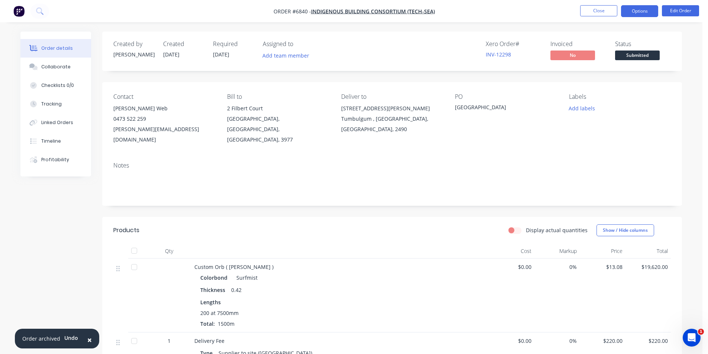
click at [639, 11] on button "Options" at bounding box center [639, 11] width 37 height 12
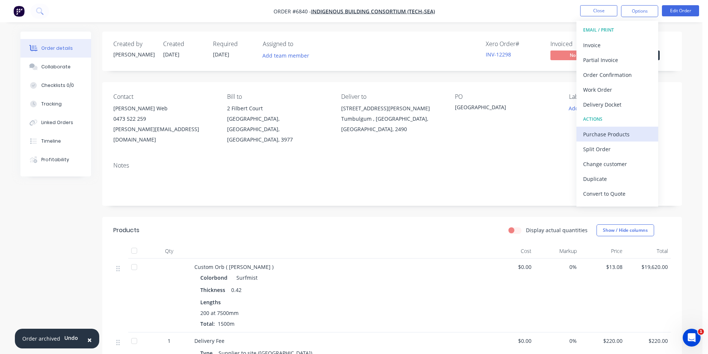
click at [632, 135] on div "Purchase Products" at bounding box center [617, 134] width 68 height 11
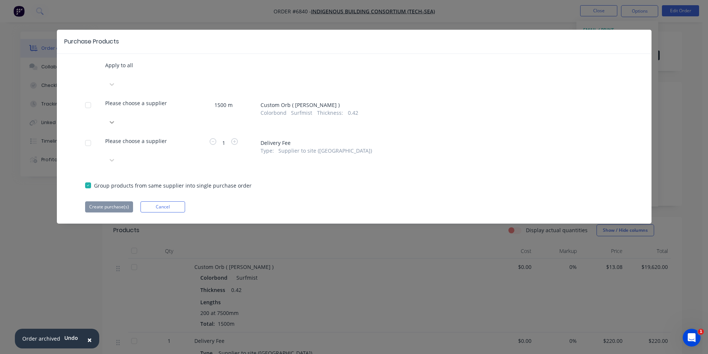
click at [182, 116] on div at bounding box center [146, 122] width 82 height 12
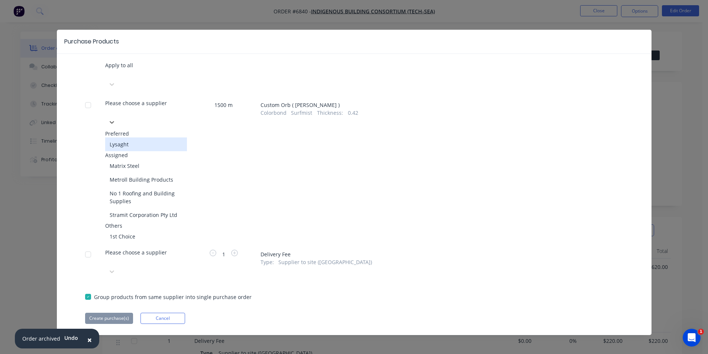
click at [165, 138] on div "Lysaght" at bounding box center [146, 145] width 82 height 14
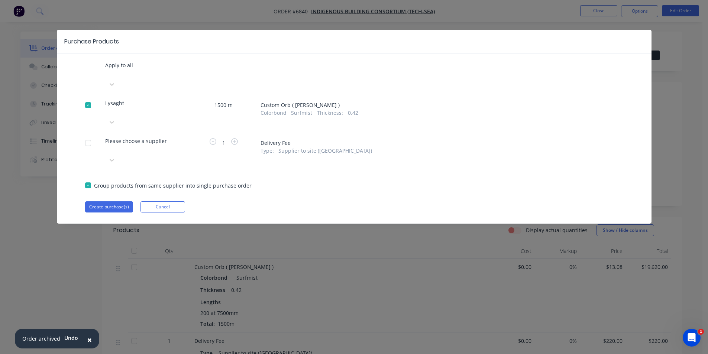
click at [165, 137] on div "Please choose a supplier" at bounding box center [146, 151] width 82 height 29
click at [107, 145] on div at bounding box center [105, 149] width 1 height 9
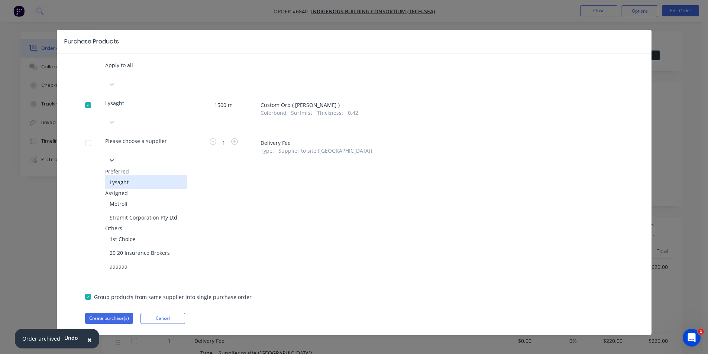
click at [133, 175] on div "Lysaght" at bounding box center [146, 182] width 82 height 14
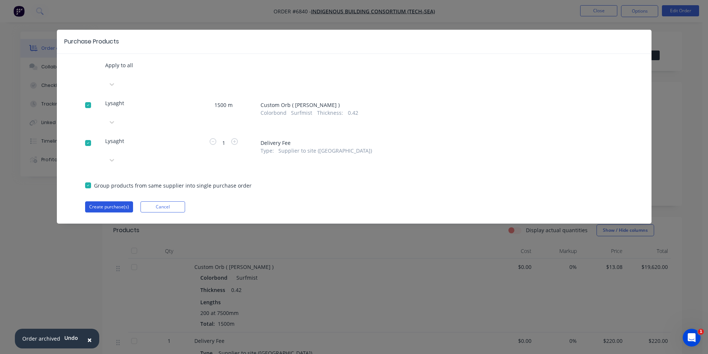
click at [114, 202] on button "Create purchase(s)" at bounding box center [109, 207] width 48 height 11
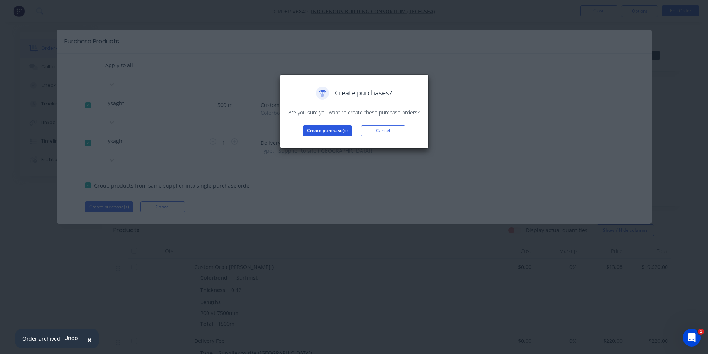
click at [339, 131] on button "Create purchase(s)" at bounding box center [327, 130] width 49 height 11
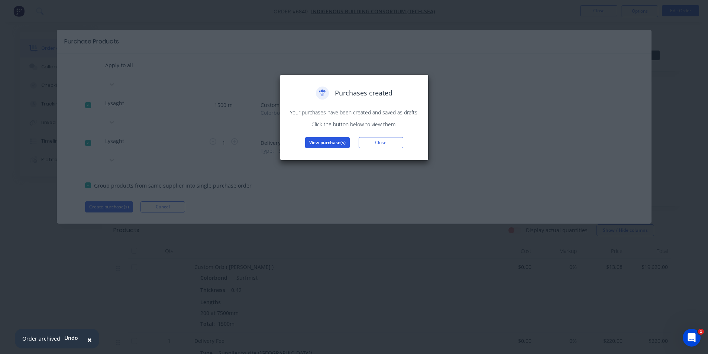
click at [328, 141] on button "View purchase(s)" at bounding box center [327, 142] width 45 height 11
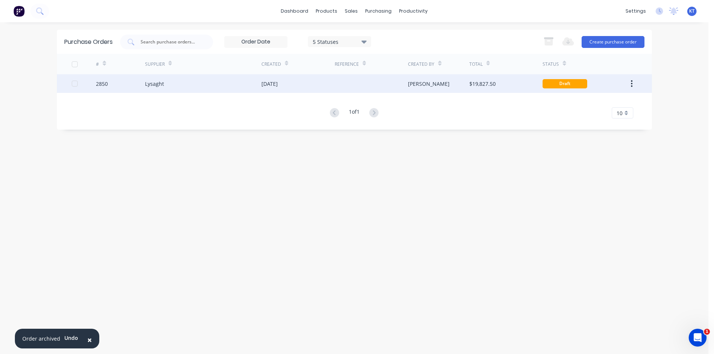
click at [149, 82] on div "Lysaght" at bounding box center [154, 84] width 19 height 8
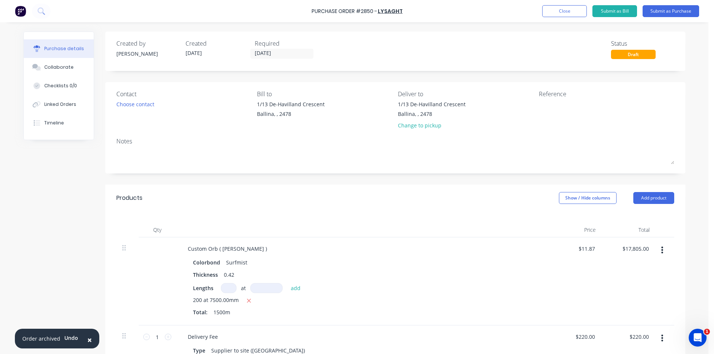
click at [136, 110] on div "Contact Choose contact" at bounding box center [183, 111] width 135 height 43
click at [138, 106] on div "Choose contact" at bounding box center [135, 104] width 38 height 8
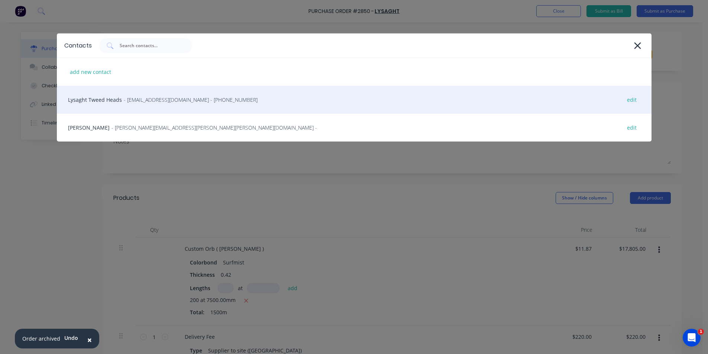
click at [140, 107] on div "Lysaght Tweed Heads - gcnsales@lysaght.com - (02) 6674 7100 edit" at bounding box center [354, 100] width 595 height 28
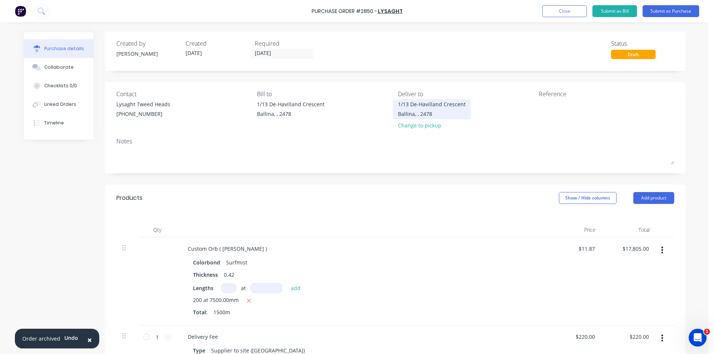
click at [429, 107] on div "1/13 De-Havilland Crescent" at bounding box center [432, 104] width 68 height 8
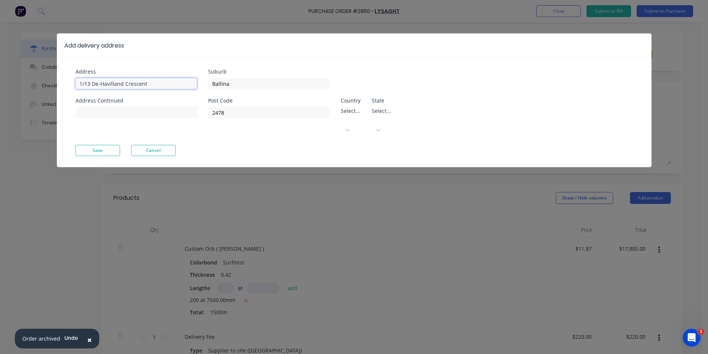
drag, startPoint x: 183, startPoint y: 83, endPoint x: 48, endPoint y: 83, distance: 135.0
click at [48, 83] on div "Add delivery address Address 1/13 De-Havilland Crescent Address Continued Subur…" at bounding box center [354, 177] width 708 height 354
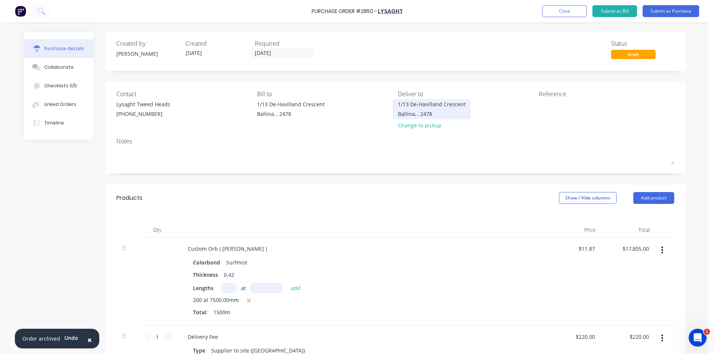
click at [418, 109] on div "1/13 De-Havilland Crescent Ballina, , 2478" at bounding box center [432, 108] width 68 height 17
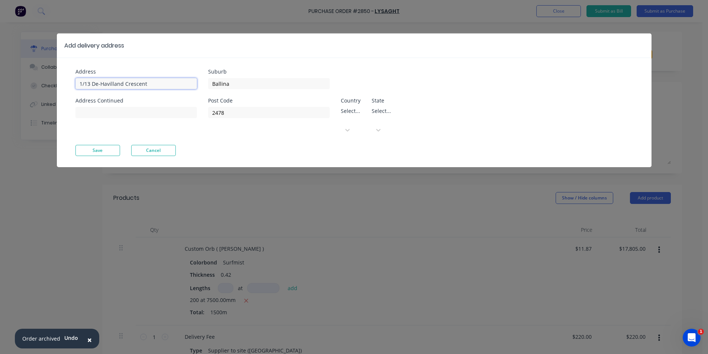
drag, startPoint x: 128, startPoint y: 80, endPoint x: 23, endPoint y: 78, distance: 104.1
click at [23, 78] on div "Add delivery address Address 1/13 De-Havilland Crescent Address Continued Subur…" at bounding box center [354, 177] width 708 height 354
type input "11 Fawcett St"
drag, startPoint x: 203, startPoint y: 87, endPoint x: 182, endPoint y: 87, distance: 21.2
click at [182, 87] on div "Address 11 Fawcett St Address Continued Suburb Ballina Post Code 2478 Country S…" at bounding box center [214, 107] width 279 height 76
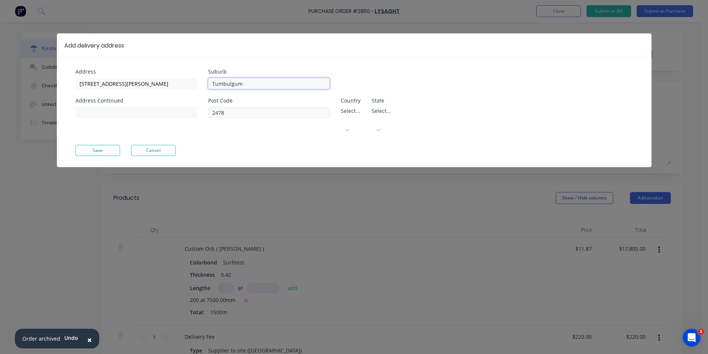
type input "Tumbulgum"
drag, startPoint x: 247, startPoint y: 109, endPoint x: 195, endPoint y: 109, distance: 52.1
click at [195, 109] on div "Address 11 Fawcett St Address Continued Suburb Tumbulgum Post Code 2478 Country…" at bounding box center [214, 107] width 279 height 76
type input "2490"
click at [100, 145] on button "Save" at bounding box center [97, 150] width 45 height 11
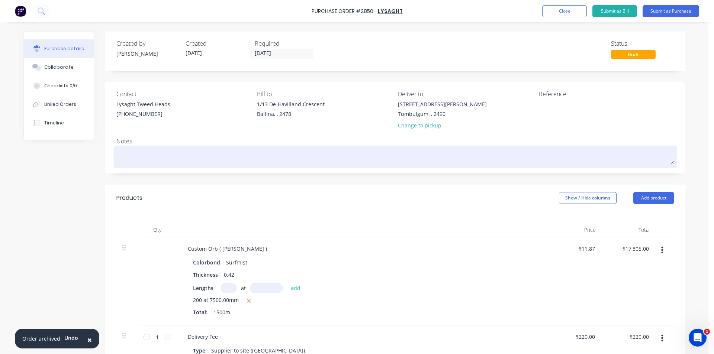
click at [126, 148] on div at bounding box center [395, 157] width 558 height 19
click at [149, 152] on textarea at bounding box center [395, 156] width 558 height 17
type textarea "x"
type textarea "T"
type textarea "x"
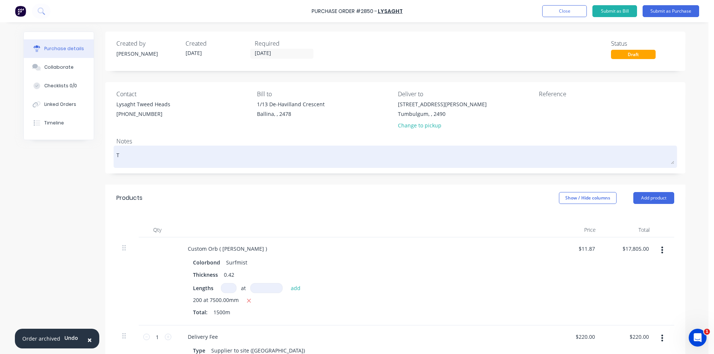
type textarea "Tu"
type textarea "x"
type textarea "Tum"
type textarea "x"
type textarea "Tumb"
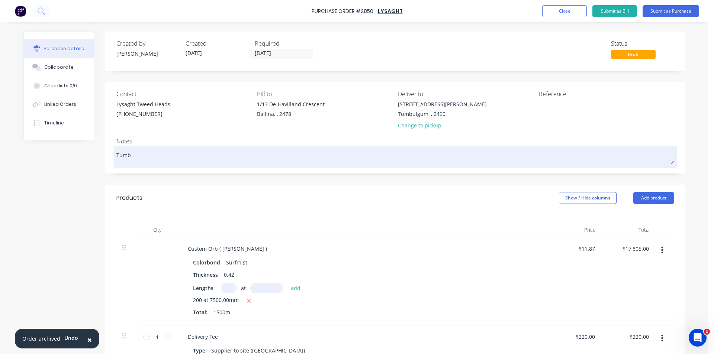
type textarea "x"
type textarea "Tumbl"
type textarea "x"
type textarea "Tumb"
type textarea "x"
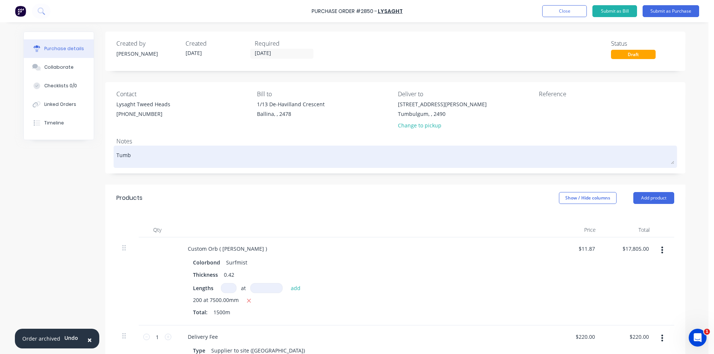
type textarea "Tumbi"
type textarea "x"
type textarea "Tumbil"
type textarea "x"
type textarea "Tumbi"
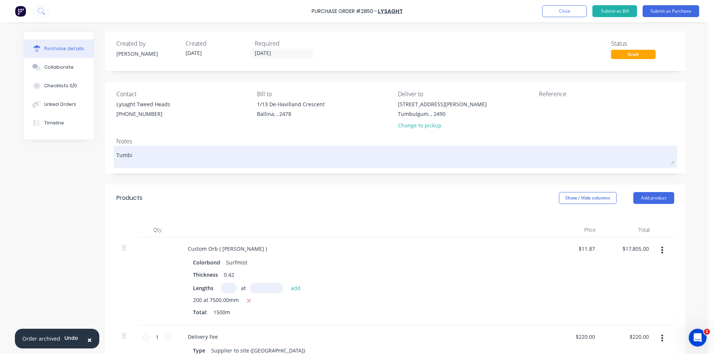
type textarea "x"
type textarea "Tumb"
type textarea "x"
type textarea "Tumbi"
type textarea "x"
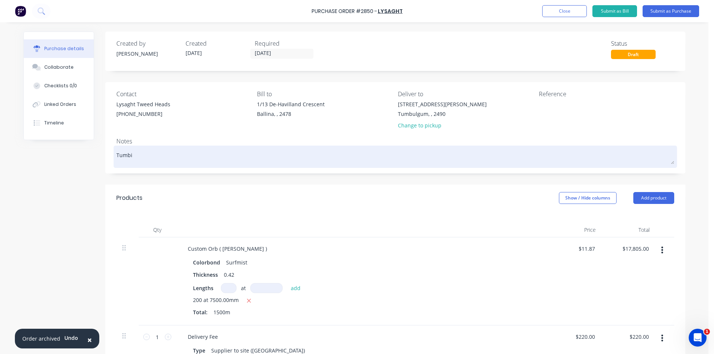
type textarea "Tumbil"
type textarea "x"
type textarea "Tumbilg"
type textarea "x"
type textarea "Tumbilgu"
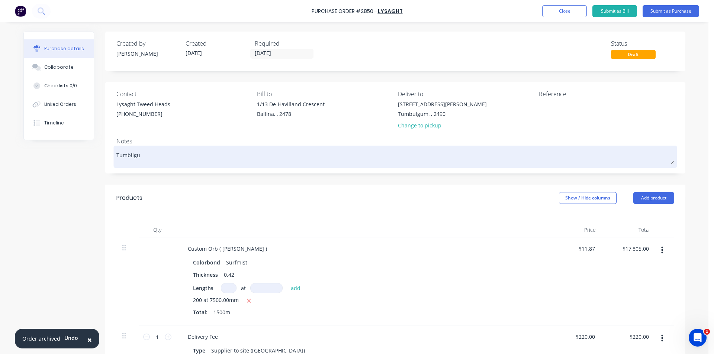
type textarea "x"
type textarea "Tumbilgum"
type textarea "x"
type textarea "Tumbilgum"
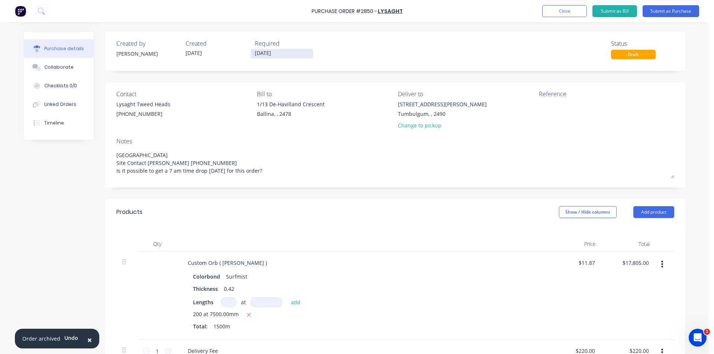
click at [274, 57] on input "[DATE]" at bounding box center [282, 53] width 62 height 9
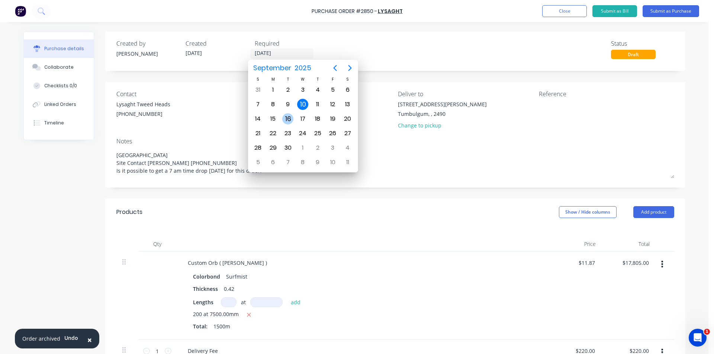
click at [290, 120] on div "16" at bounding box center [287, 118] width 11 height 11
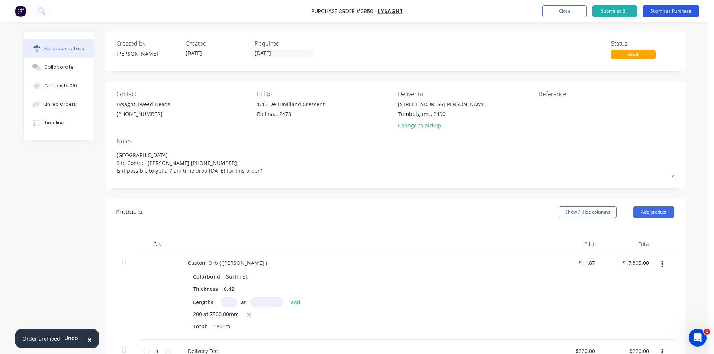
click at [680, 8] on button "Submit as Purchase" at bounding box center [670, 11] width 57 height 12
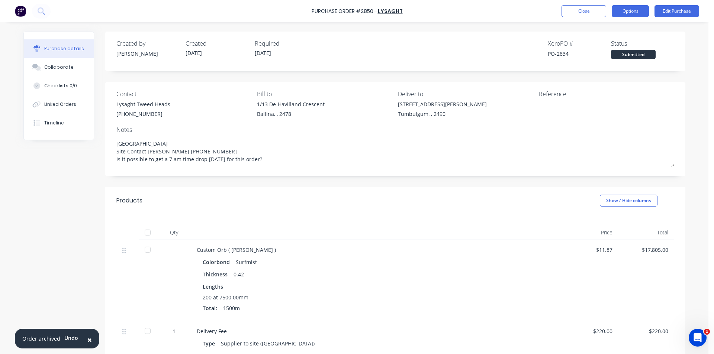
click at [617, 12] on button "Options" at bounding box center [630, 11] width 37 height 12
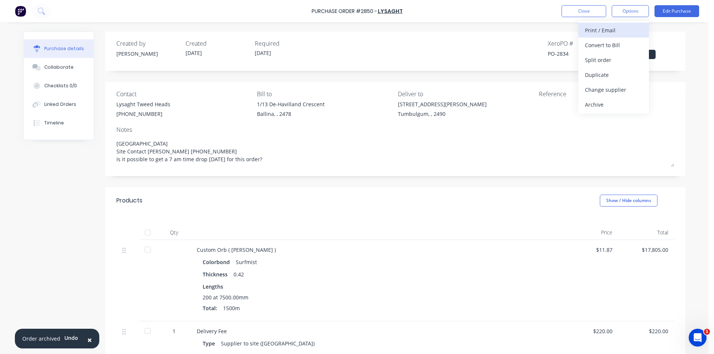
click at [602, 29] on div "Print / Email" at bounding box center [613, 30] width 57 height 11
click at [603, 60] on div "Without pricing" at bounding box center [613, 60] width 57 height 11
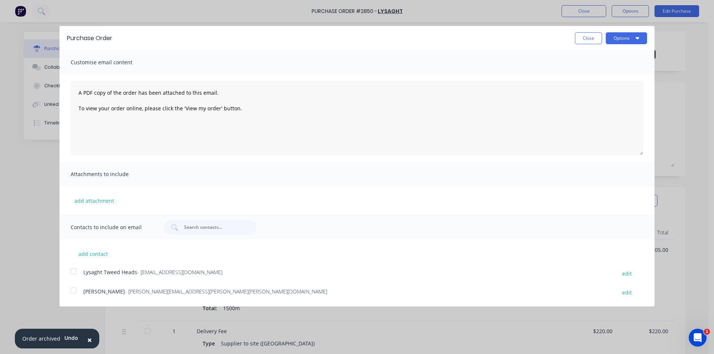
click at [71, 271] on div at bounding box center [73, 271] width 15 height 15
click at [620, 42] on button "Options" at bounding box center [626, 38] width 41 height 12
click at [624, 76] on div "Email" at bounding box center [611, 72] width 57 height 11
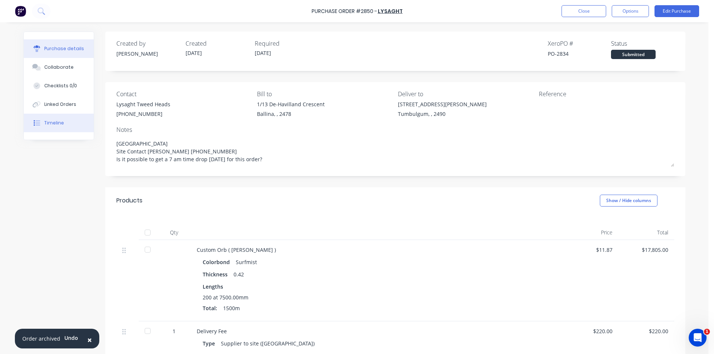
click at [46, 131] on button "Timeline" at bounding box center [59, 123] width 70 height 19
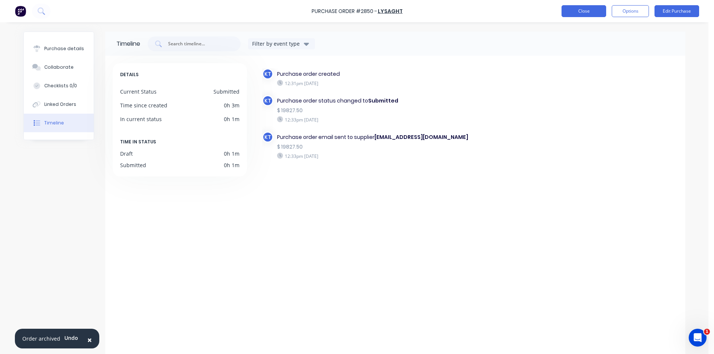
click at [564, 16] on button "Close" at bounding box center [583, 11] width 45 height 12
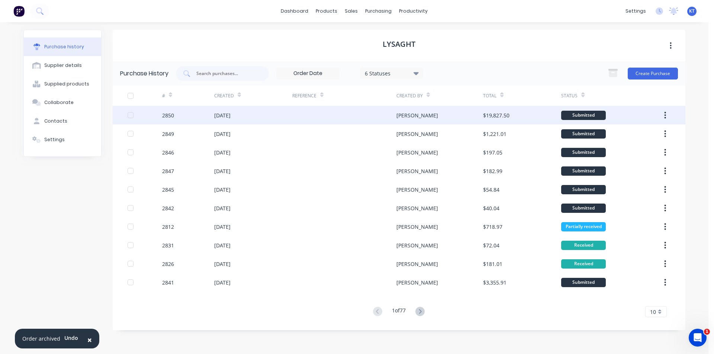
click at [333, 109] on div at bounding box center [344, 115] width 104 height 19
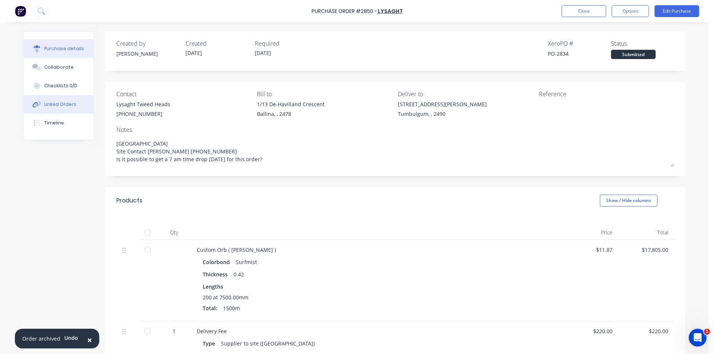
click at [61, 102] on div "Linked Orders" at bounding box center [60, 104] width 32 height 7
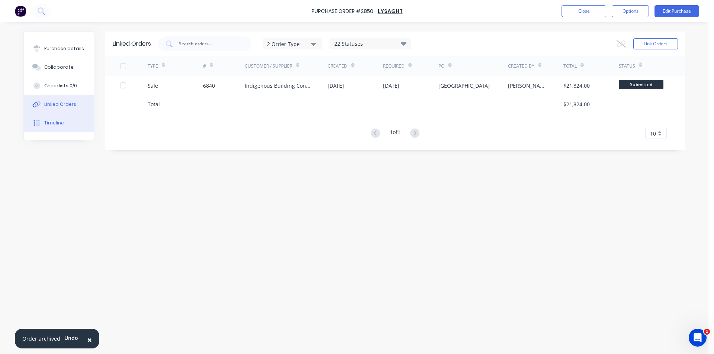
click at [54, 129] on button "Timeline" at bounding box center [59, 123] width 70 height 19
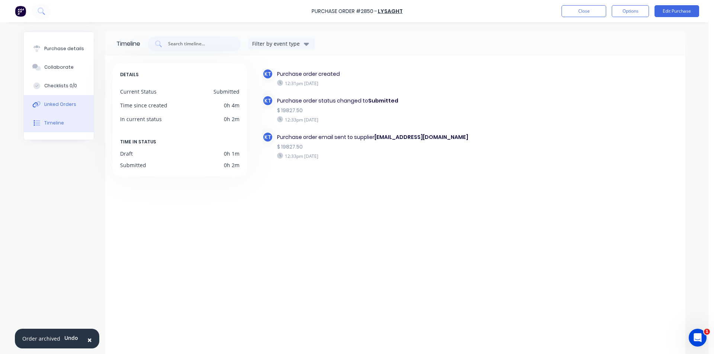
click at [66, 105] on div "Linked Orders" at bounding box center [60, 104] width 32 height 7
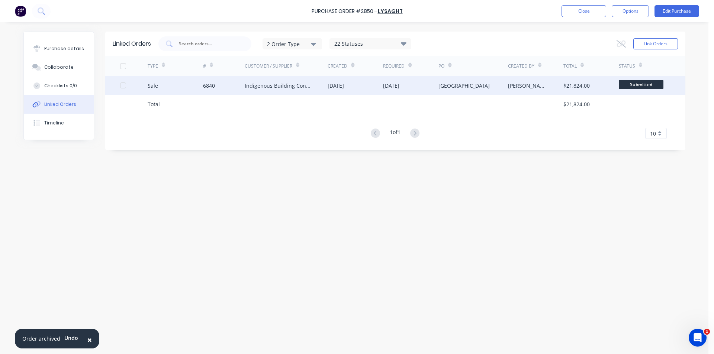
click at [367, 86] on div "[DATE]" at bounding box center [355, 85] width 55 height 19
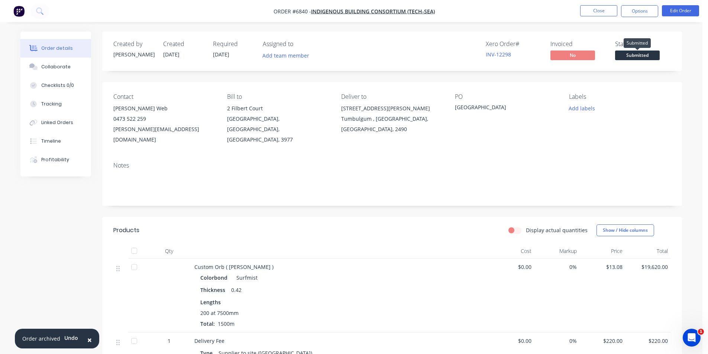
click at [643, 55] on span "Submitted" at bounding box center [637, 55] width 45 height 9
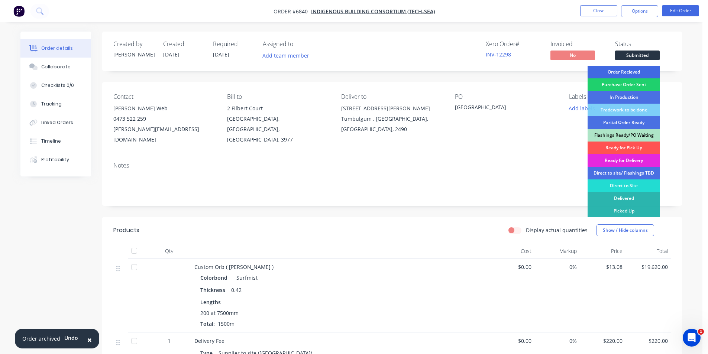
click at [636, 68] on div "Order Recieved" at bounding box center [624, 72] width 72 height 13
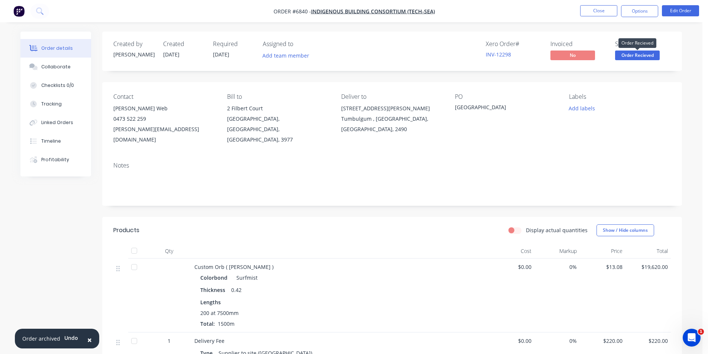
click at [637, 59] on span "Order Recieved" at bounding box center [637, 55] width 45 height 9
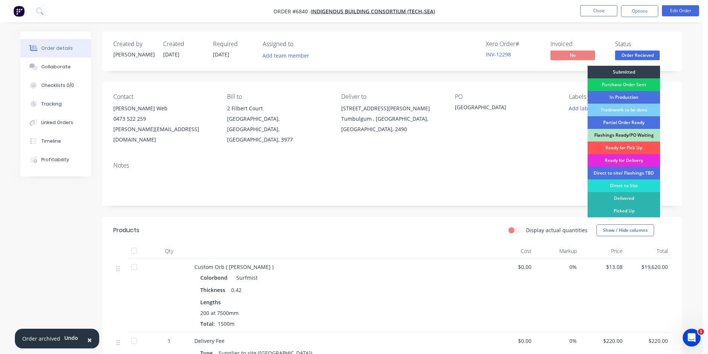
click at [640, 84] on div "Purchase Order Sent" at bounding box center [624, 84] width 72 height 13
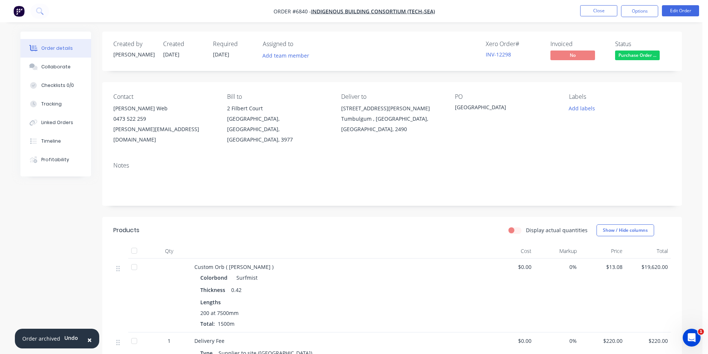
click at [577, 6] on ul "Close Options Edit Order" at bounding box center [639, 11] width 137 height 12
click at [595, 10] on button "Close" at bounding box center [598, 10] width 37 height 11
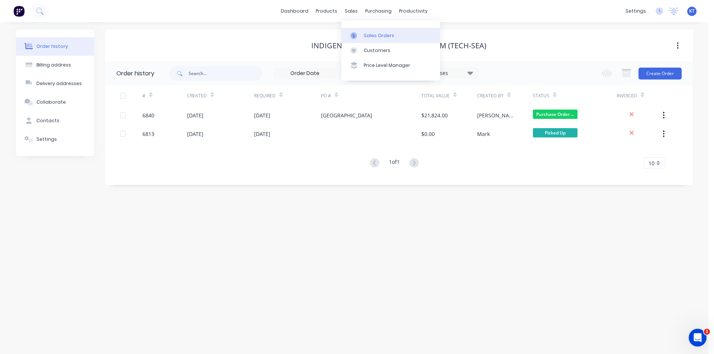
click at [358, 35] on div at bounding box center [355, 35] width 11 height 7
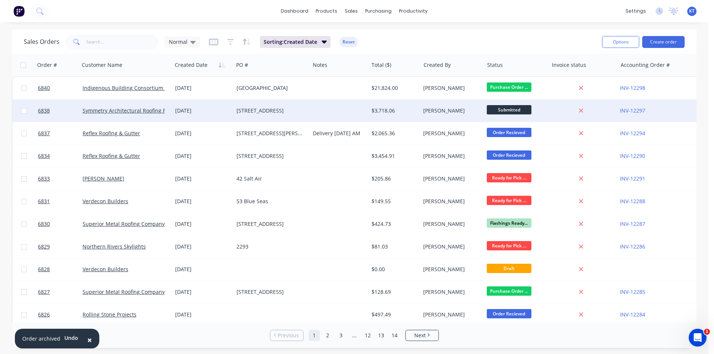
click at [188, 106] on div "[DATE]" at bounding box center [202, 111] width 61 height 22
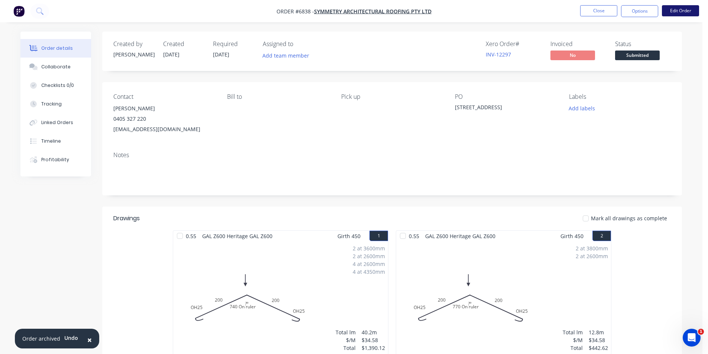
click at [673, 14] on button "Edit Order" at bounding box center [680, 10] width 37 height 11
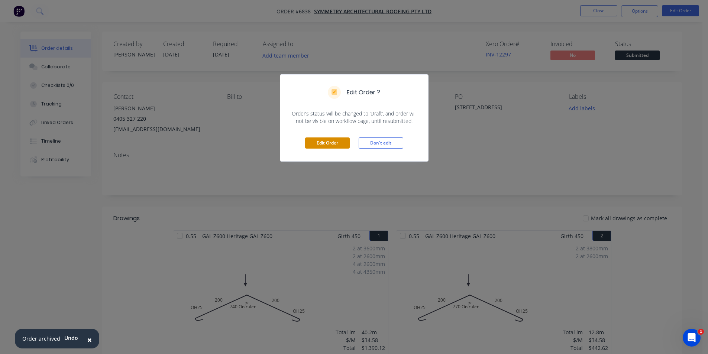
click at [347, 148] on button "Edit Order" at bounding box center [327, 143] width 45 height 11
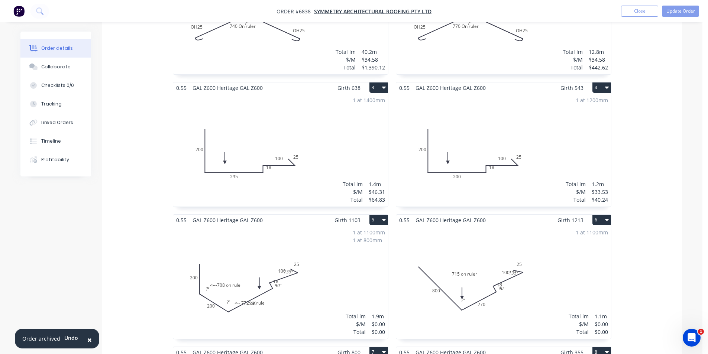
scroll to position [297, 0]
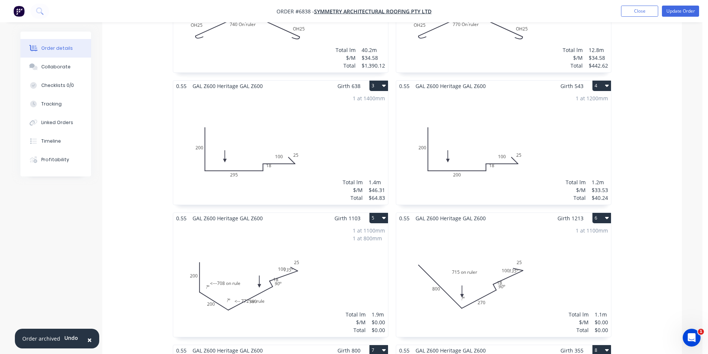
click at [492, 276] on div "1 at 1100mm Total lm $/M Total 1.1m $0.00 $0.00" at bounding box center [503, 280] width 215 height 113
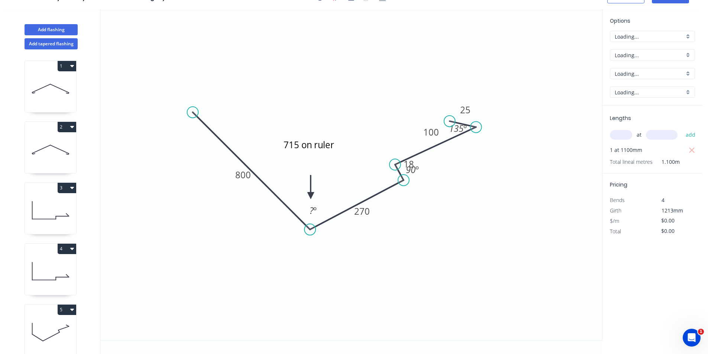
scroll to position [14, 0]
drag, startPoint x: 238, startPoint y: 190, endPoint x: 244, endPoint y: 180, distance: 11.2
click at [238, 189] on icon "715 on ruler 800 270 18 100 25 ? º 90 º 135 º" at bounding box center [351, 174] width 502 height 331
click at [244, 177] on tspan "800" at bounding box center [243, 175] width 16 height 12
click at [446, 283] on icon "715 on ruler 512 270 18 100 25 ? º 90 º 135 º" at bounding box center [351, 174] width 502 height 331
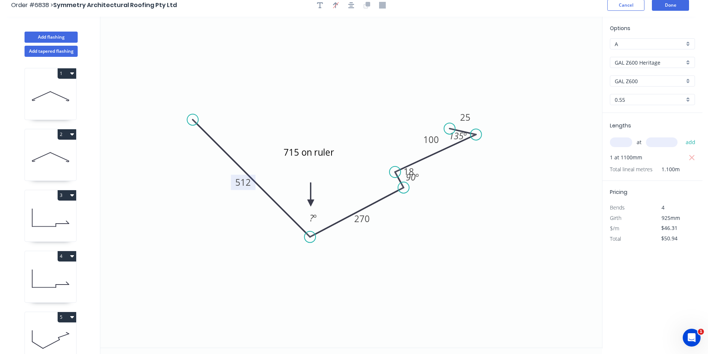
scroll to position [0, 0]
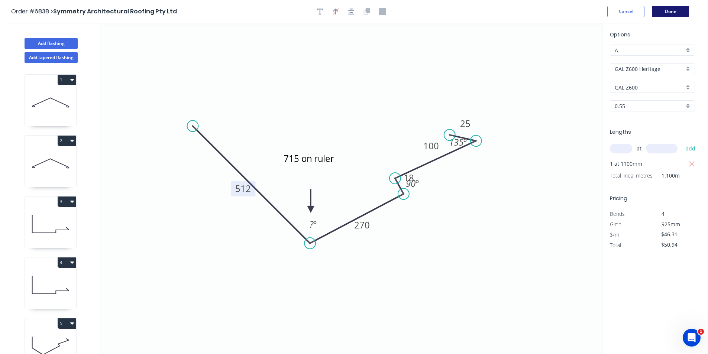
click at [665, 13] on button "Done" at bounding box center [670, 11] width 37 height 11
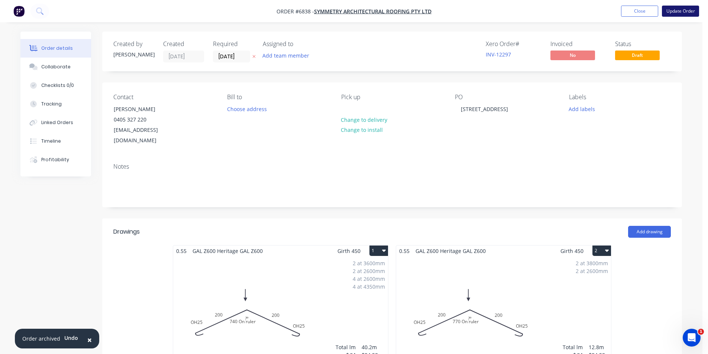
click at [675, 13] on button "Update Order" at bounding box center [680, 11] width 37 height 11
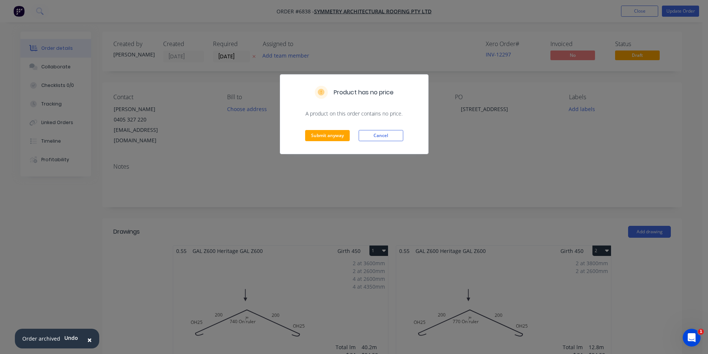
click at [521, 159] on div "Product has no price A product on this order contains no price. Submit anyway C…" at bounding box center [354, 177] width 708 height 354
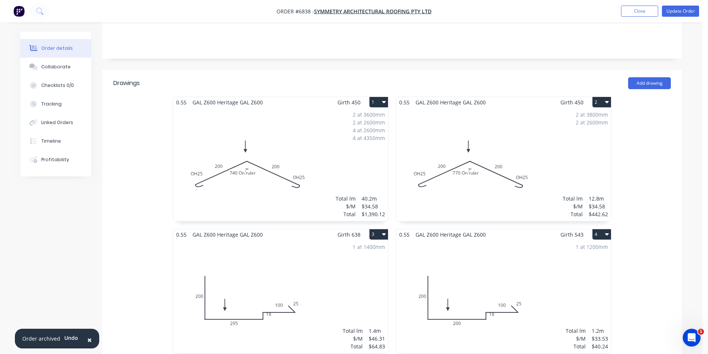
scroll to position [297, 0]
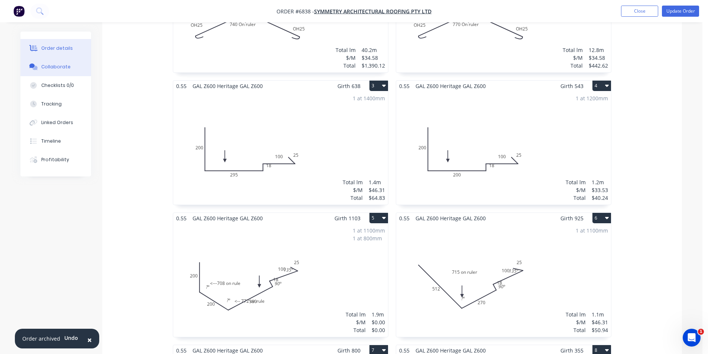
click at [64, 62] on button "Collaborate" at bounding box center [55, 67] width 71 height 19
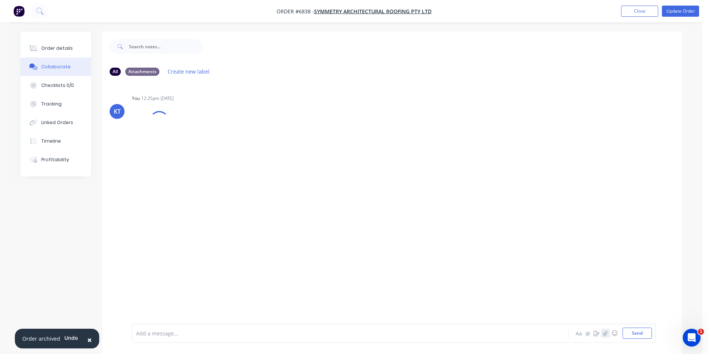
click at [607, 335] on icon "button" at bounding box center [605, 333] width 4 height 5
click at [632, 336] on button "Send" at bounding box center [637, 333] width 29 height 11
click at [48, 49] on div "Order details" at bounding box center [57, 48] width 32 height 7
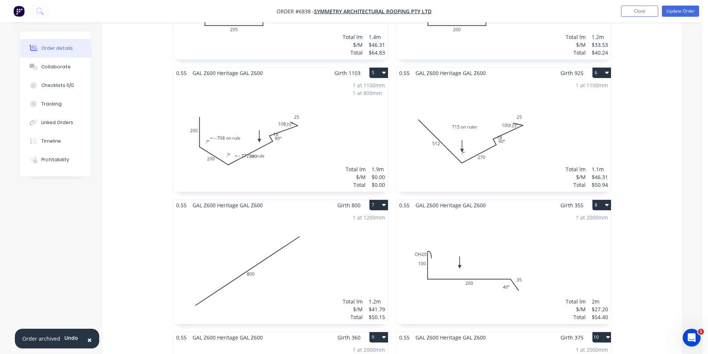
scroll to position [446, 0]
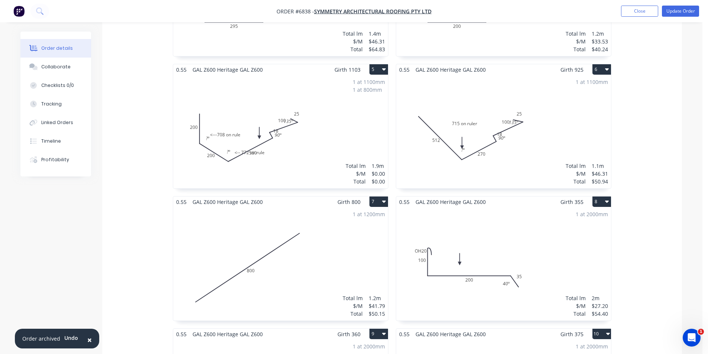
click at [383, 66] on icon "button" at bounding box center [384, 69] width 4 height 6
click at [358, 112] on div "Delete" at bounding box center [352, 117] width 57 height 11
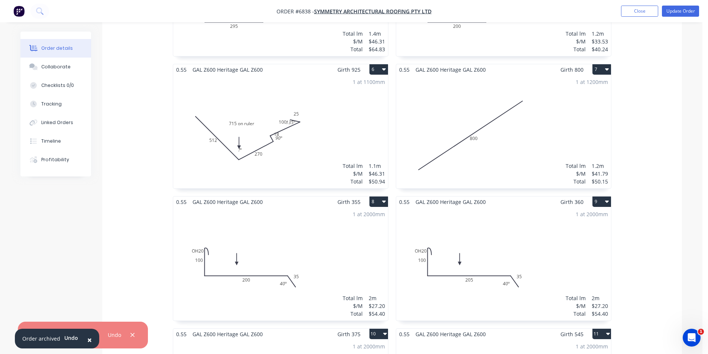
click at [329, 98] on div "1 at 1100mm Total lm $/M Total 1.1m $46.31 $50.94" at bounding box center [280, 131] width 215 height 113
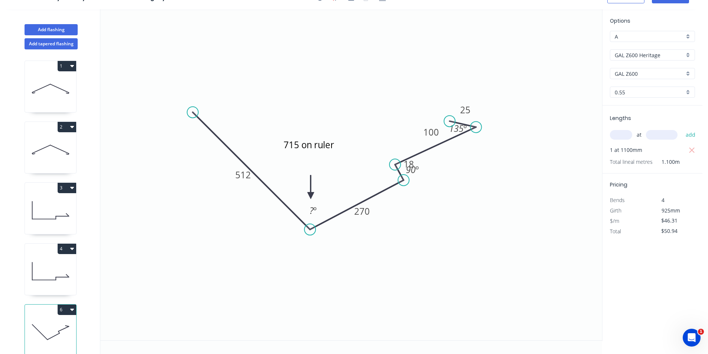
scroll to position [14, 0]
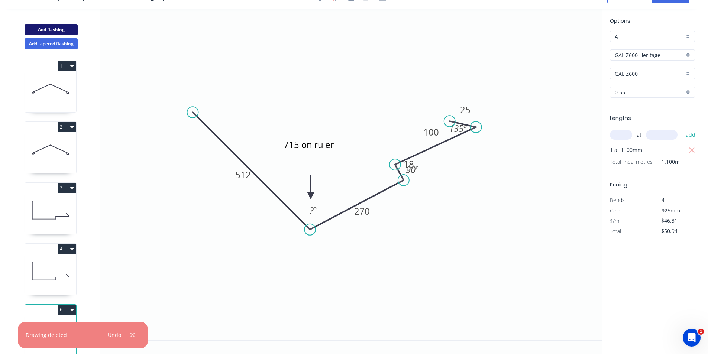
click at [66, 29] on button "Add flashing" at bounding box center [51, 29] width 53 height 11
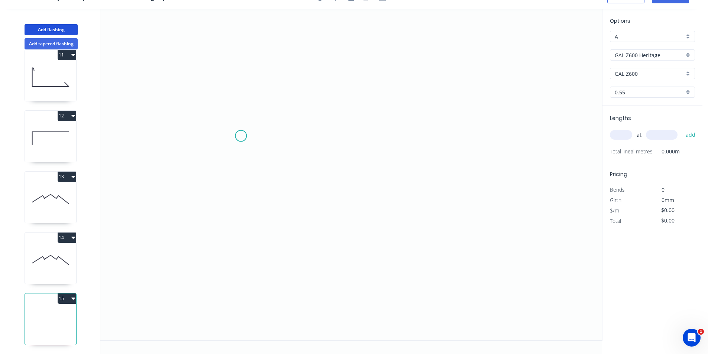
scroll to position [0, 0]
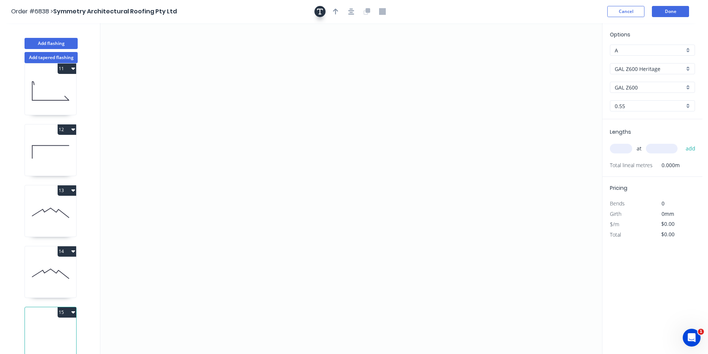
click at [322, 12] on icon "button" at bounding box center [320, 11] width 6 height 7
drag, startPoint x: 158, startPoint y: 53, endPoint x: 278, endPoint y: 84, distance: 124.0
click at [278, 84] on textarea at bounding box center [271, 93] width 60 height 28
click at [241, 174] on icon "HERITAGE GAL" at bounding box center [351, 188] width 502 height 331
click at [241, 146] on icon "HERITAGE GAL" at bounding box center [351, 188] width 502 height 331
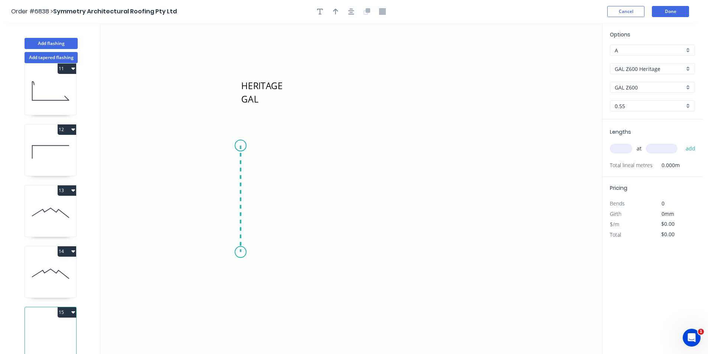
click at [238, 252] on icon "HERITAGE GAL" at bounding box center [351, 188] width 502 height 331
click at [320, 306] on icon "HERITAGE GAL ?" at bounding box center [351, 188] width 502 height 331
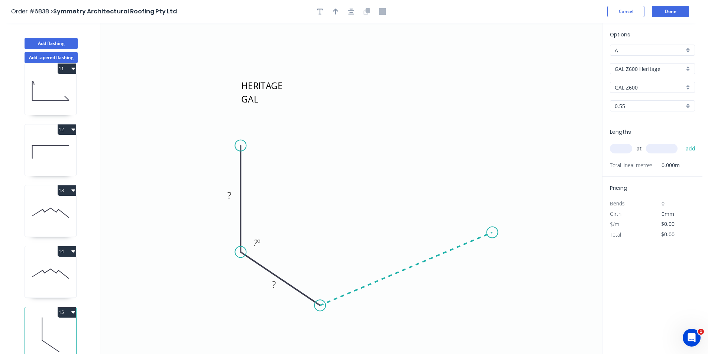
click at [493, 233] on icon "HERITAGE GAL ? ? ? º" at bounding box center [351, 188] width 502 height 331
click at [228, 199] on tspan "?" at bounding box center [230, 195] width 4 height 12
drag, startPoint x: 419, startPoint y: 270, endPoint x: 413, endPoint y: 278, distance: 9.5
click at [418, 270] on rect at bounding box center [411, 275] width 24 height 15
click at [413, 278] on rect at bounding box center [410, 276] width 15 height 10
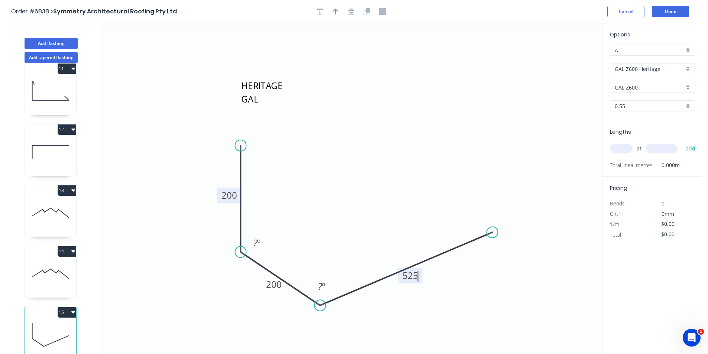
click at [498, 327] on icon "HERITAGE GAL 200 200 525 ? º ? º" at bounding box center [351, 188] width 502 height 331
drag, startPoint x: 354, startPoint y: 10, endPoint x: 338, endPoint y: 8, distance: 16.1
click at [353, 10] on icon "button" at bounding box center [351, 11] width 6 height 7
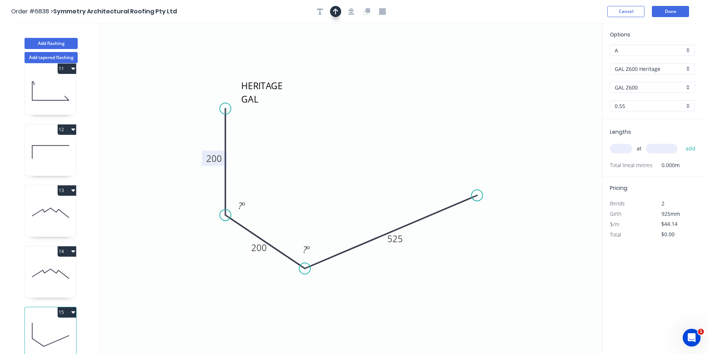
click at [335, 10] on icon "button" at bounding box center [335, 12] width 5 height 6
drag, startPoint x: 565, startPoint y: 58, endPoint x: 307, endPoint y: 183, distance: 287.0
click at [307, 183] on icon at bounding box center [307, 175] width 7 height 24
click at [316, 9] on button "button" at bounding box center [320, 11] width 11 height 11
drag, startPoint x: 148, startPoint y: 46, endPoint x: 282, endPoint y: 203, distance: 206.5
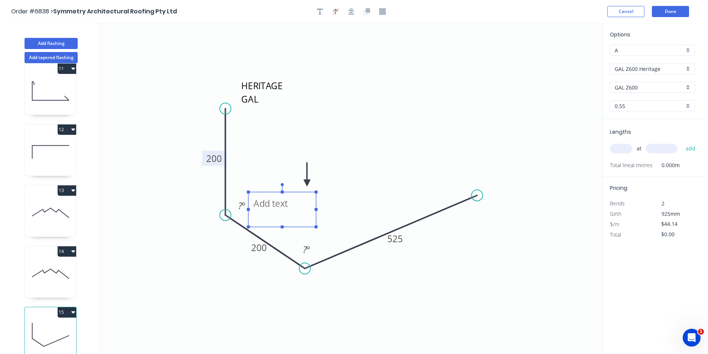
click at [282, 203] on textarea at bounding box center [282, 210] width 60 height 28
drag, startPoint x: 317, startPoint y: 209, endPoint x: 369, endPoint y: 210, distance: 52.1
click at [363, 210] on rect at bounding box center [361, 209] width 3 height 3
click at [333, 249] on icon "HERITAGE GAL <-- 708 on rule 200 200 525 ? º ? º" at bounding box center [351, 188] width 502 height 331
click at [310, 9] on div "Order #6838 > Symmetry Architectural Roofing Pty Ltd Cancel Done" at bounding box center [351, 11] width 680 height 11
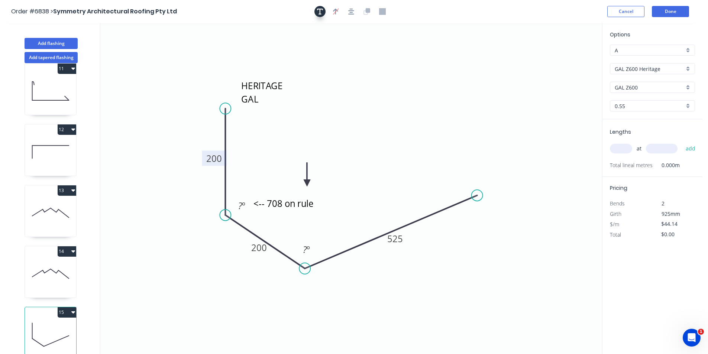
click at [320, 13] on icon "button" at bounding box center [320, 12] width 6 height 6
drag, startPoint x: 148, startPoint y: 63, endPoint x: 342, endPoint y: 249, distance: 269.3
click at [342, 249] on textarea at bounding box center [350, 252] width 60 height 28
drag, startPoint x: 385, startPoint y: 252, endPoint x: 429, endPoint y: 254, distance: 43.9
click at [429, 254] on icon "HERITAGE GAL <-- 708 on rule <---772 on rule 200 200 525 ? º ? º" at bounding box center [351, 188] width 502 height 331
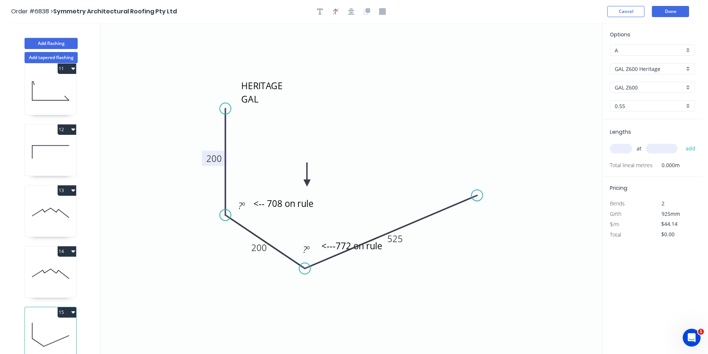
click at [625, 145] on input "text" at bounding box center [621, 149] width 22 height 10
click at [682, 142] on button "add" at bounding box center [690, 148] width 17 height 13
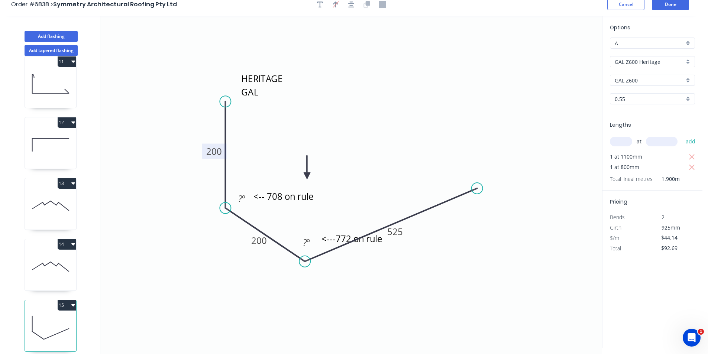
scroll to position [14, 0]
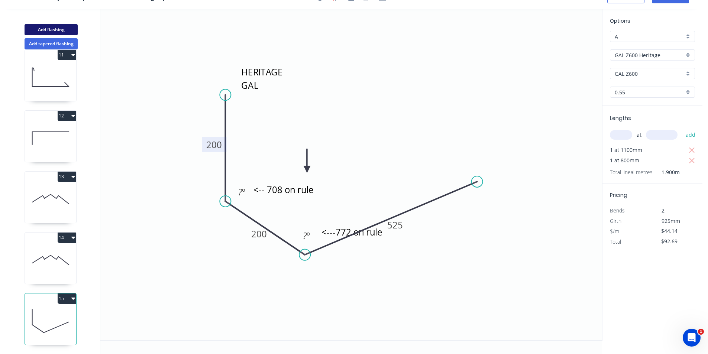
click at [65, 29] on button "Add flashing" at bounding box center [51, 29] width 53 height 11
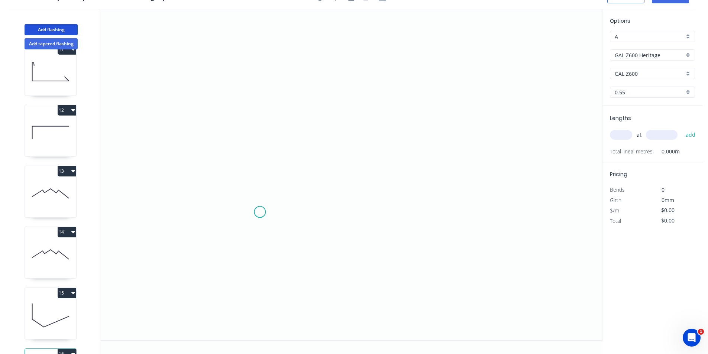
click at [260, 212] on icon "0" at bounding box center [351, 174] width 502 height 331
click at [315, 190] on icon "0" at bounding box center [351, 174] width 502 height 331
click at [304, 168] on icon at bounding box center [309, 179] width 11 height 22
click at [403, 124] on icon "0 ? ? ? º" at bounding box center [351, 174] width 502 height 331
click at [377, 114] on icon "0 ? ? ? ? º ? º" at bounding box center [351, 174] width 502 height 331
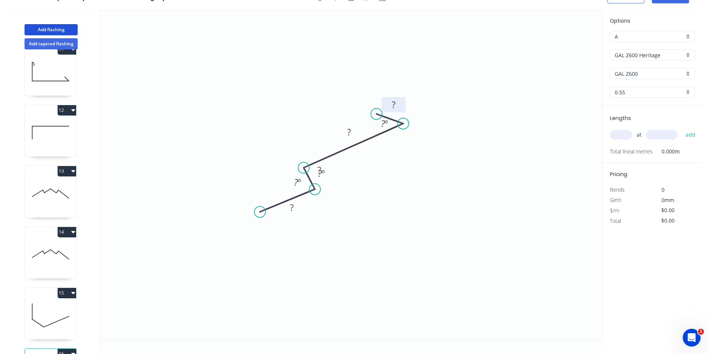
click at [403, 106] on rect at bounding box center [394, 104] width 24 height 15
click at [398, 102] on rect at bounding box center [393, 105] width 15 height 10
click at [304, 168] on circle at bounding box center [304, 168] width 11 height 11
click at [299, 180] on tspan "º" at bounding box center [299, 182] width 3 height 12
drag, startPoint x: 332, startPoint y: 180, endPoint x: 352, endPoint y: 203, distance: 30.5
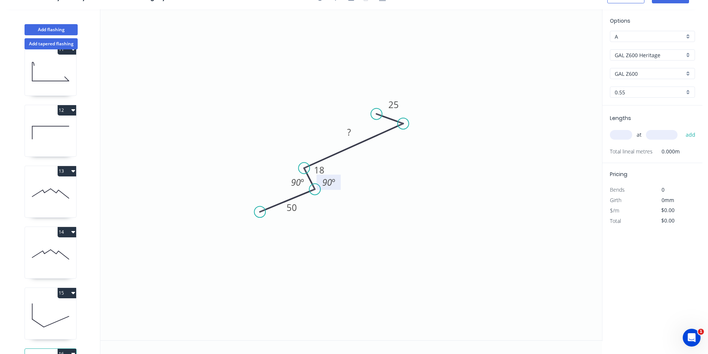
click at [341, 190] on rect at bounding box center [329, 182] width 24 height 15
click at [349, 130] on tspan "?" at bounding box center [349, 132] width 4 height 12
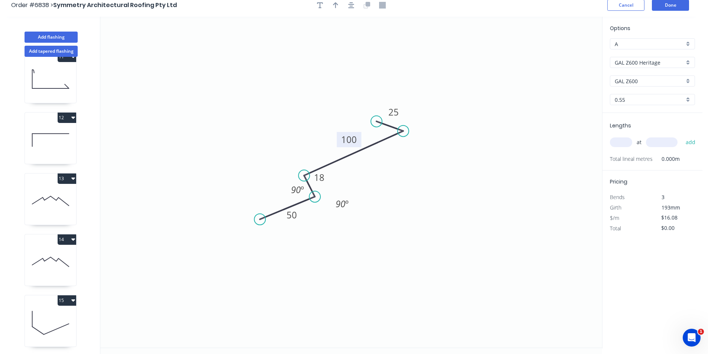
scroll to position [0, 0]
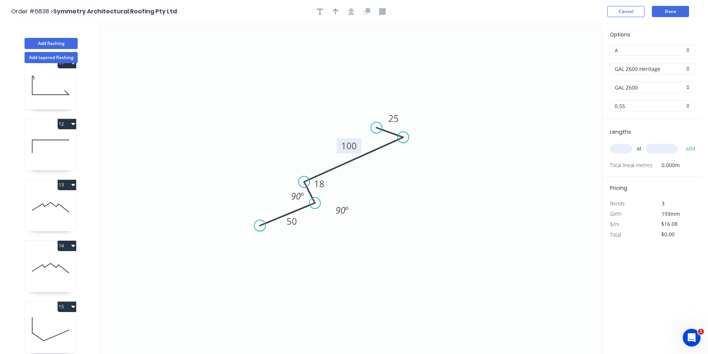
click at [626, 145] on input "text" at bounding box center [621, 149] width 22 height 10
click at [625, 148] on input "text" at bounding box center [621, 149] width 22 height 10
click at [682, 142] on button "add" at bounding box center [690, 148] width 17 height 13
click at [663, 15] on button "Done" at bounding box center [670, 11] width 37 height 11
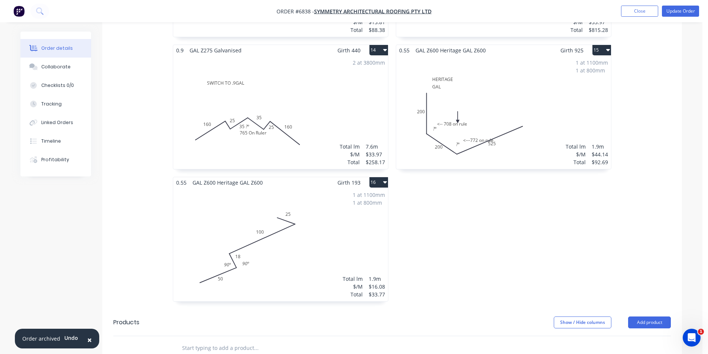
click at [275, 244] on div "1 at 1100mm 1 at 800mm Total lm $/M Total 1.9m $16.08 $33.77" at bounding box center [280, 244] width 215 height 113
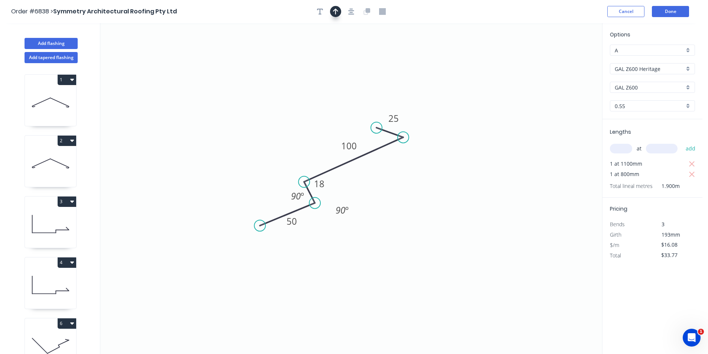
click at [335, 10] on icon "button" at bounding box center [335, 12] width 5 height 6
drag, startPoint x: 539, startPoint y: 68, endPoint x: 335, endPoint y: 128, distance: 212.4
click at [335, 128] on icon at bounding box center [334, 119] width 7 height 24
click at [666, 11] on button "Done" at bounding box center [670, 11] width 37 height 11
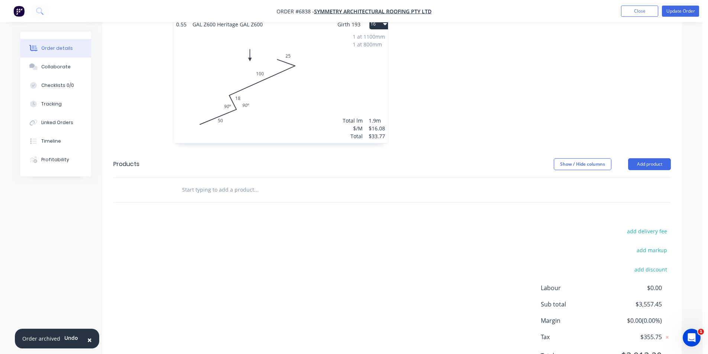
scroll to position [1181, 0]
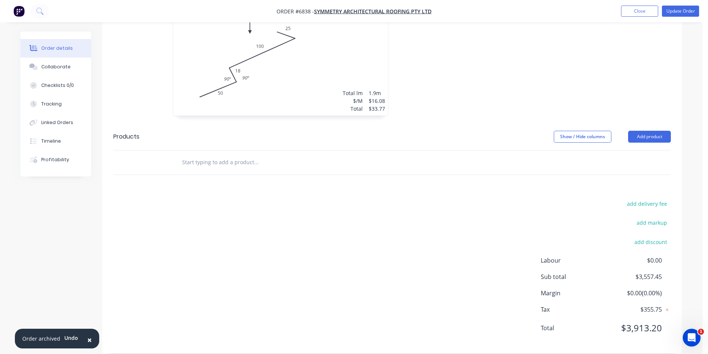
click at [683, 18] on nav "Order #6838 - Symmetry Architectural Roofing Pty Ltd Add product Close Update O…" at bounding box center [354, 11] width 708 height 22
click at [683, 13] on button "Update Order" at bounding box center [680, 11] width 37 height 11
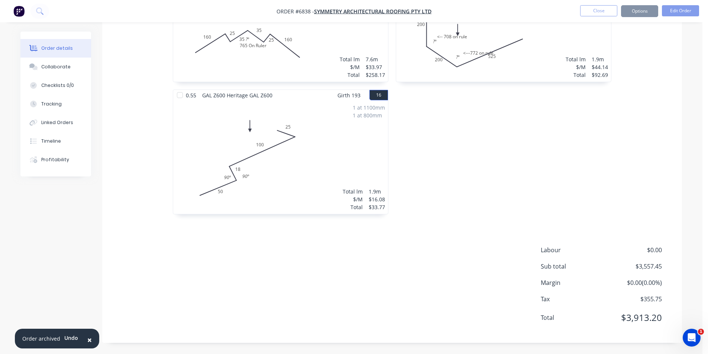
scroll to position [0, 0]
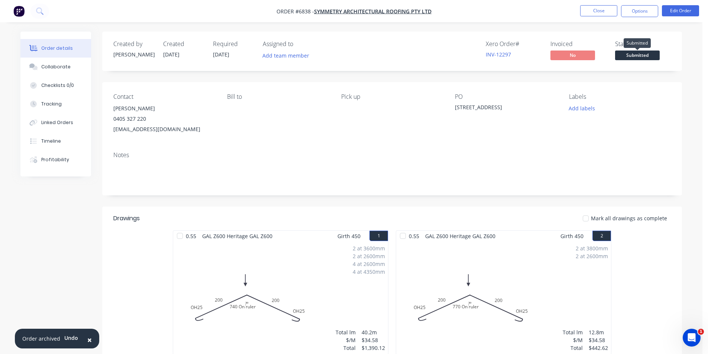
click at [641, 55] on span "Submitted" at bounding box center [637, 55] width 45 height 9
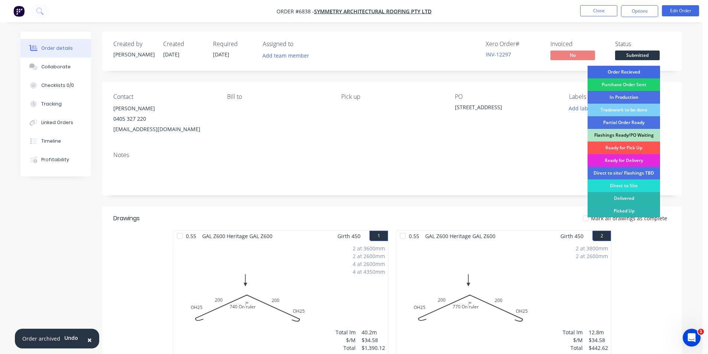
click at [634, 70] on div "Order Recieved" at bounding box center [624, 72] width 72 height 13
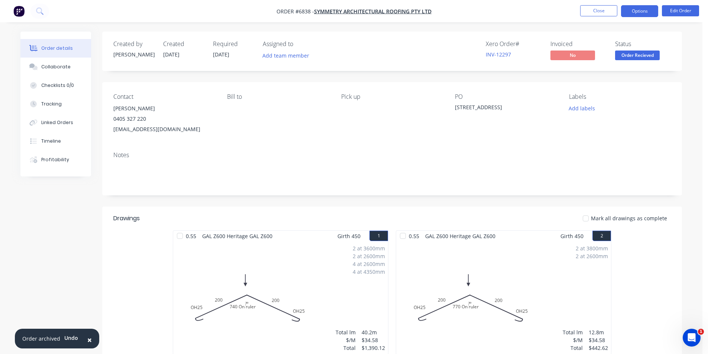
click at [646, 9] on button "Options" at bounding box center [639, 11] width 37 height 12
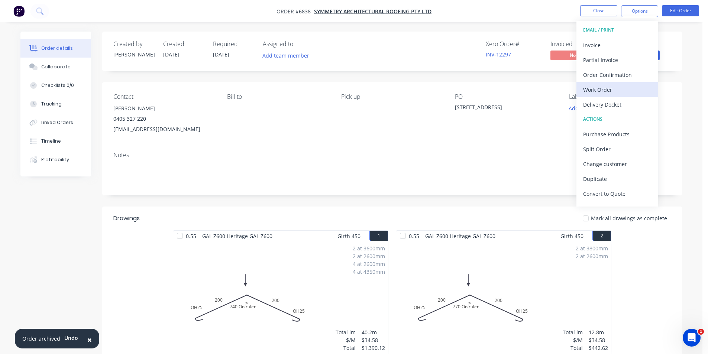
click at [609, 90] on div "Work Order" at bounding box center [617, 89] width 68 height 11
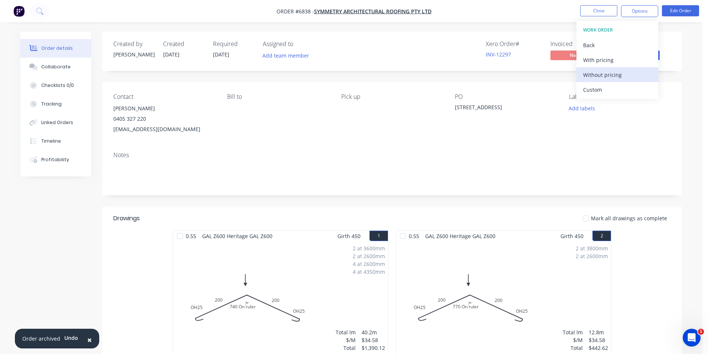
click at [609, 74] on div "Without pricing" at bounding box center [617, 75] width 68 height 11
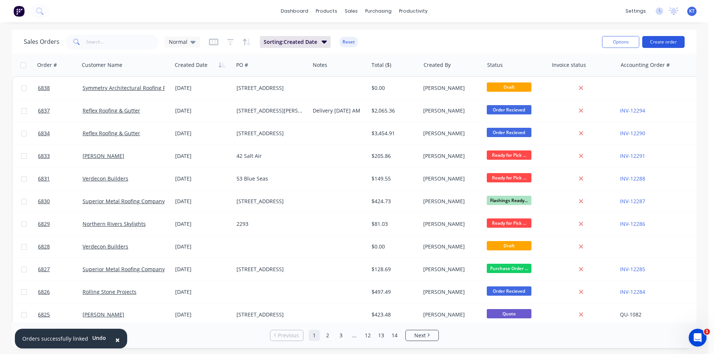
click at [663, 40] on button "Create order" at bounding box center [663, 42] width 42 height 12
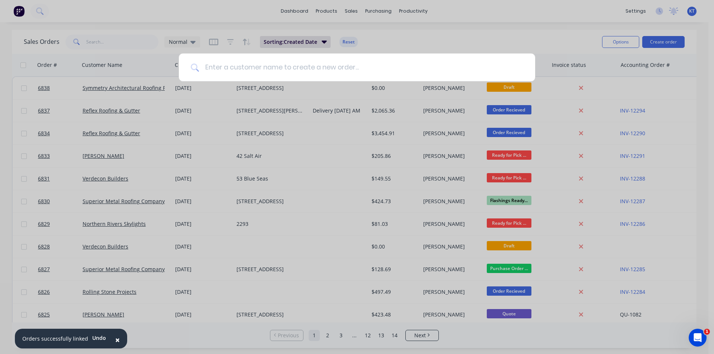
click at [270, 61] on input at bounding box center [361, 68] width 324 height 28
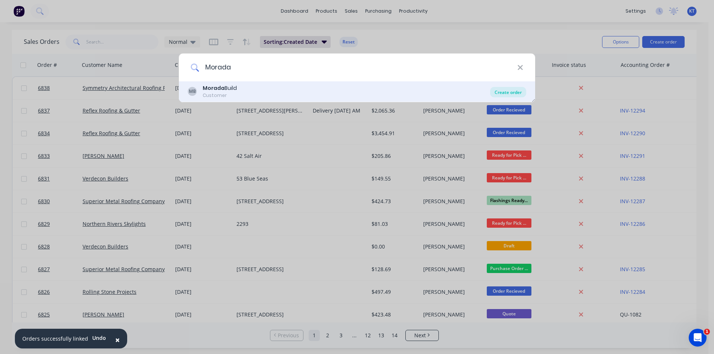
type input "Morada"
click at [514, 94] on div "Create order" at bounding box center [508, 92] width 36 height 10
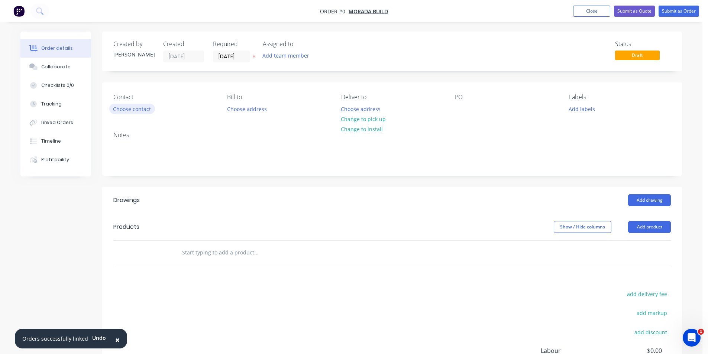
click at [145, 113] on button "Choose contact" at bounding box center [132, 109] width 46 height 10
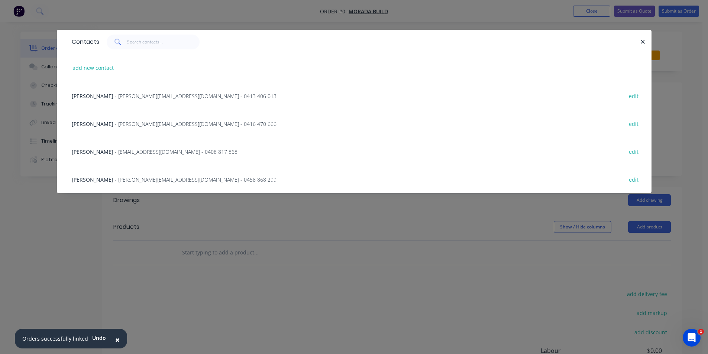
click at [149, 179] on span "- tom@moradabuild.com - 0458 868 299" at bounding box center [196, 179] width 162 height 7
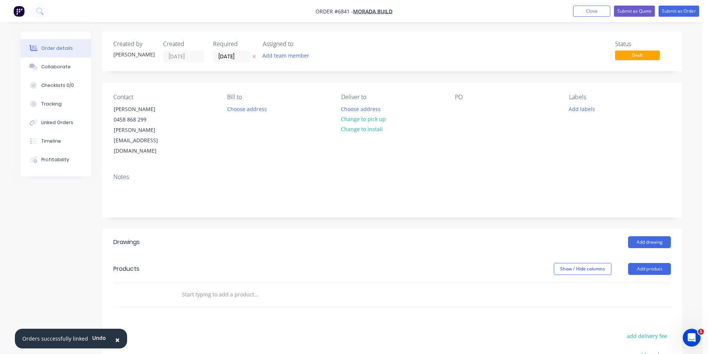
click at [253, 354] on html "Order #6841 - Morada Build Add product Close Submit as Quote Submit as Order Or…" at bounding box center [354, 248] width 708 height 497
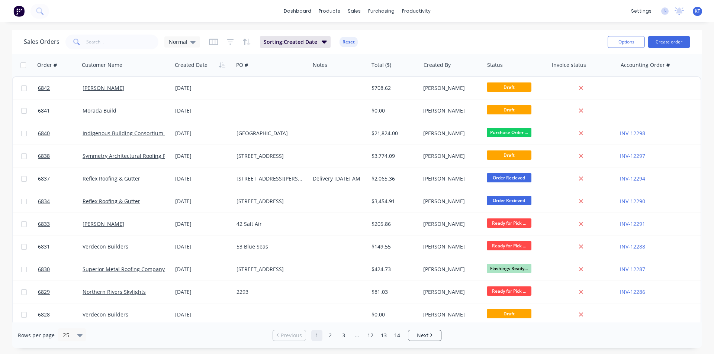
drag, startPoint x: 84, startPoint y: 23, endPoint x: 91, endPoint y: 39, distance: 17.1
click at [84, 23] on div "dashboard products sales purchasing productivity dashboard products Product Cat…" at bounding box center [357, 177] width 714 height 354
click at [92, 39] on input "text" at bounding box center [122, 42] width 72 height 15
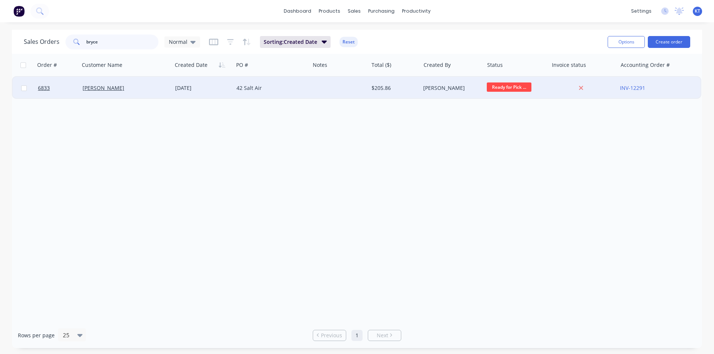
type input "bryce"
click at [122, 86] on div "[PERSON_NAME]" at bounding box center [124, 87] width 82 height 7
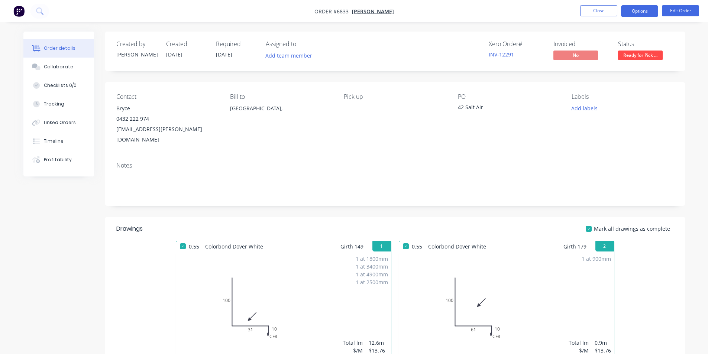
click at [647, 13] on button "Options" at bounding box center [639, 11] width 37 height 12
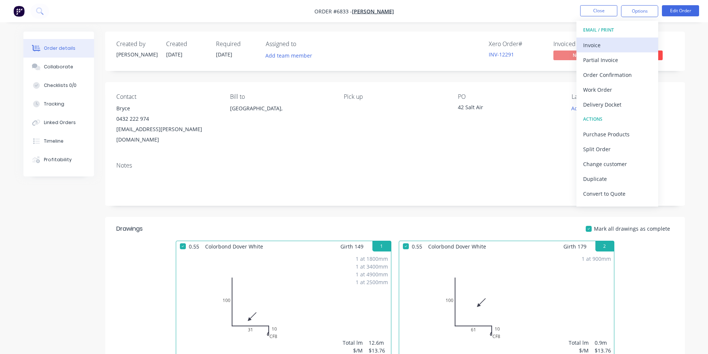
click at [636, 42] on div "Invoice" at bounding box center [617, 45] width 68 height 11
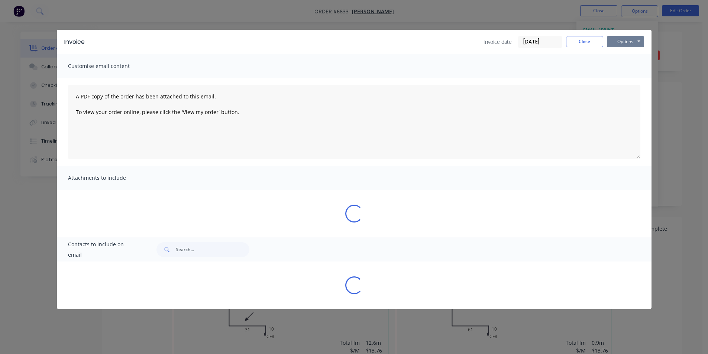
click at [626, 43] on button "Options" at bounding box center [625, 41] width 37 height 11
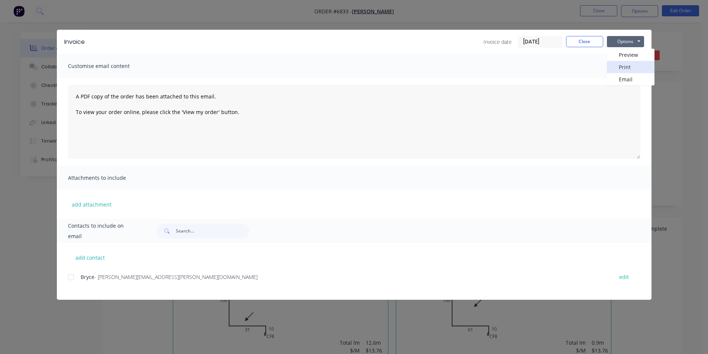
click at [630, 64] on button "Print" at bounding box center [631, 67] width 48 height 12
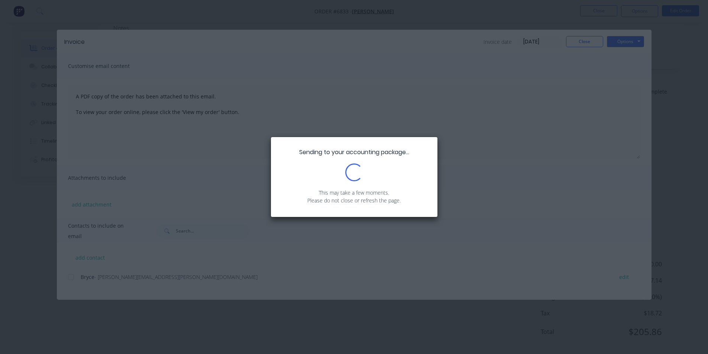
scroll to position [141, 0]
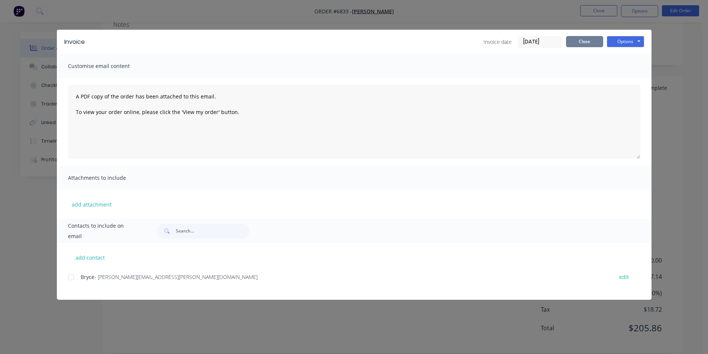
drag, startPoint x: 592, startPoint y: 45, endPoint x: 584, endPoint y: 88, distance: 44.4
click at [592, 45] on button "Close" at bounding box center [584, 41] width 37 height 11
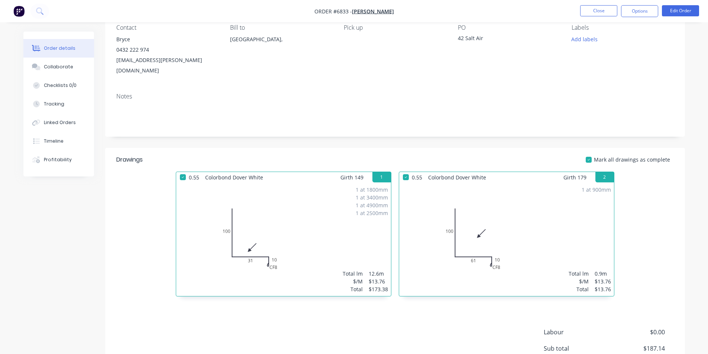
scroll to position [0, 0]
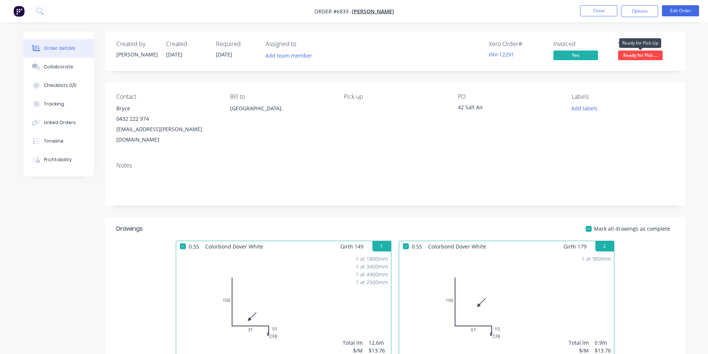
click at [624, 59] on span "Ready for Pick ..." at bounding box center [640, 55] width 45 height 9
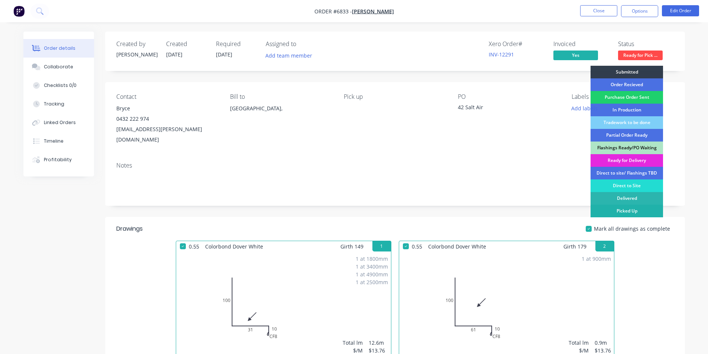
click at [630, 213] on div "Picked Up" at bounding box center [627, 211] width 72 height 13
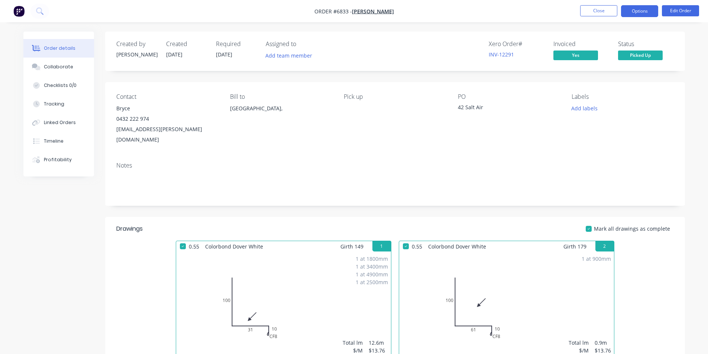
click at [638, 12] on button "Options" at bounding box center [639, 11] width 37 height 12
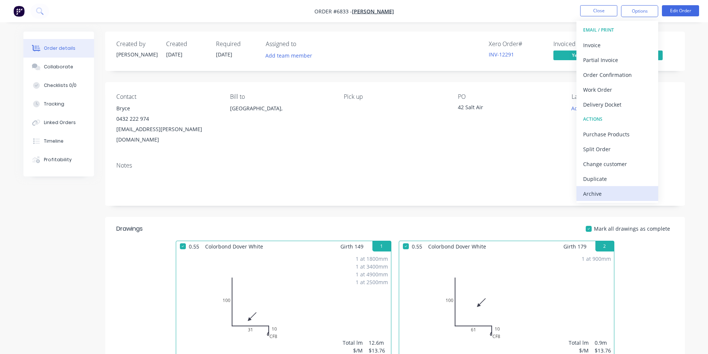
click at [605, 198] on div "Archive" at bounding box center [617, 193] width 68 height 11
